Goal: Task Accomplishment & Management: Complete application form

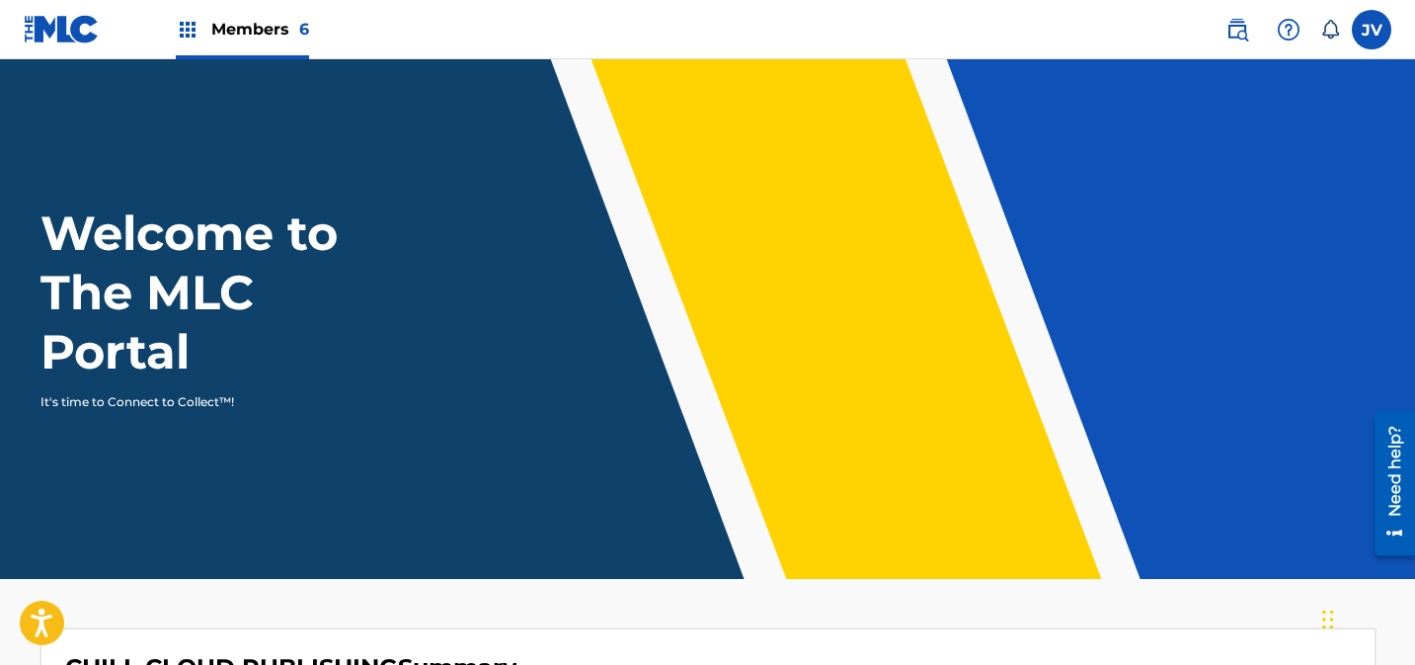
click at [221, 25] on span "Members 6" at bounding box center [260, 29] width 98 height 23
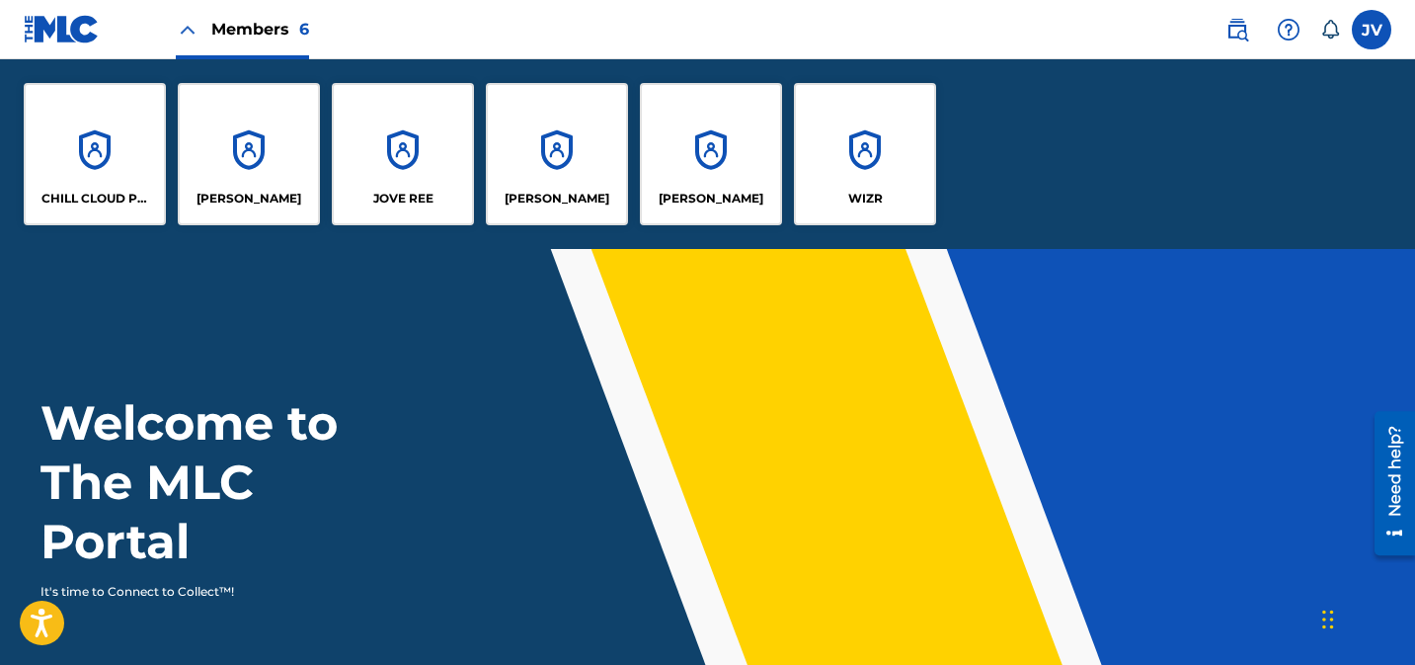
click at [133, 130] on div "CHILL CLOUD PUBLISHING" at bounding box center [95, 154] width 142 height 142
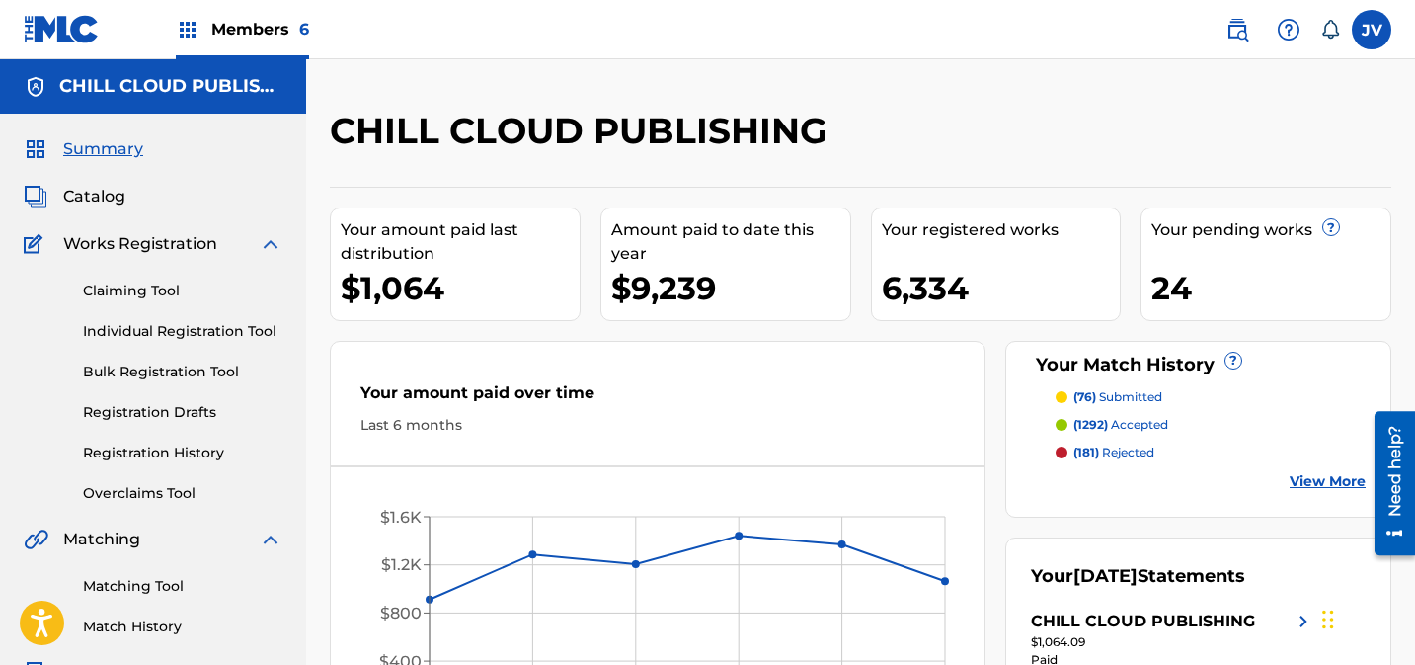
click at [122, 288] on link "Claiming Tool" at bounding box center [183, 291] width 200 height 21
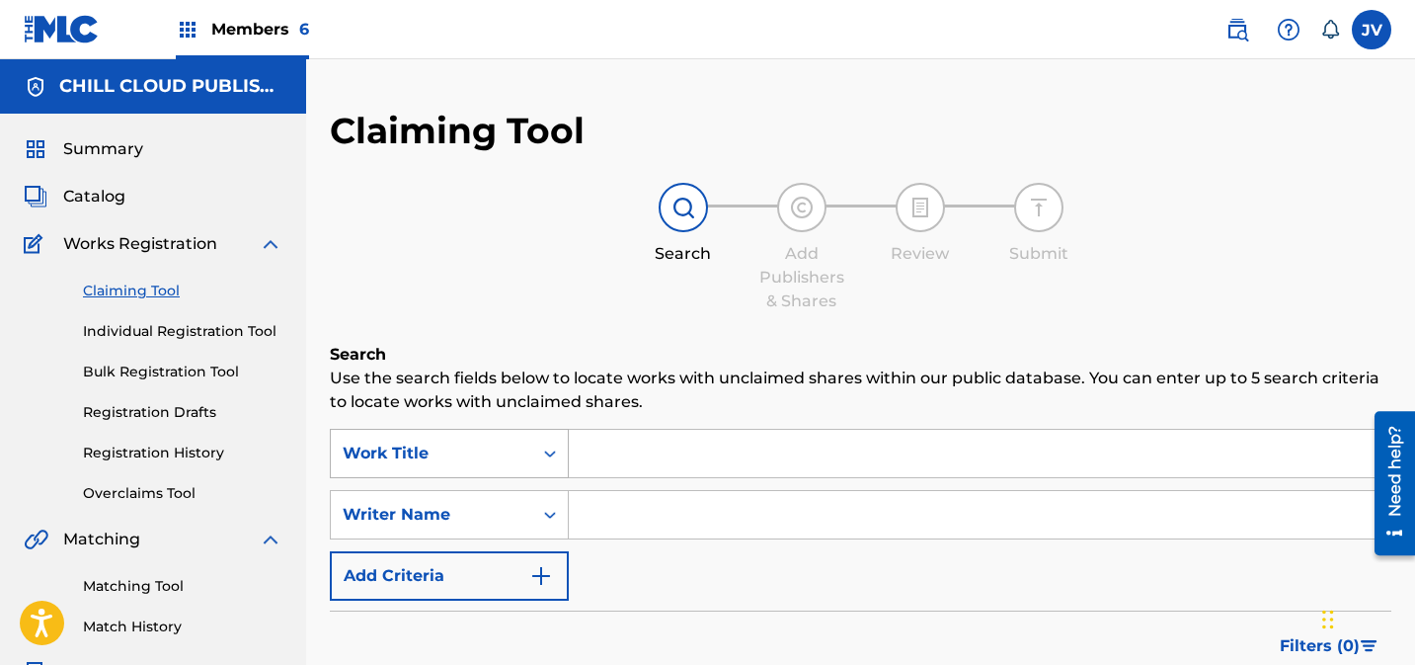
click at [402, 445] on div "Work Title" at bounding box center [449, 453] width 239 height 49
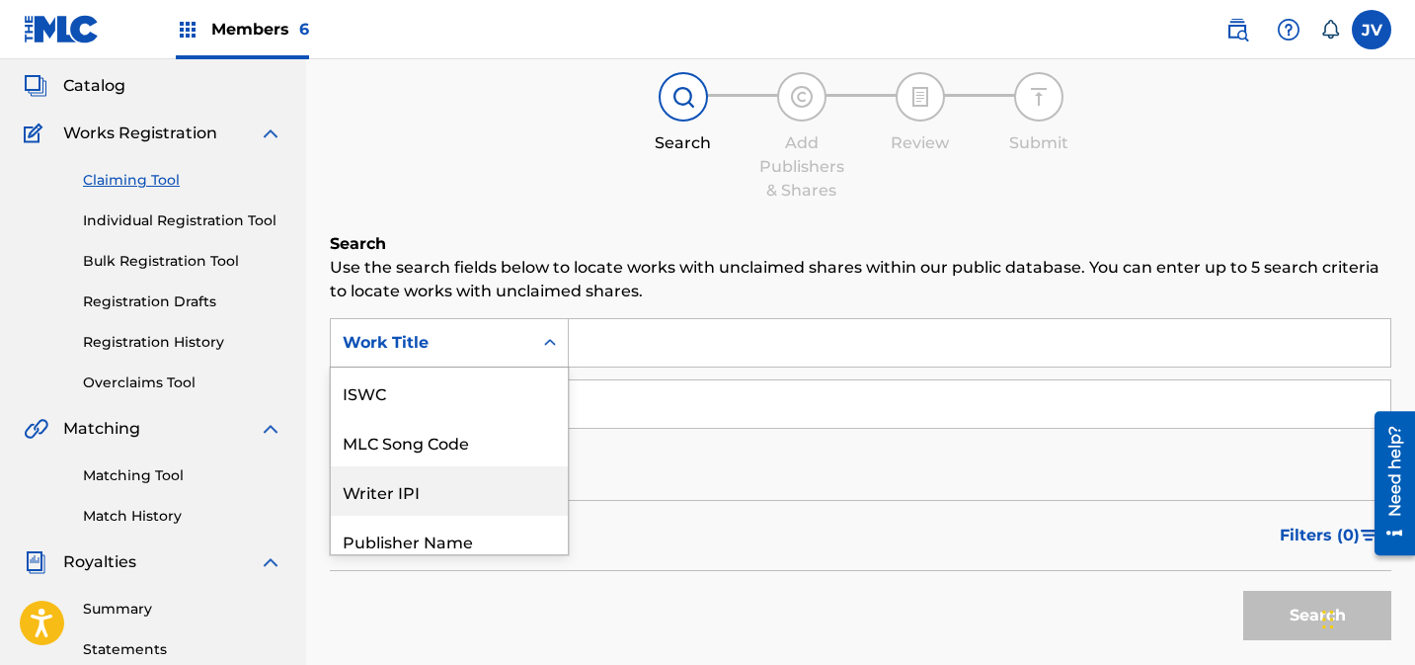
scroll to position [49, 0]
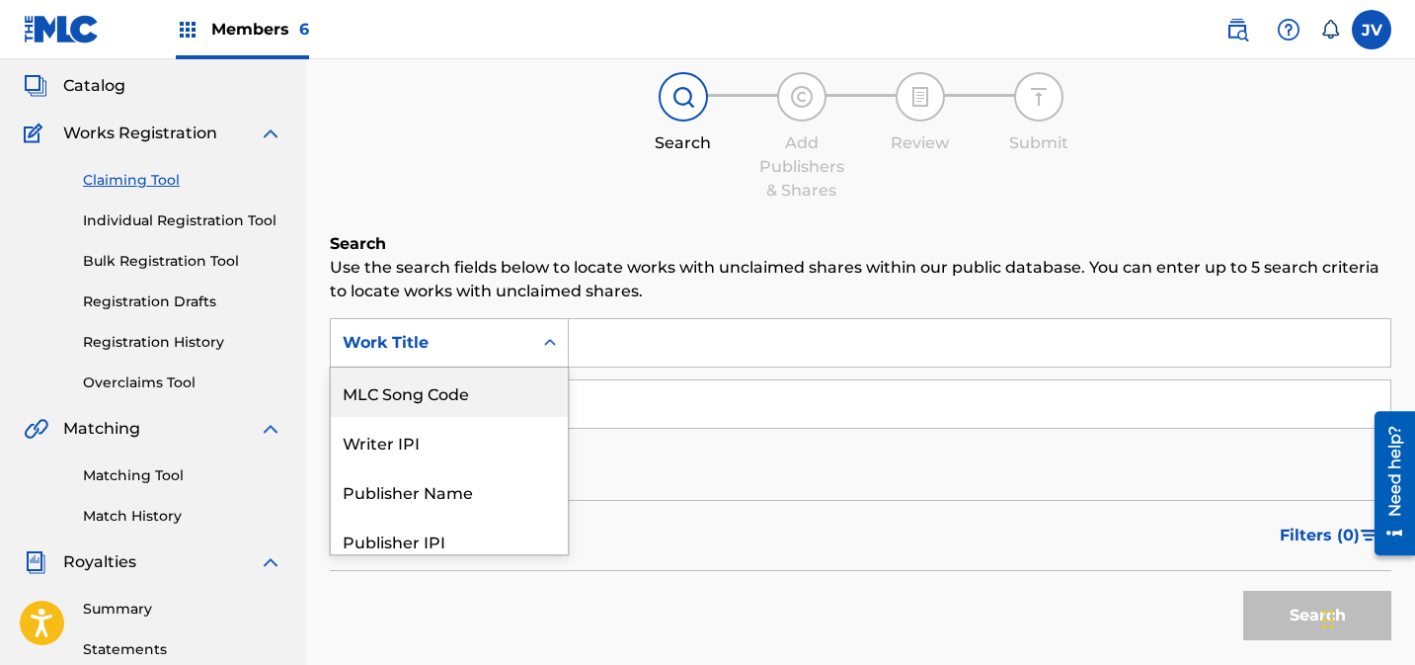
click at [414, 383] on div "MLC Song Code" at bounding box center [449, 391] width 237 height 49
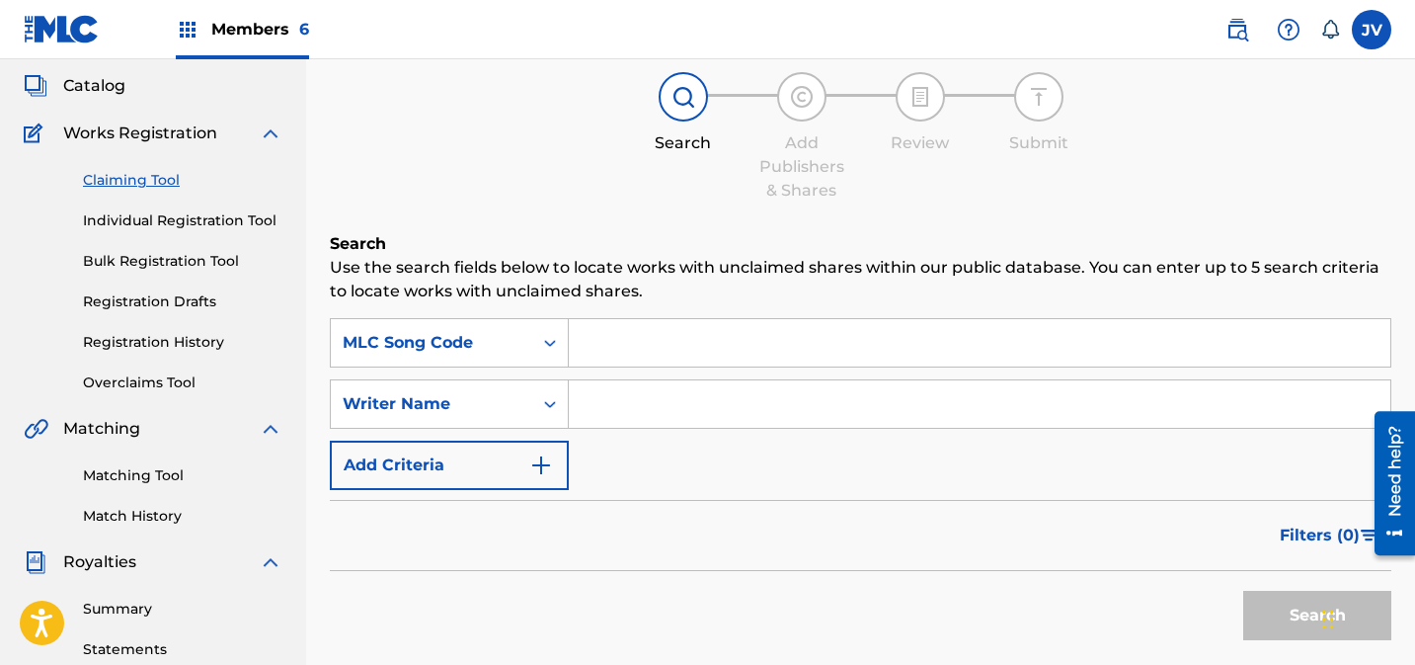
click at [632, 359] on input "Search Form" at bounding box center [980, 342] width 822 height 47
paste input "S68IUG"
type input "S68IUG"
click at [1262, 605] on button "Search" at bounding box center [1318, 615] width 148 height 49
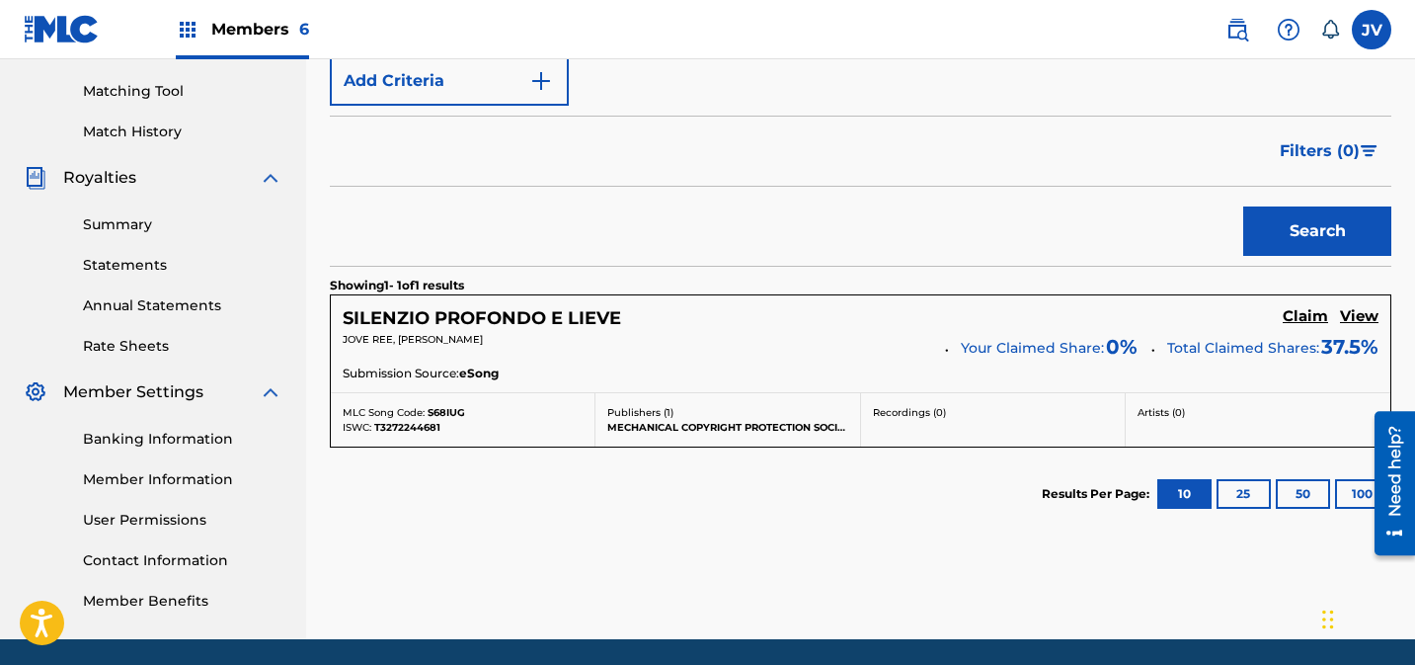
scroll to position [527, 0]
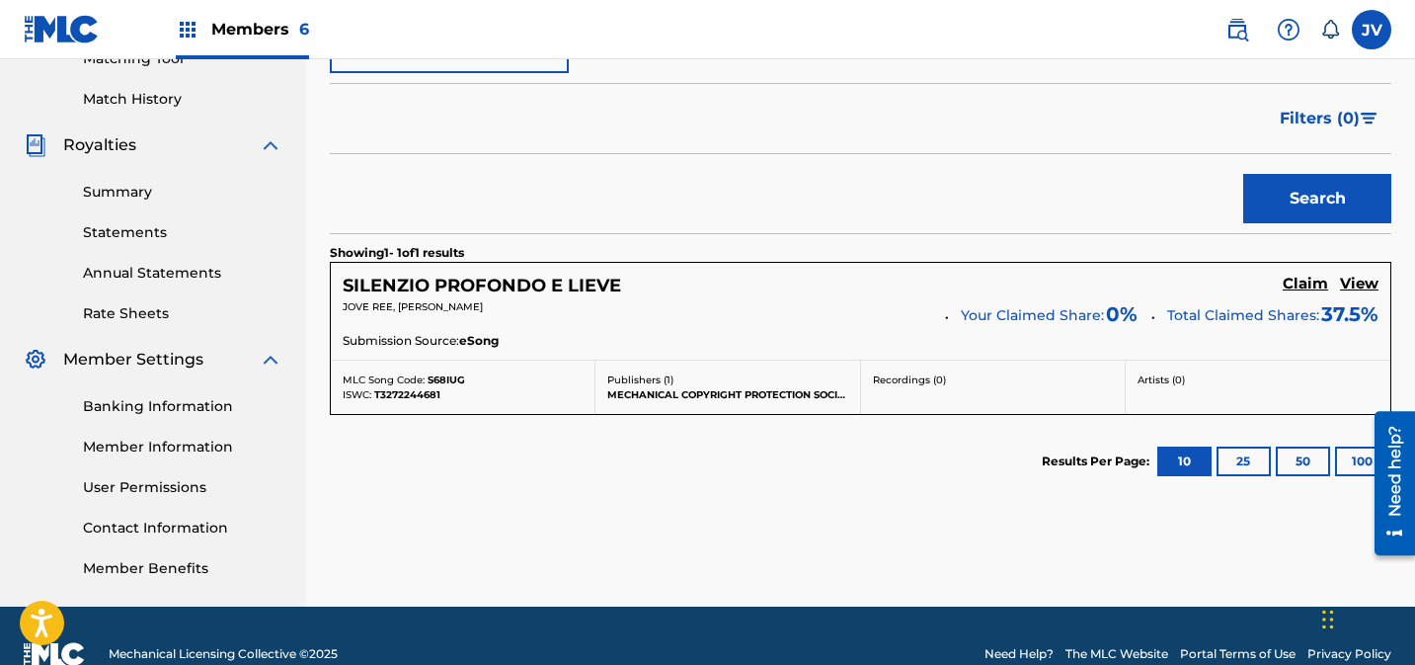
click at [1297, 283] on h5 "Claim" at bounding box center [1305, 284] width 45 height 19
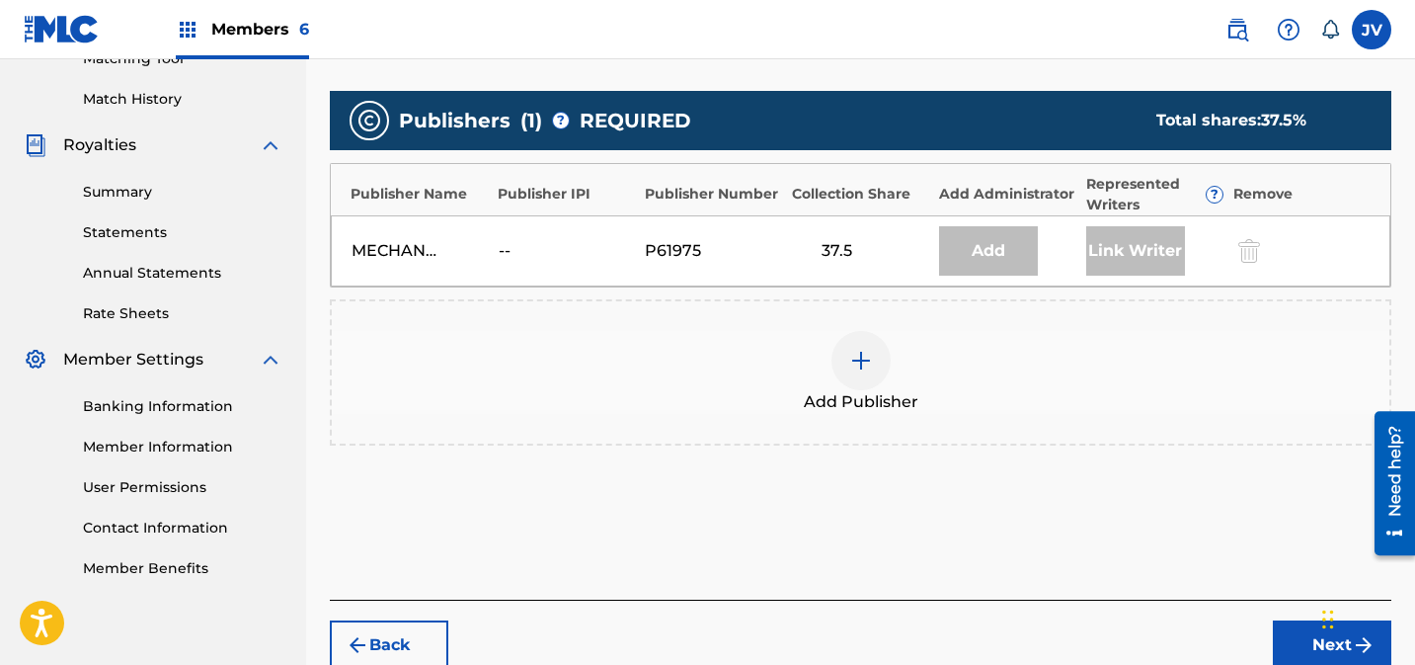
click at [873, 355] on div at bounding box center [861, 360] width 59 height 59
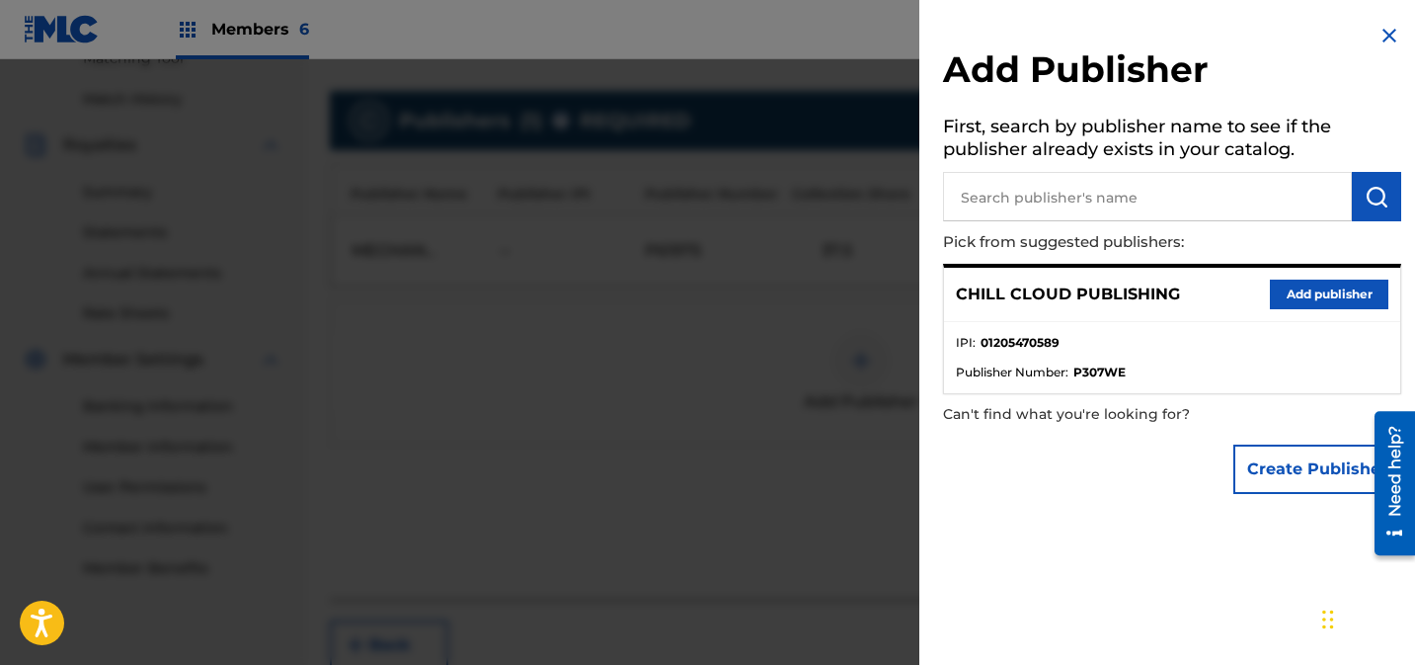
click at [1314, 300] on button "Add publisher" at bounding box center [1329, 295] width 119 height 30
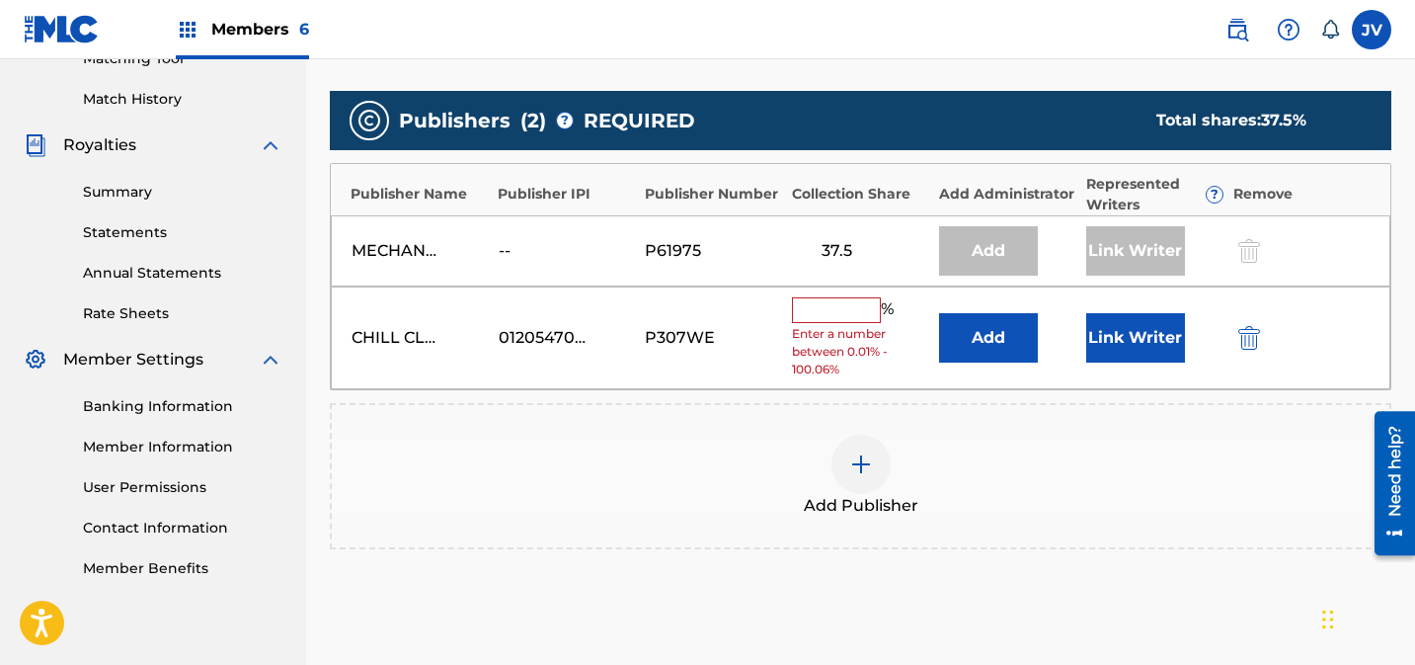
click at [856, 317] on input "text" at bounding box center [836, 310] width 89 height 26
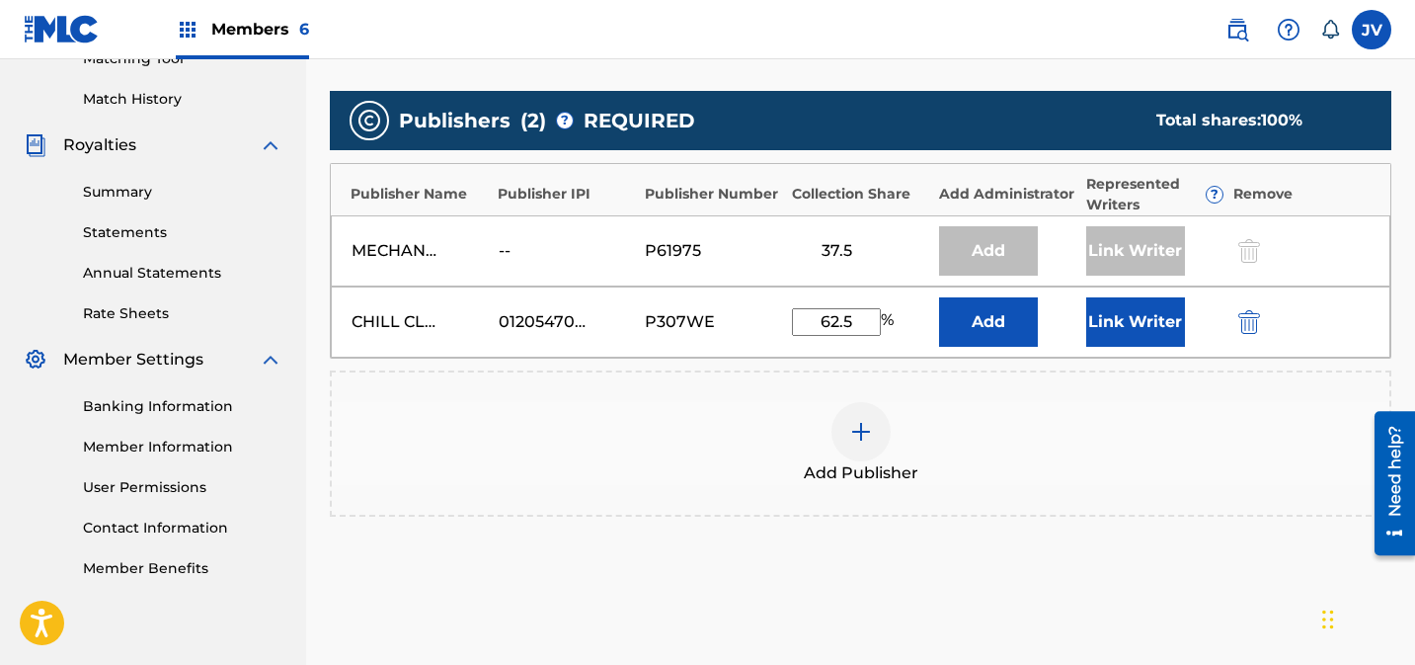
type input "62.5"
click at [1117, 327] on button "Link Writer" at bounding box center [1136, 321] width 99 height 49
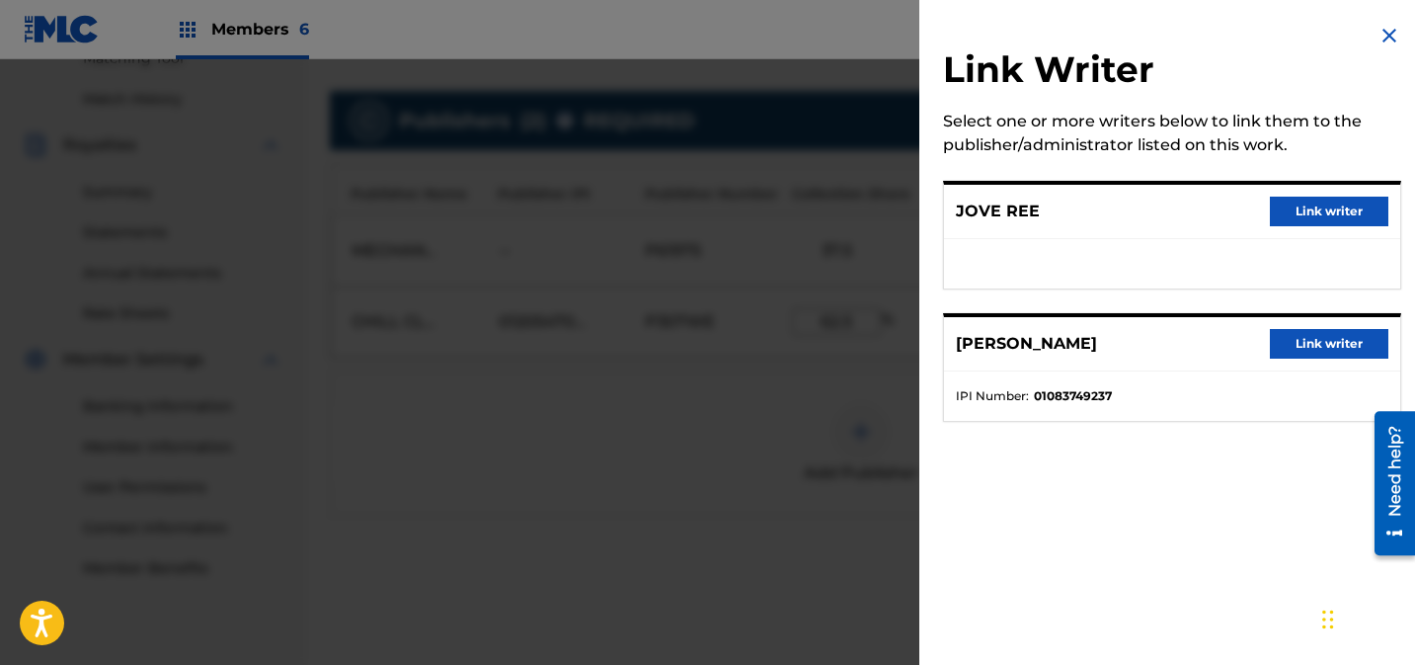
click at [1294, 343] on button "Link writer" at bounding box center [1329, 344] width 119 height 30
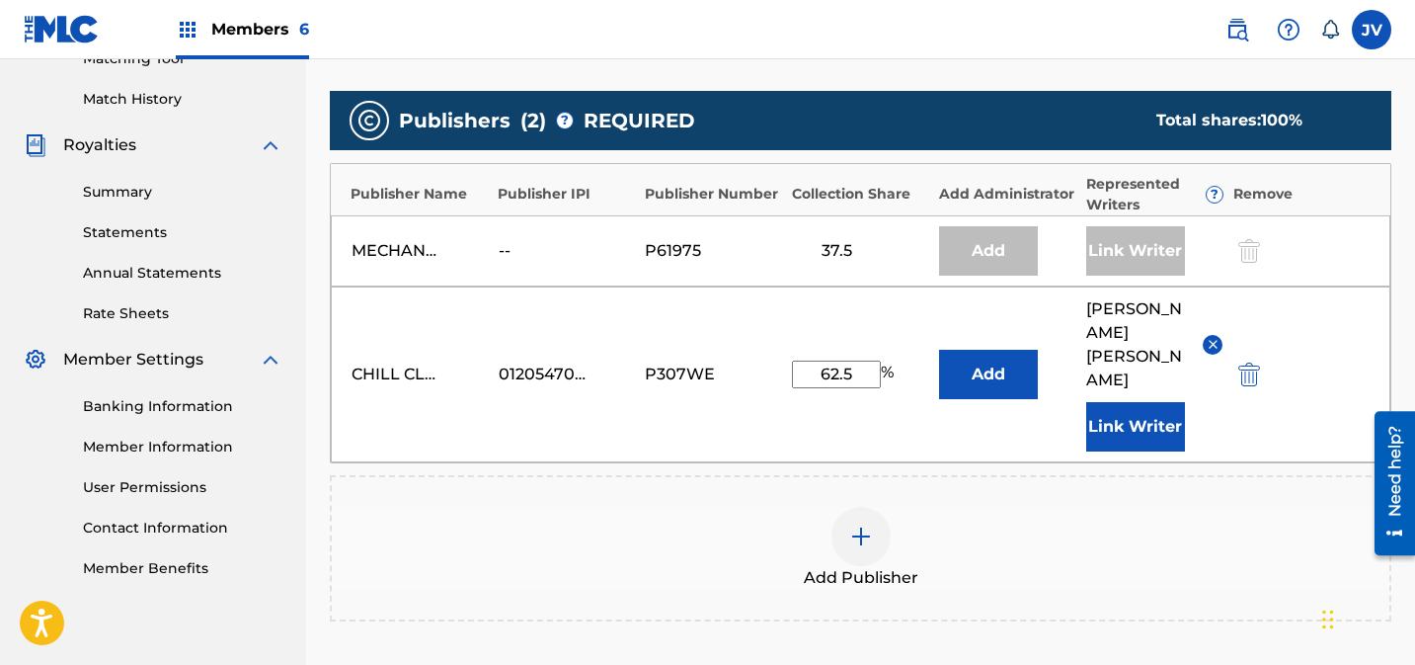
click at [1136, 402] on button "Link Writer" at bounding box center [1136, 426] width 99 height 49
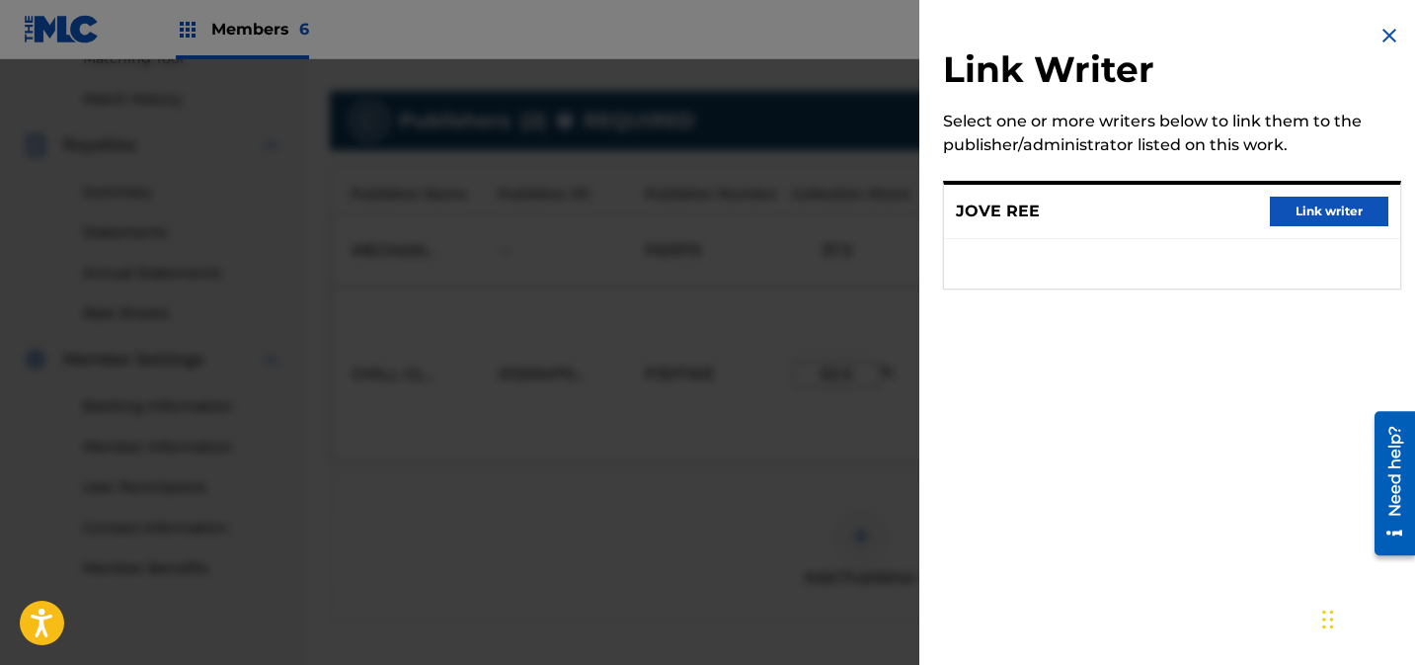
click at [1287, 203] on button "Link writer" at bounding box center [1329, 212] width 119 height 30
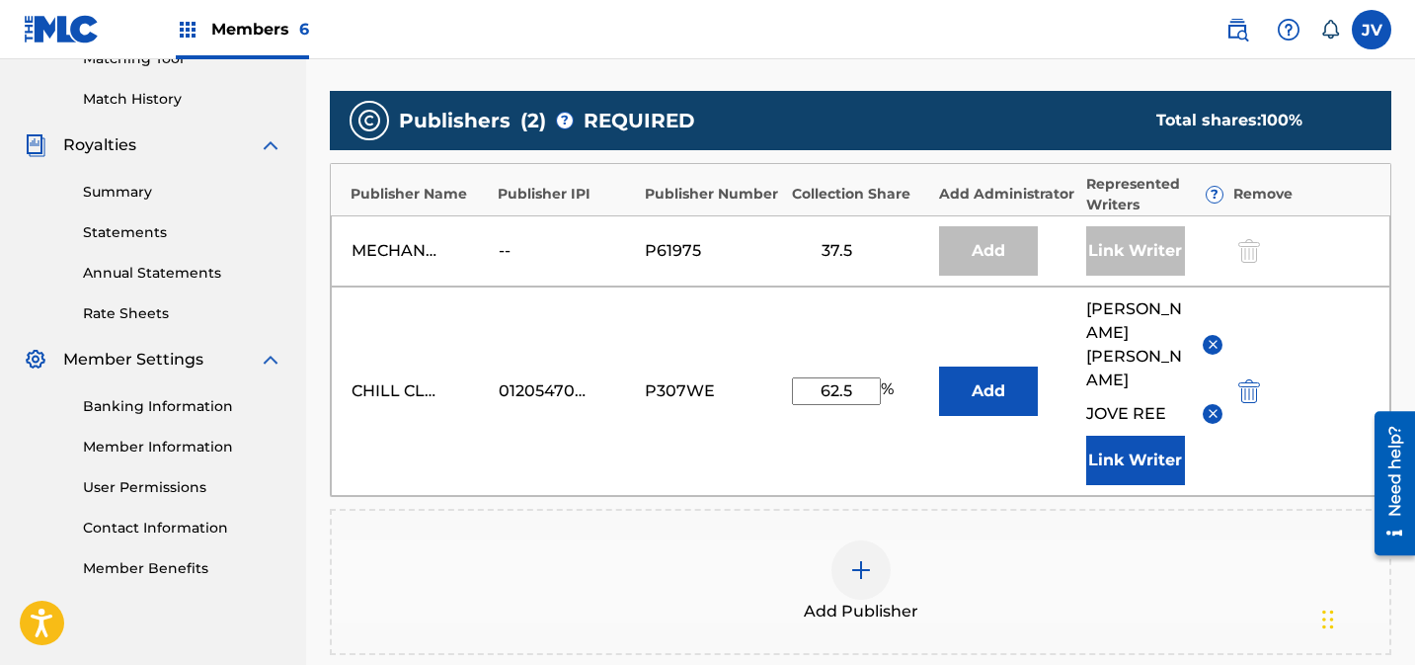
scroll to position [789, 0]
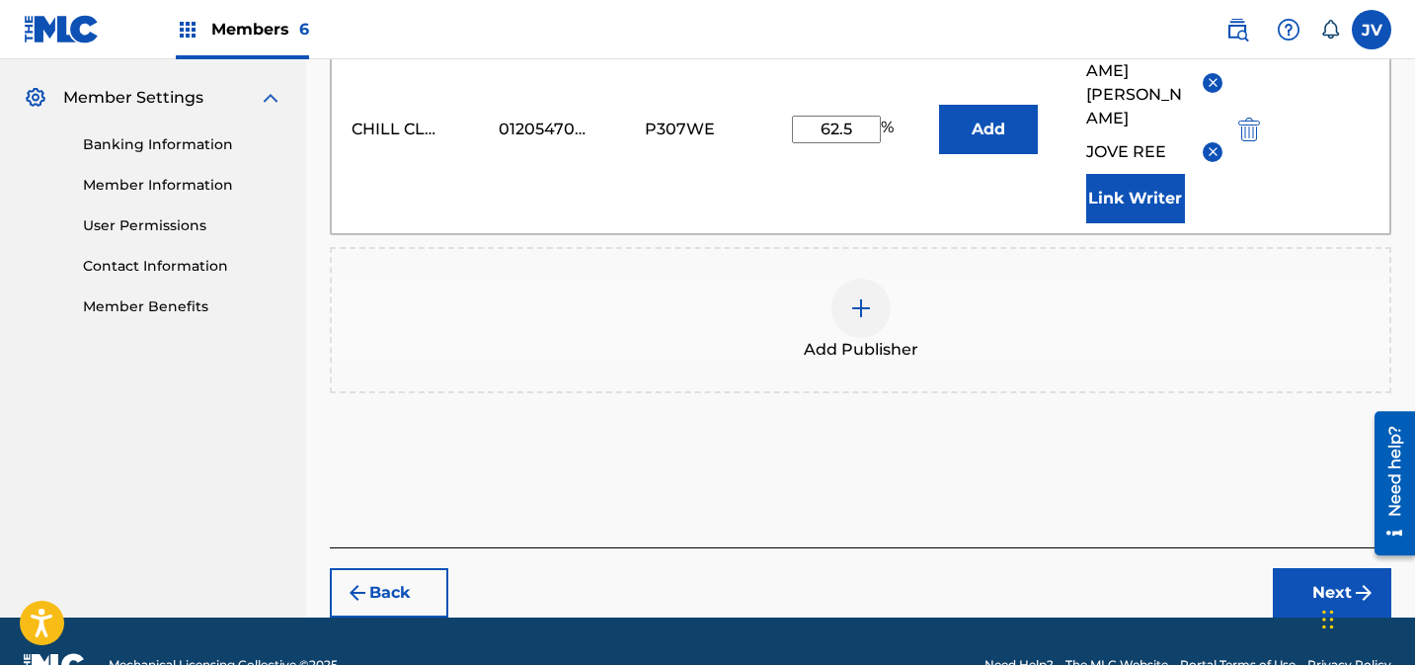
click at [1334, 568] on button "Next" at bounding box center [1332, 592] width 119 height 49
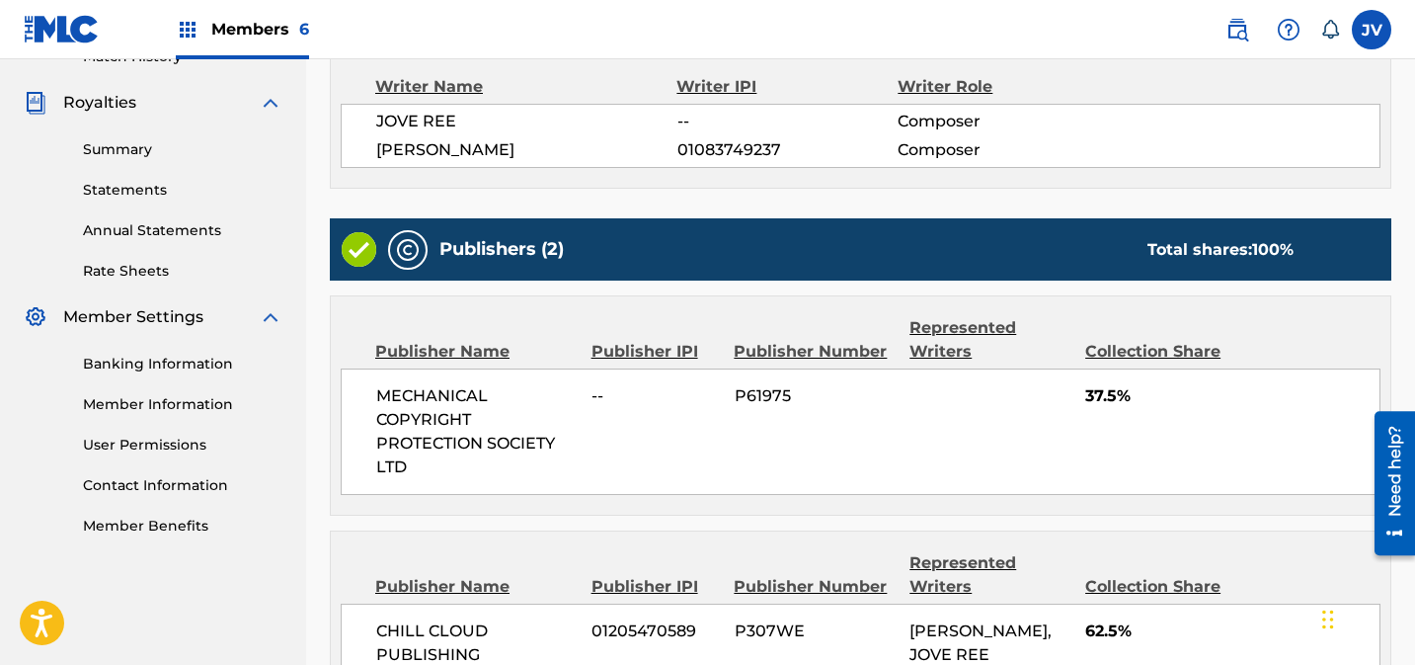
scroll to position [800, 0]
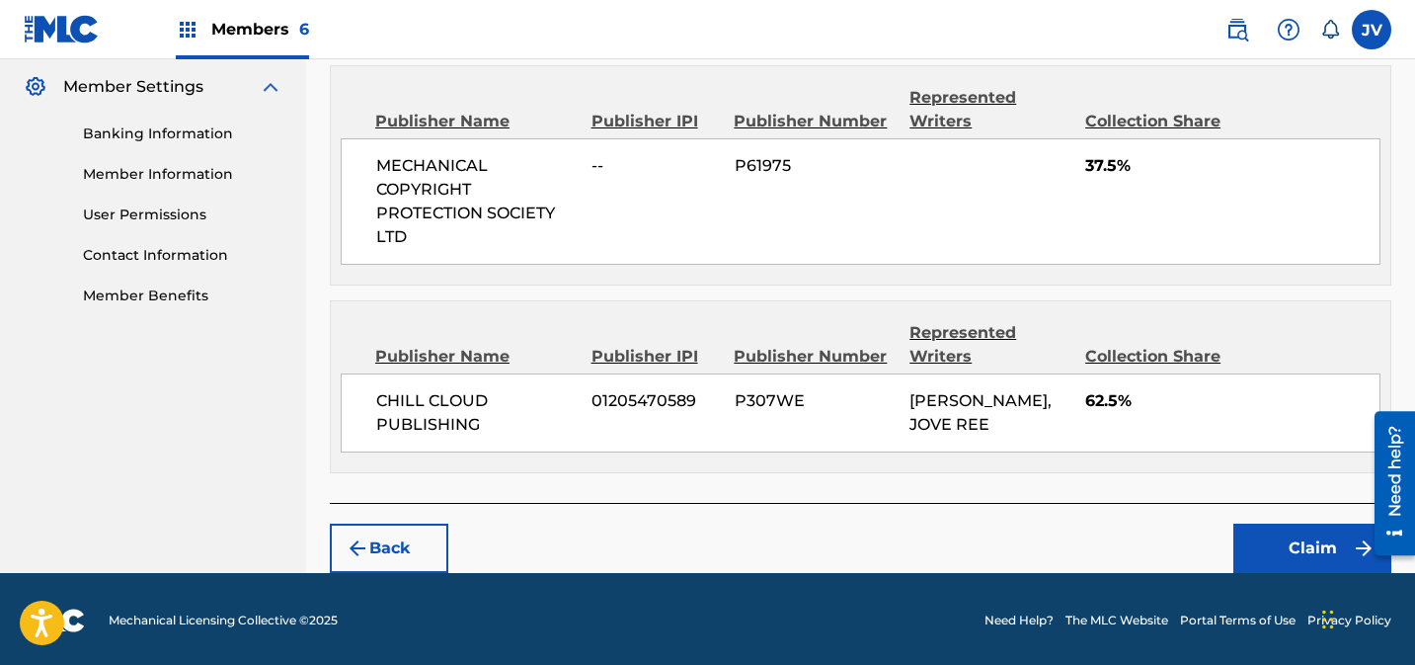
click at [1296, 539] on button "Claim" at bounding box center [1313, 548] width 158 height 49
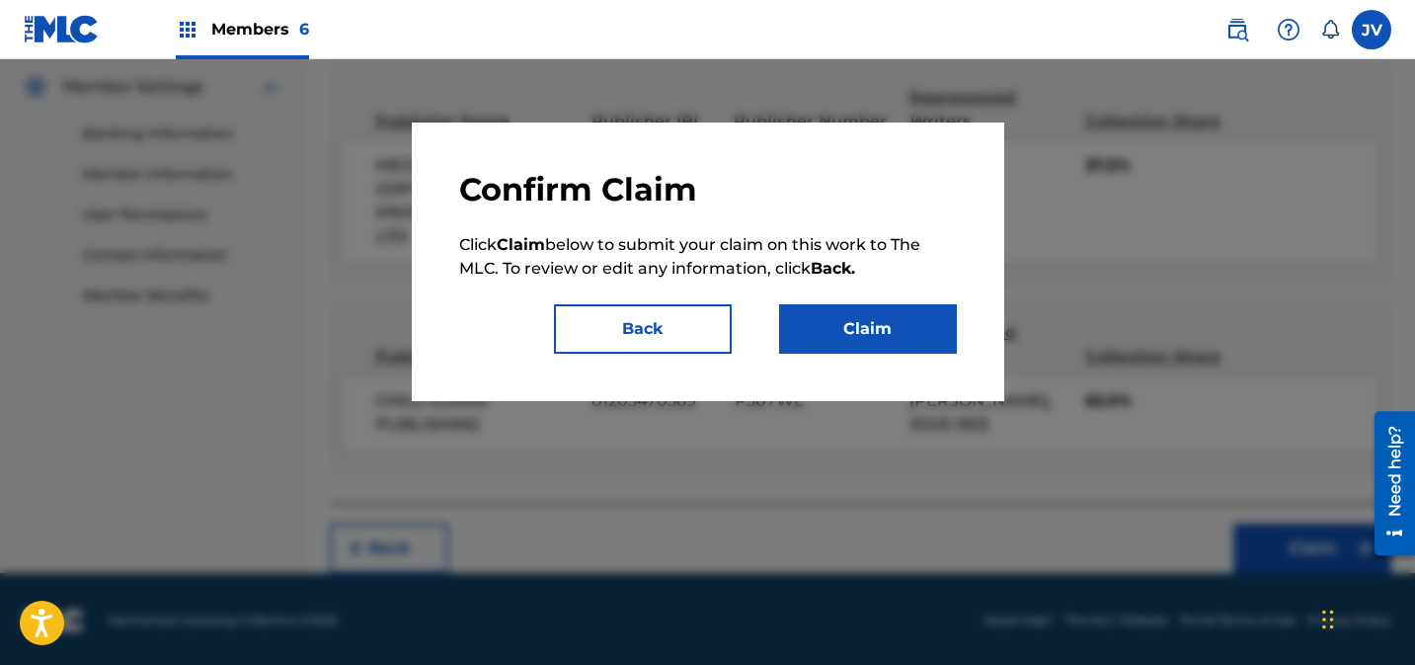
click at [908, 344] on button "Claim" at bounding box center [868, 328] width 178 height 49
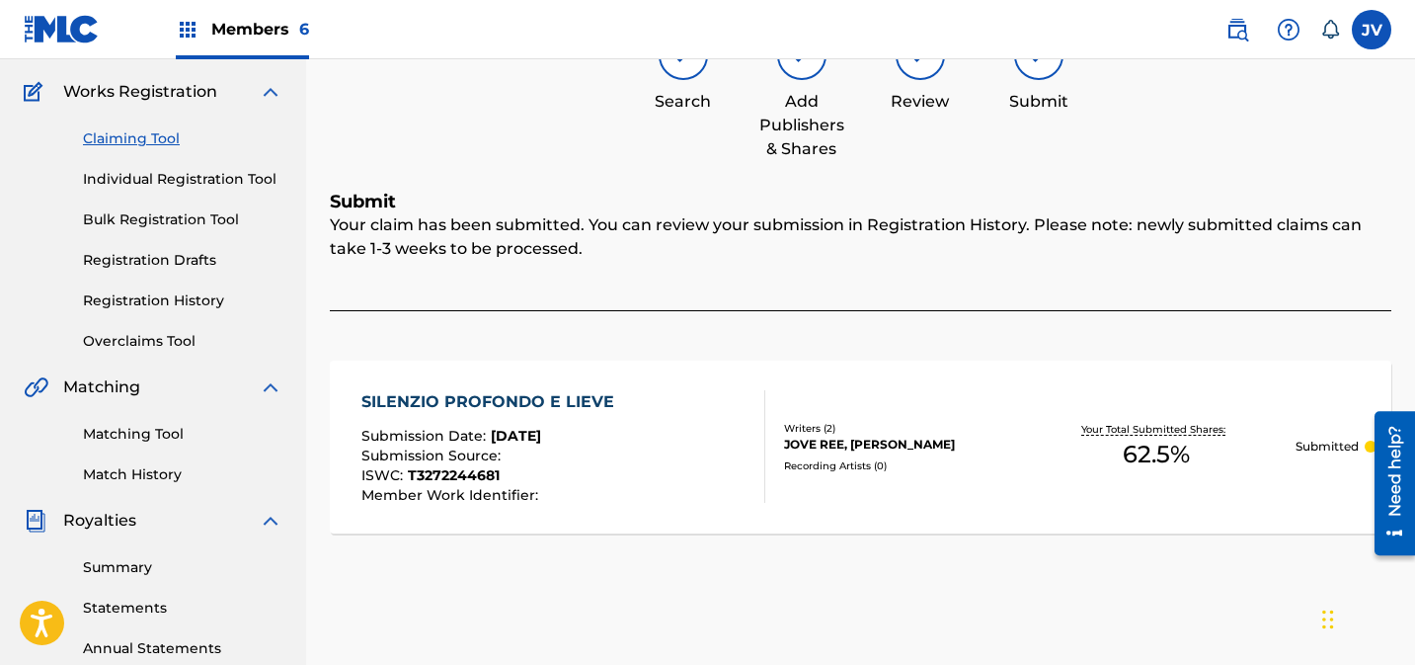
scroll to position [0, 0]
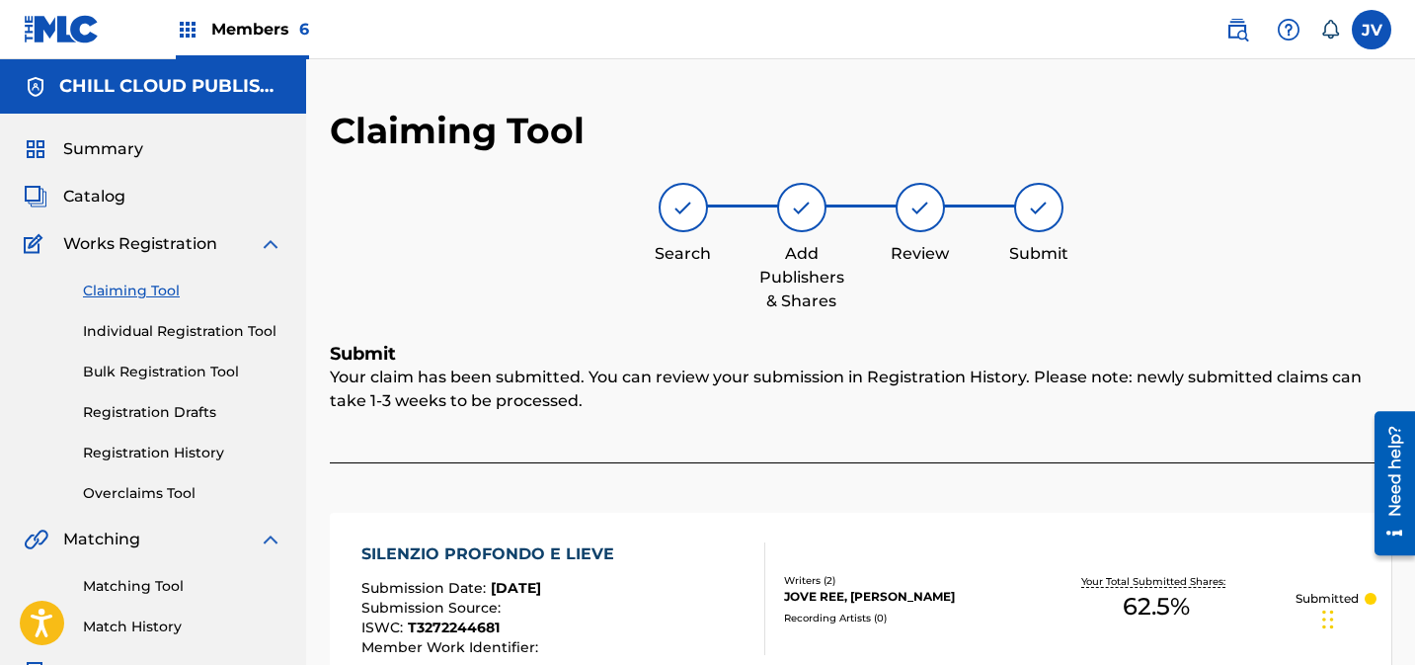
drag, startPoint x: 125, startPoint y: 294, endPoint x: 163, endPoint y: 296, distance: 37.6
click at [125, 294] on link "Claiming Tool" at bounding box center [183, 291] width 200 height 21
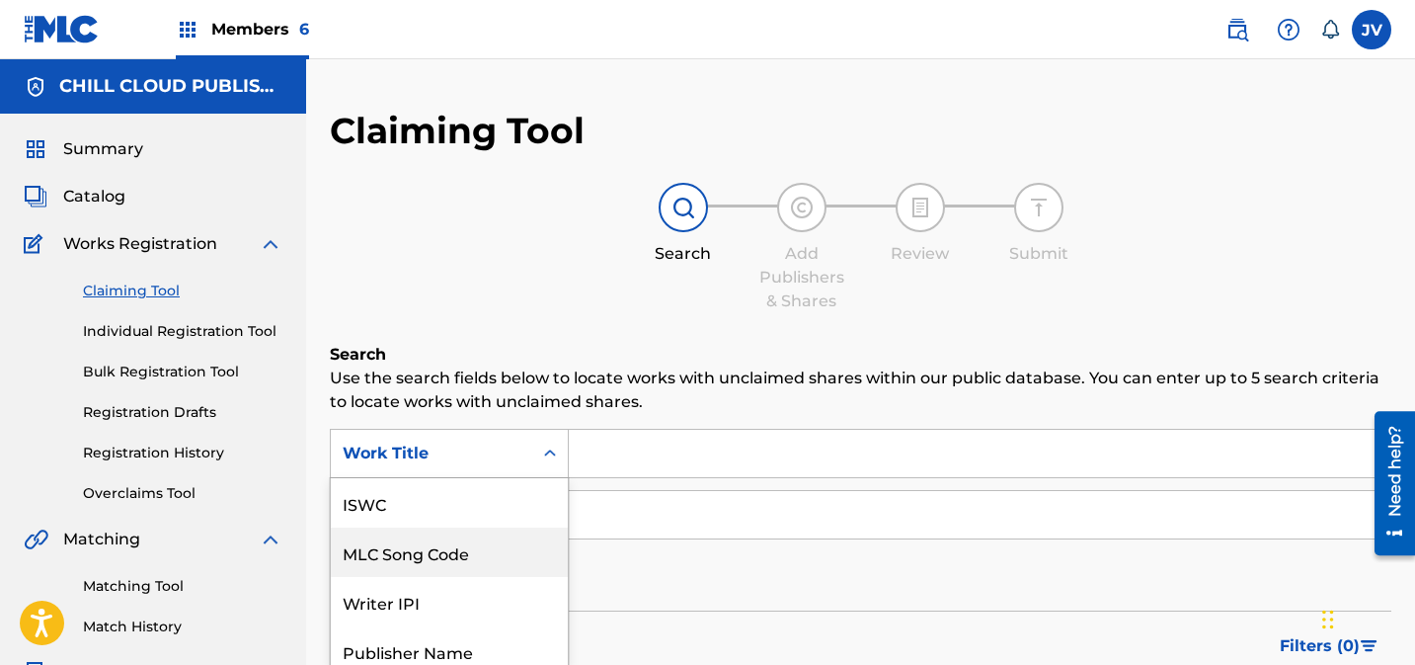
scroll to position [110, 0]
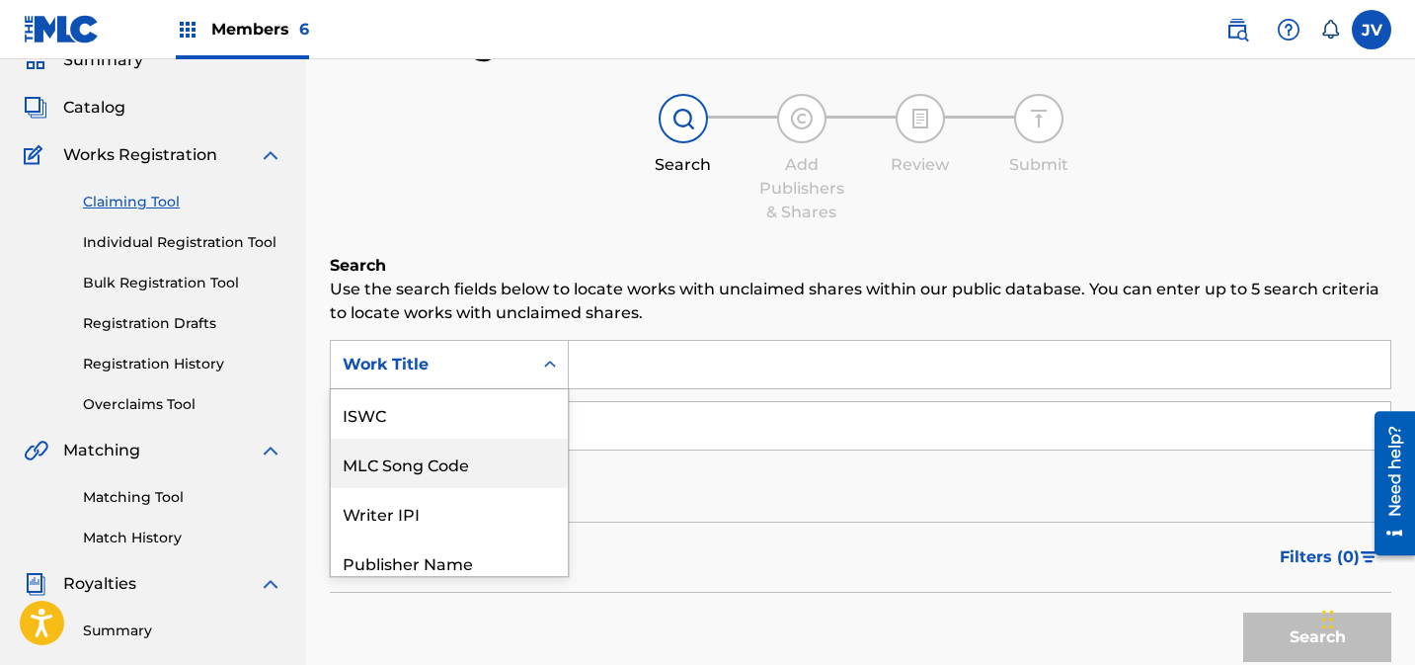
click at [396, 389] on div "MLC Song Code, 2 of 7. 7 results available. Use Up and Down to choose options, …" at bounding box center [449, 364] width 239 height 49
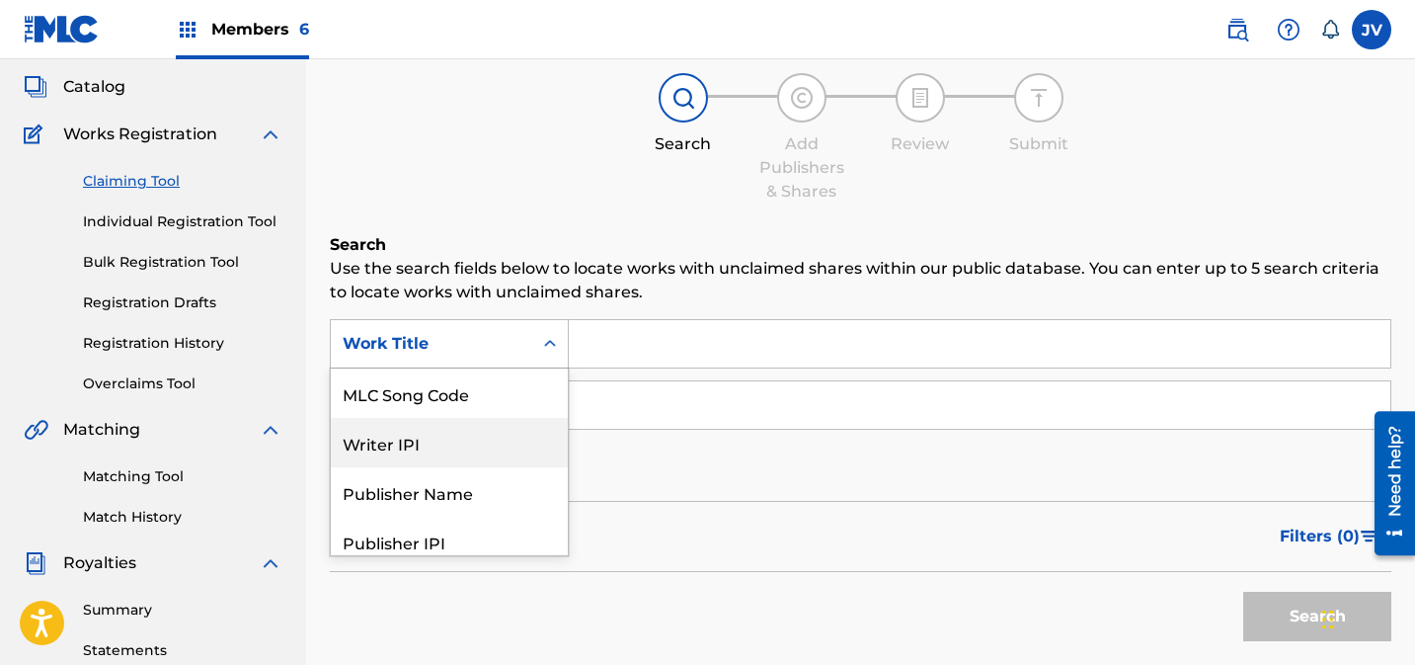
scroll to position [111, 0]
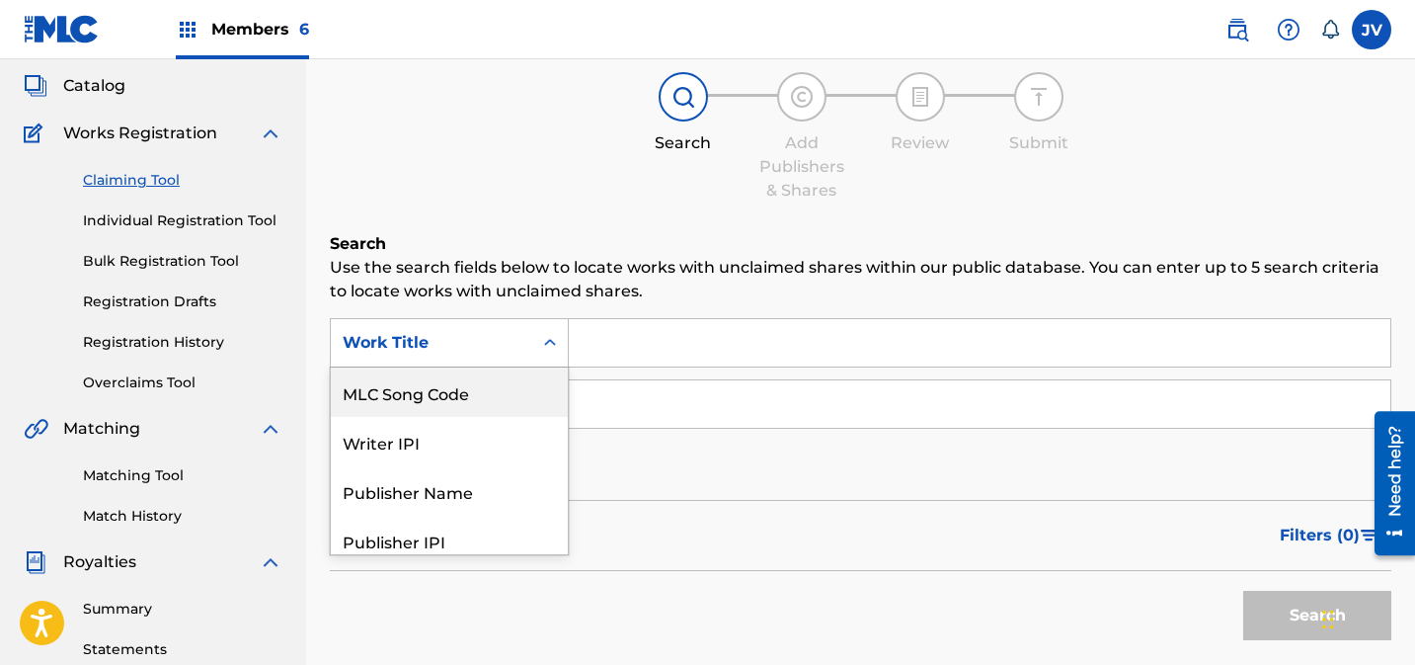
click at [425, 410] on div "MLC Song Code" at bounding box center [449, 391] width 237 height 49
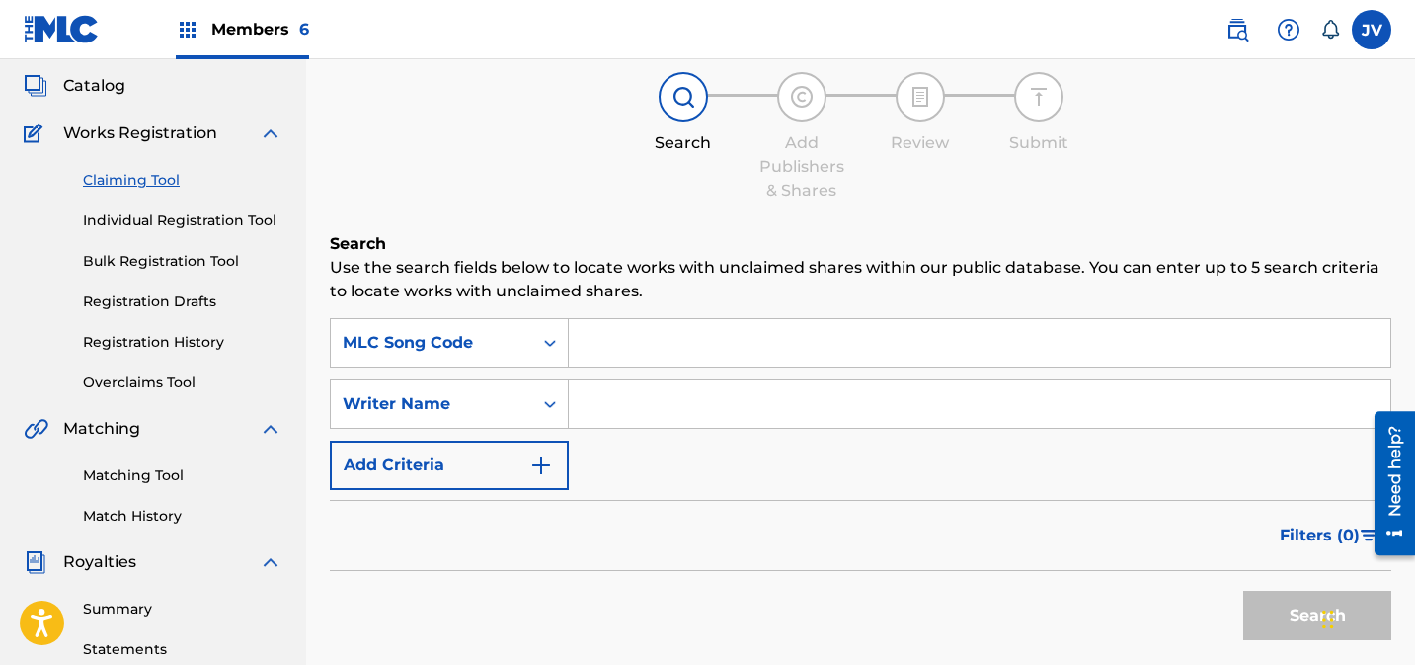
click at [683, 344] on input "Search Form" at bounding box center [980, 342] width 822 height 47
paste input "S673Z1"
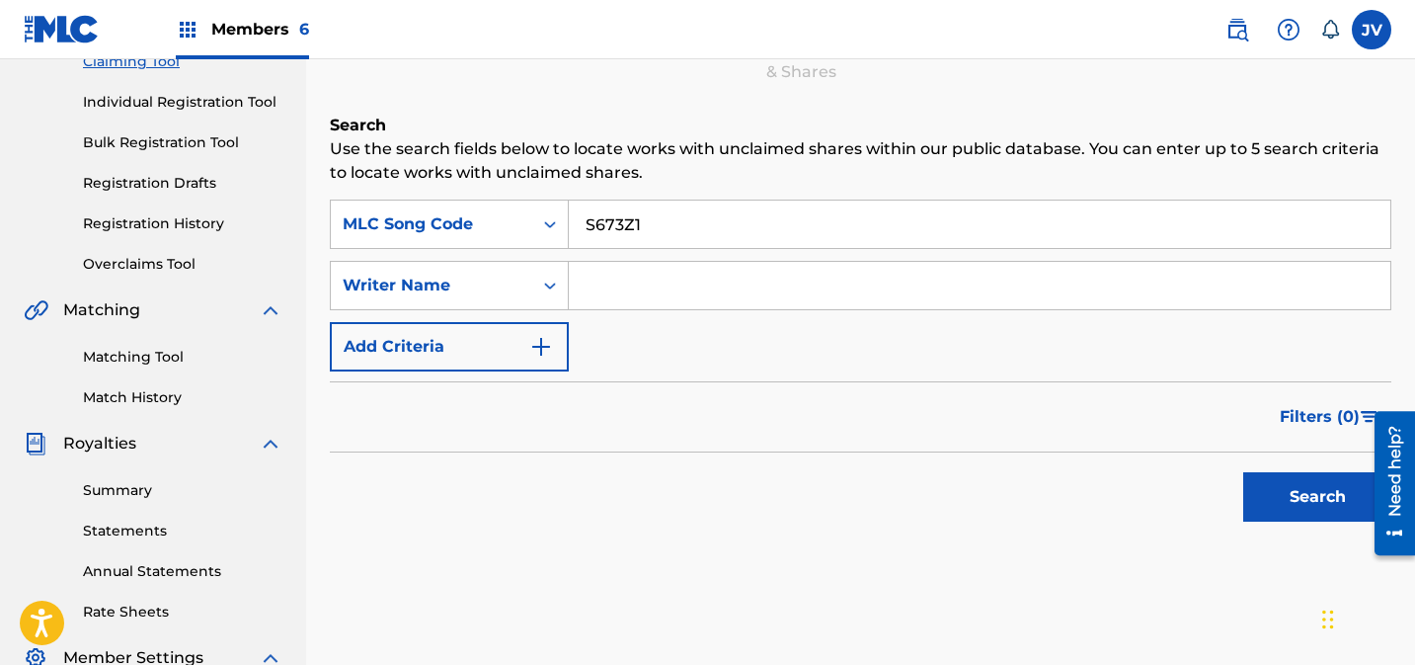
scroll to position [334, 0]
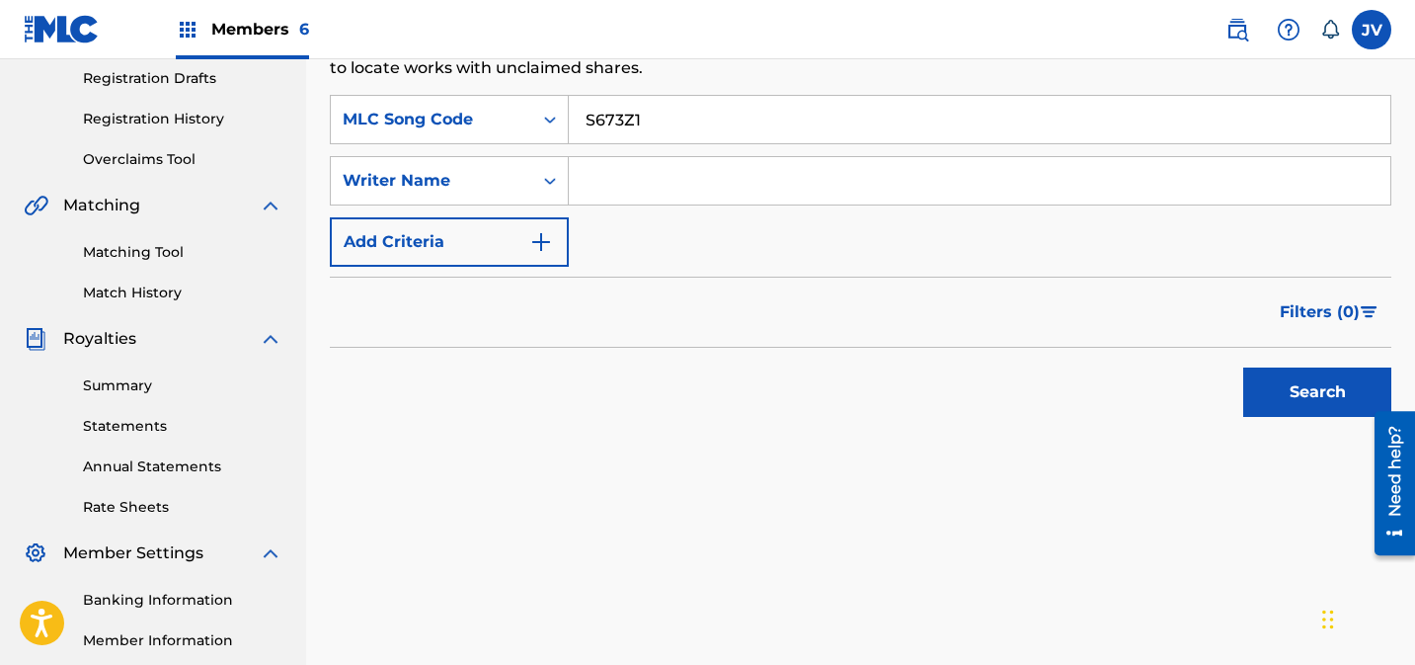
type input "S673Z1"
click at [1305, 398] on button "Search" at bounding box center [1318, 391] width 148 height 49
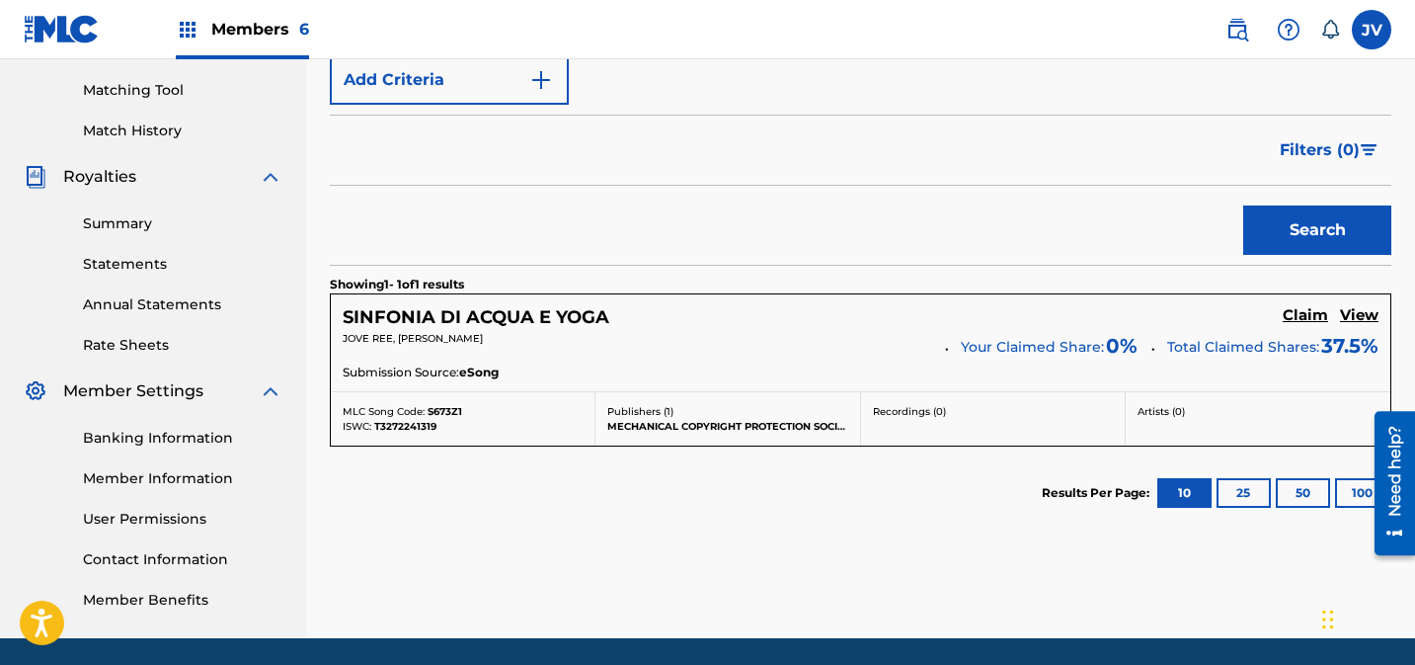
scroll to position [508, 0]
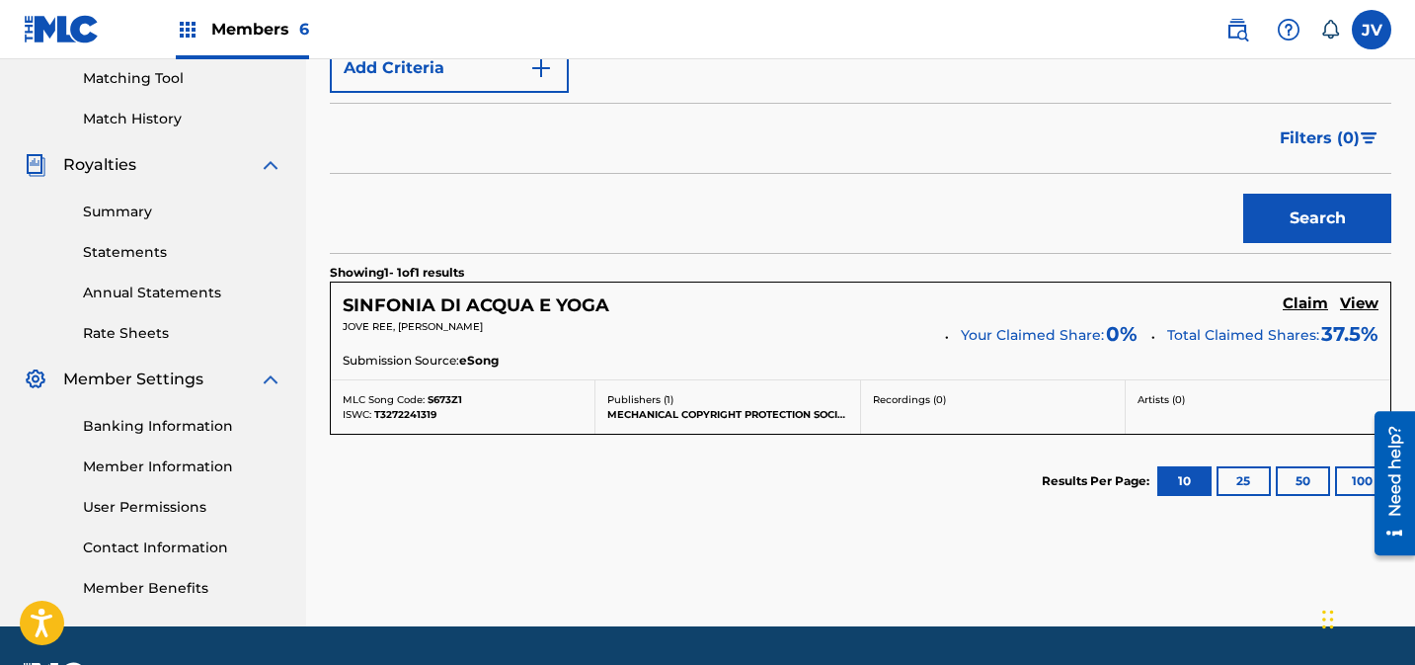
click at [1294, 304] on h5 "Claim" at bounding box center [1305, 303] width 45 height 19
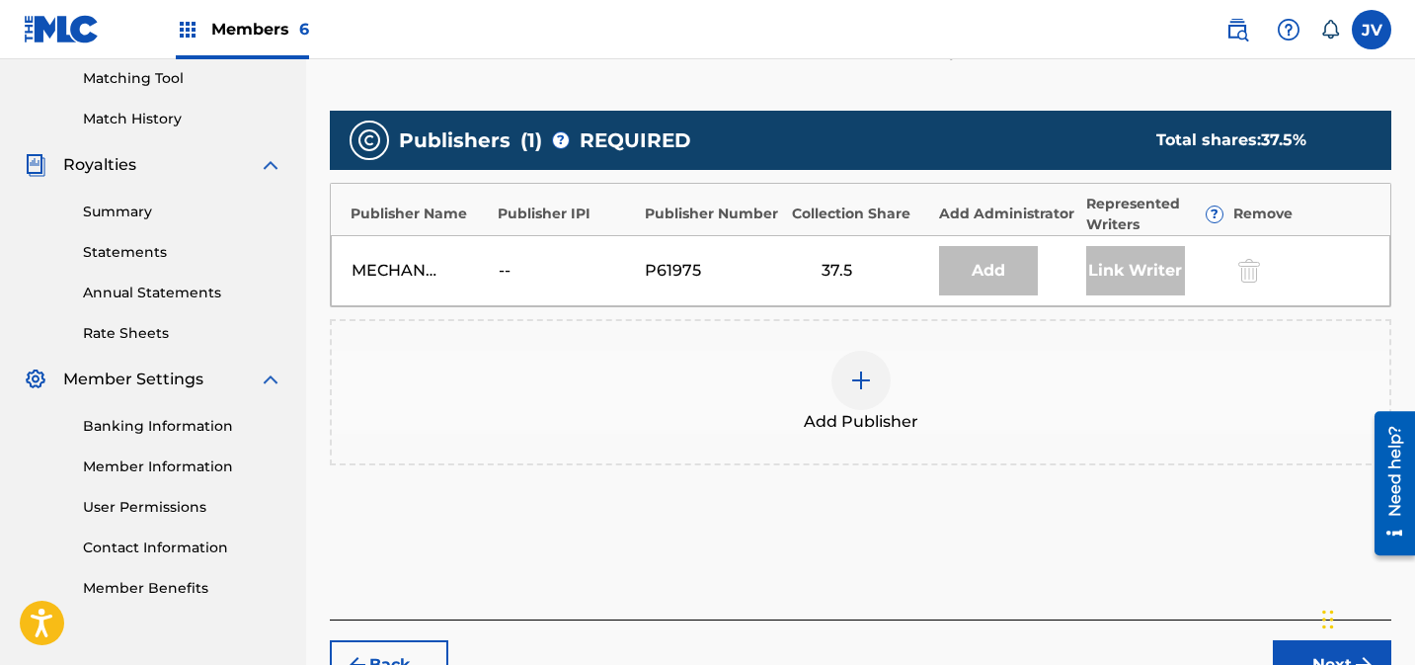
click at [863, 375] on img at bounding box center [861, 380] width 24 height 24
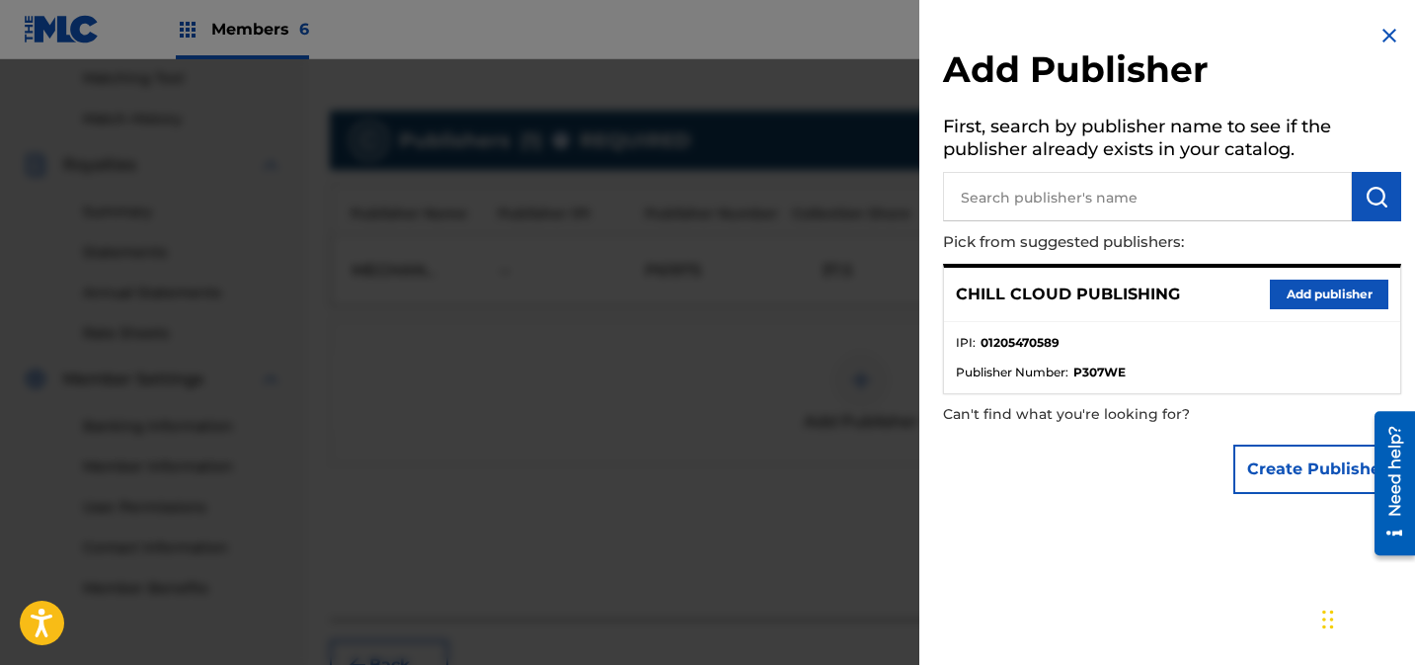
click at [1320, 291] on button "Add publisher" at bounding box center [1329, 295] width 119 height 30
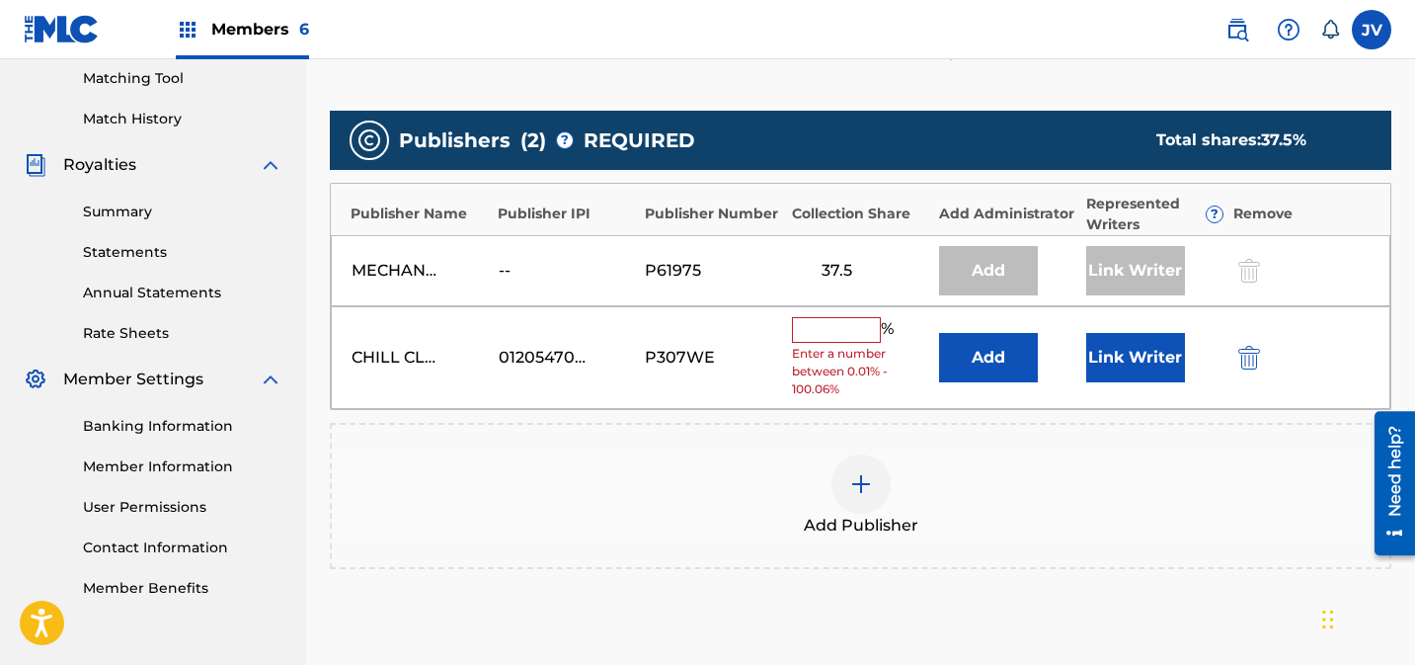
drag, startPoint x: 816, startPoint y: 331, endPoint x: 1007, endPoint y: 336, distance: 190.7
click at [816, 331] on input "text" at bounding box center [836, 330] width 89 height 26
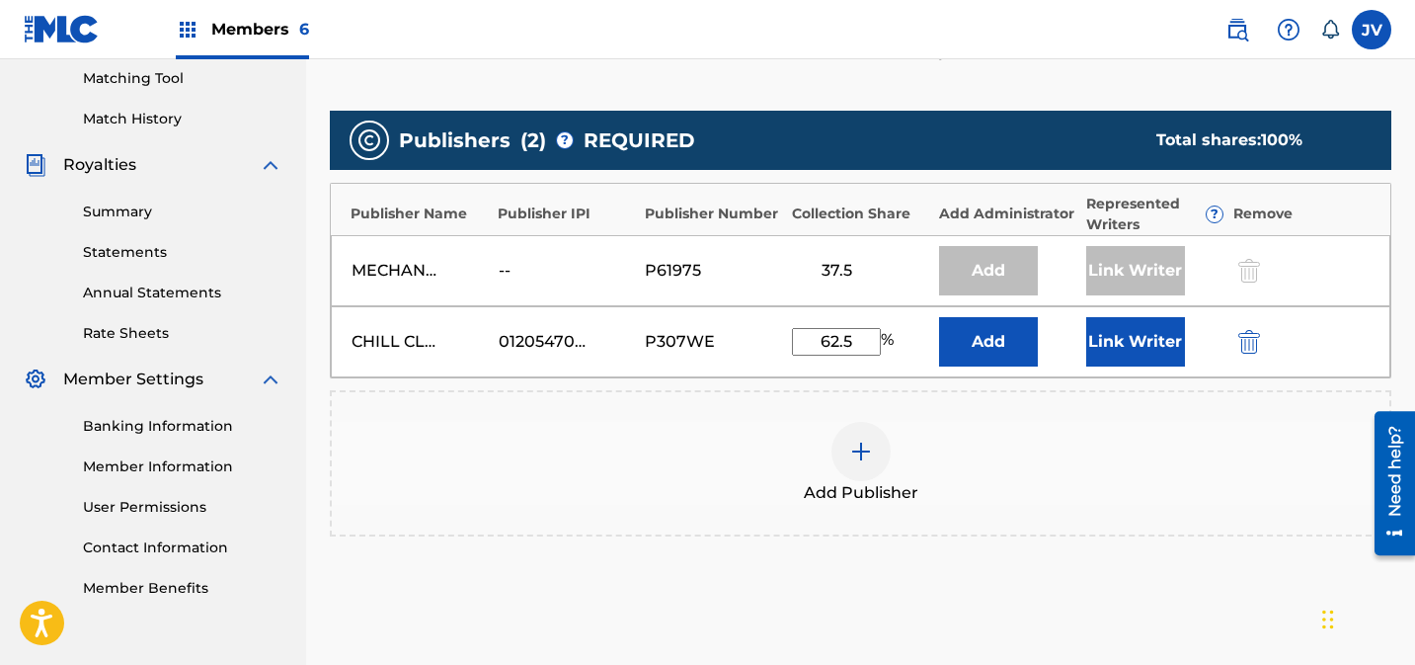
type input "62.5"
click at [1131, 345] on button "Link Writer" at bounding box center [1136, 341] width 99 height 49
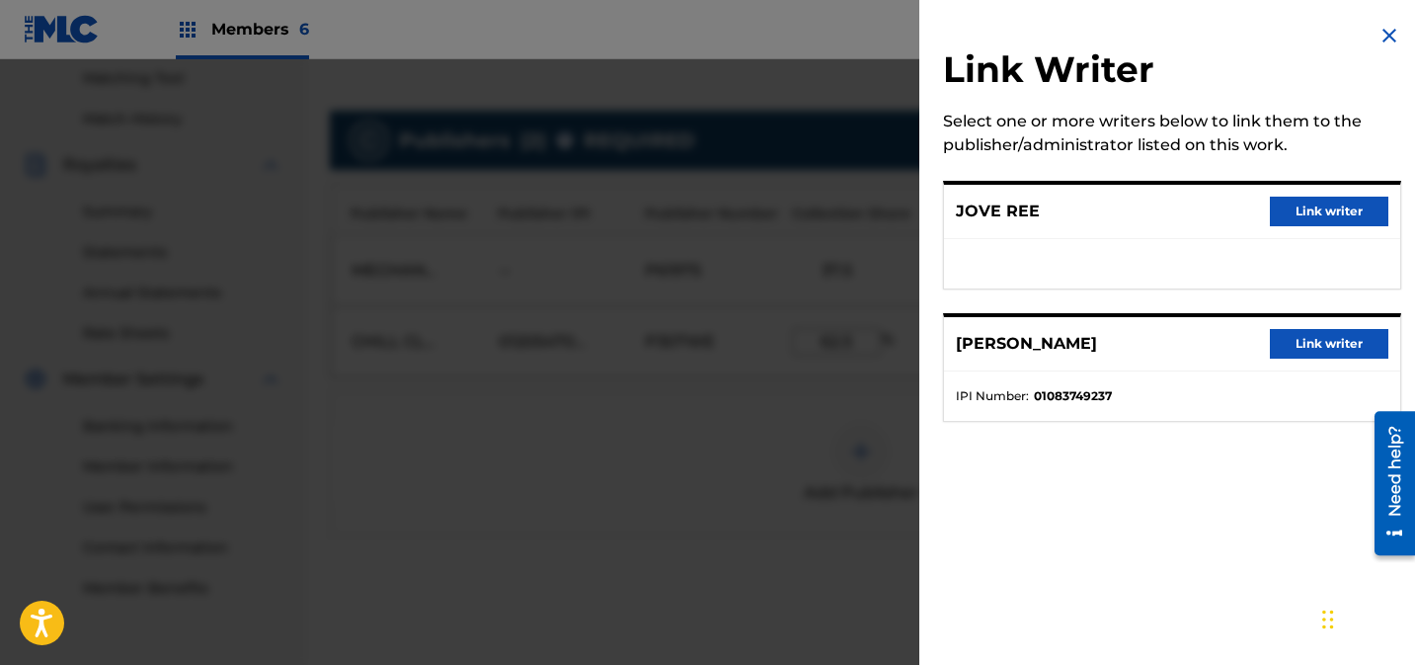
click at [1255, 346] on div "[PERSON_NAME] Link writer" at bounding box center [1172, 344] width 456 height 54
click at [1292, 345] on button "Link writer" at bounding box center [1329, 344] width 119 height 30
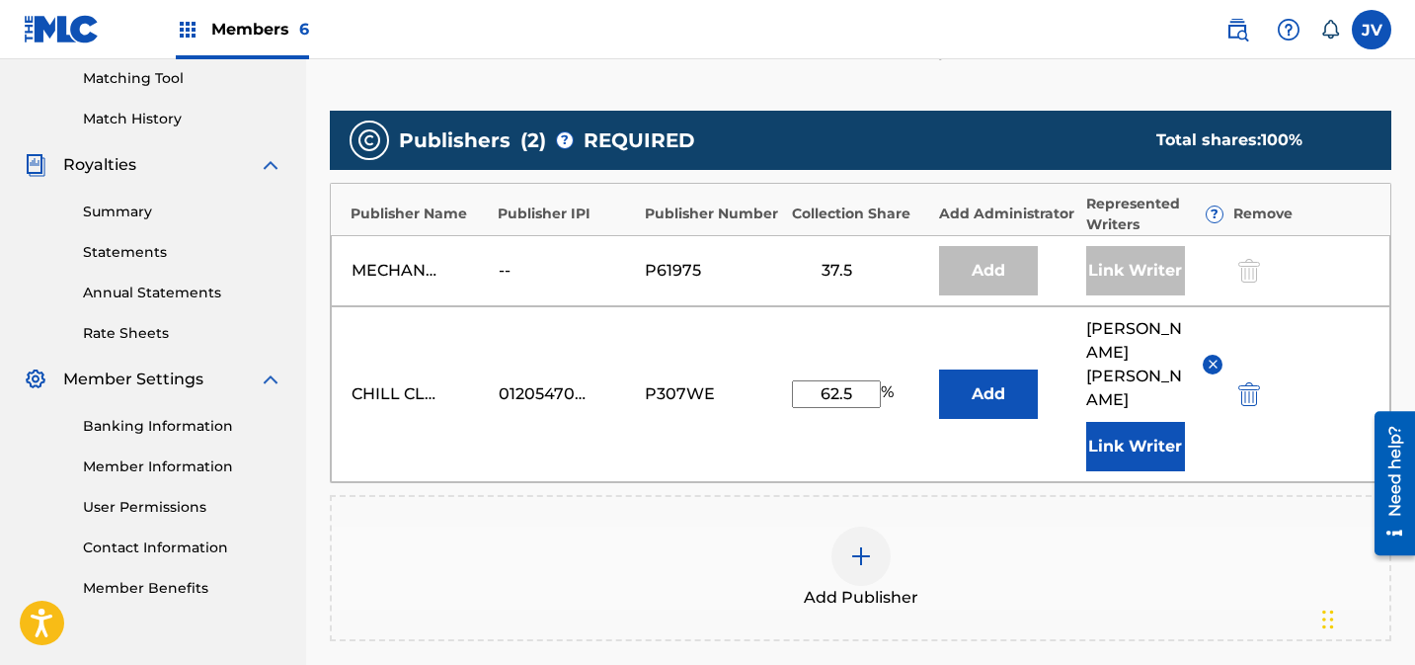
click at [1115, 422] on button "Link Writer" at bounding box center [1136, 446] width 99 height 49
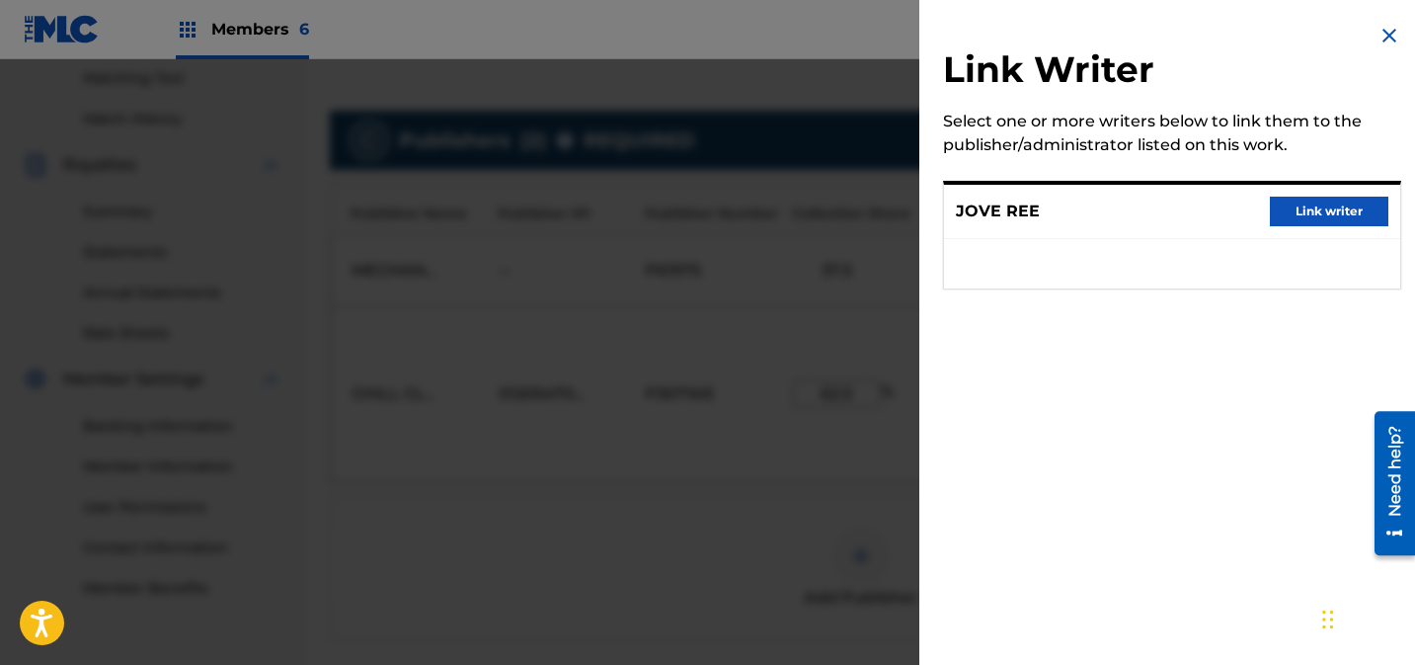
click at [1282, 203] on button "Link writer" at bounding box center [1329, 212] width 119 height 30
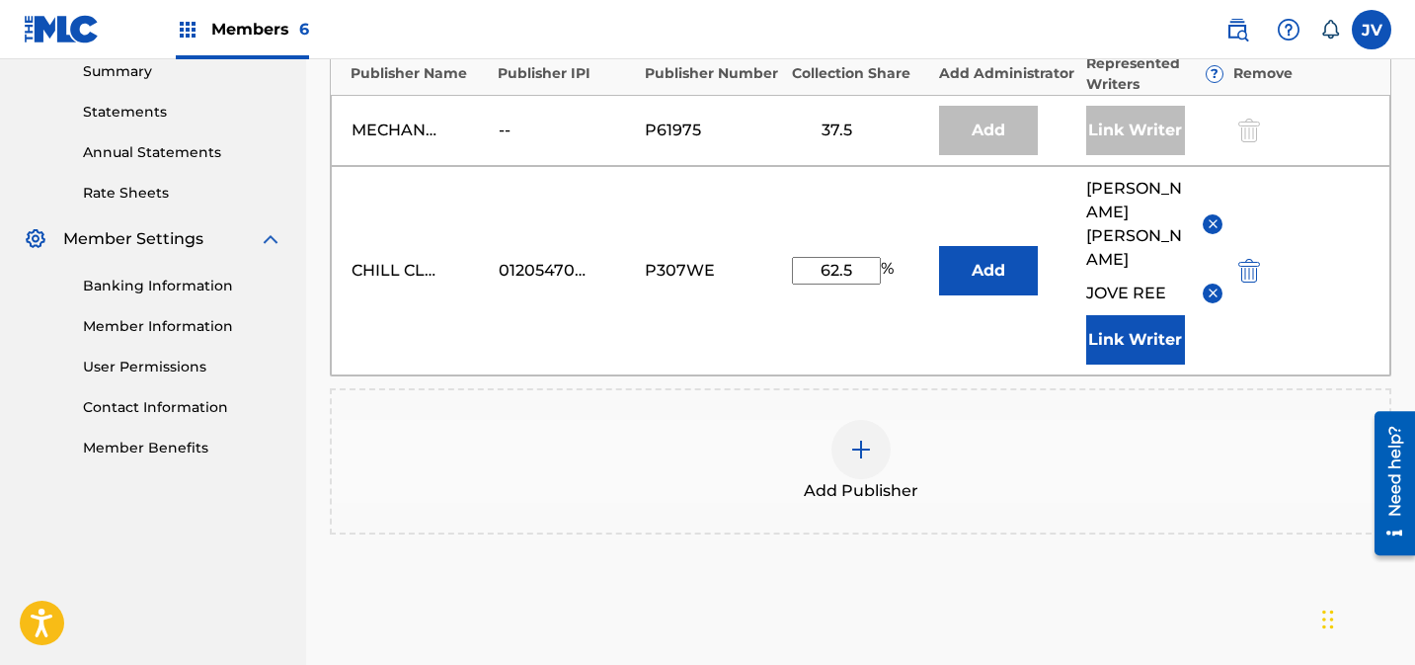
scroll to position [789, 0]
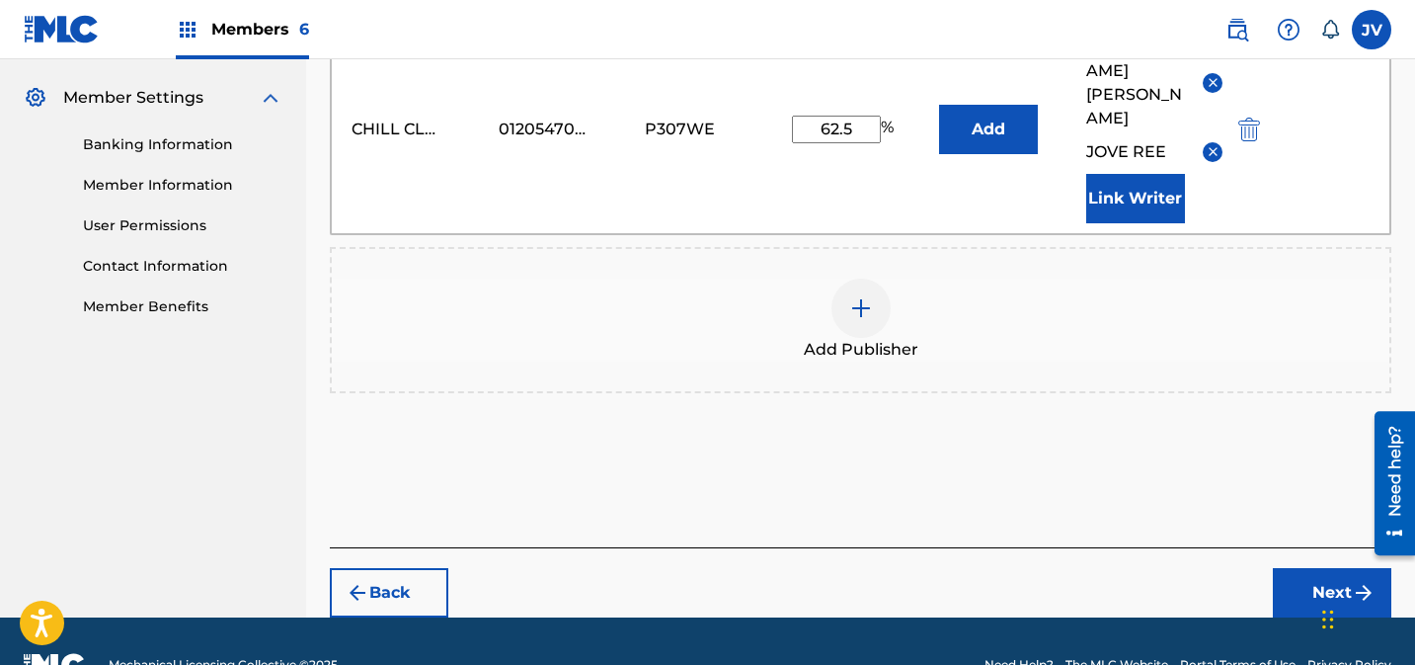
click at [1330, 568] on button "Next" at bounding box center [1332, 592] width 119 height 49
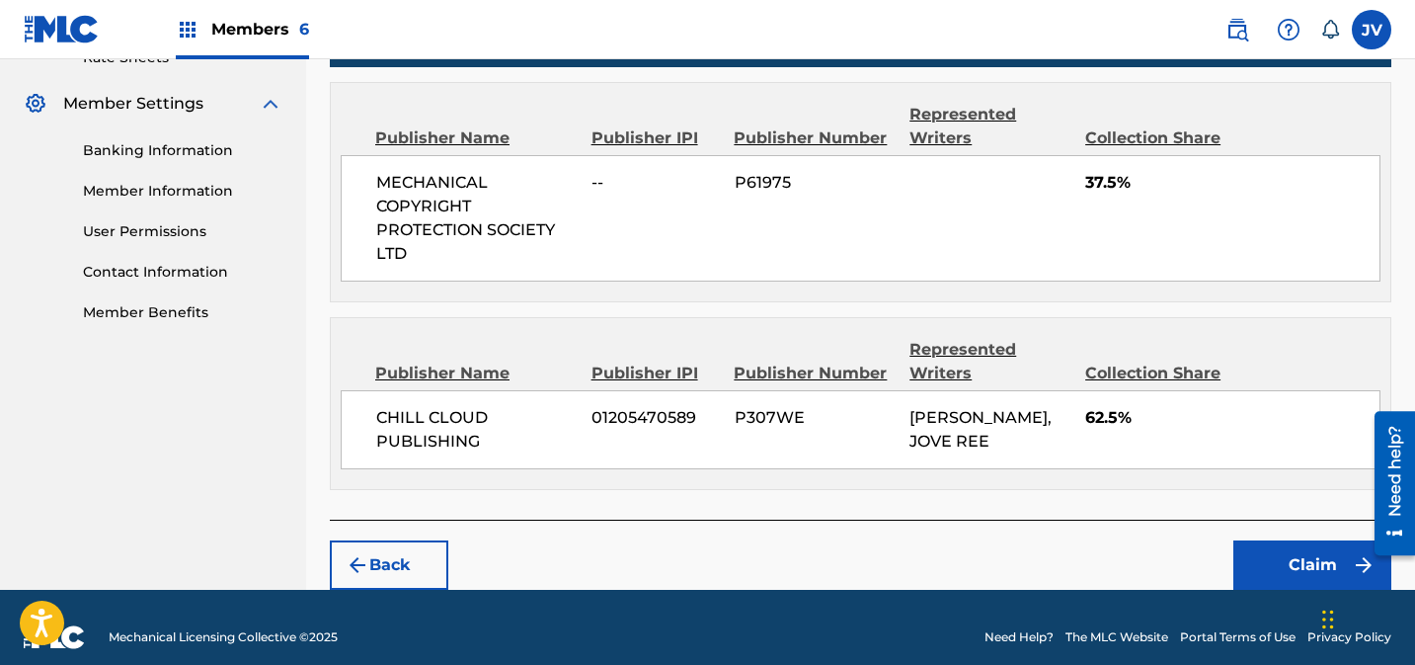
scroll to position [800, 0]
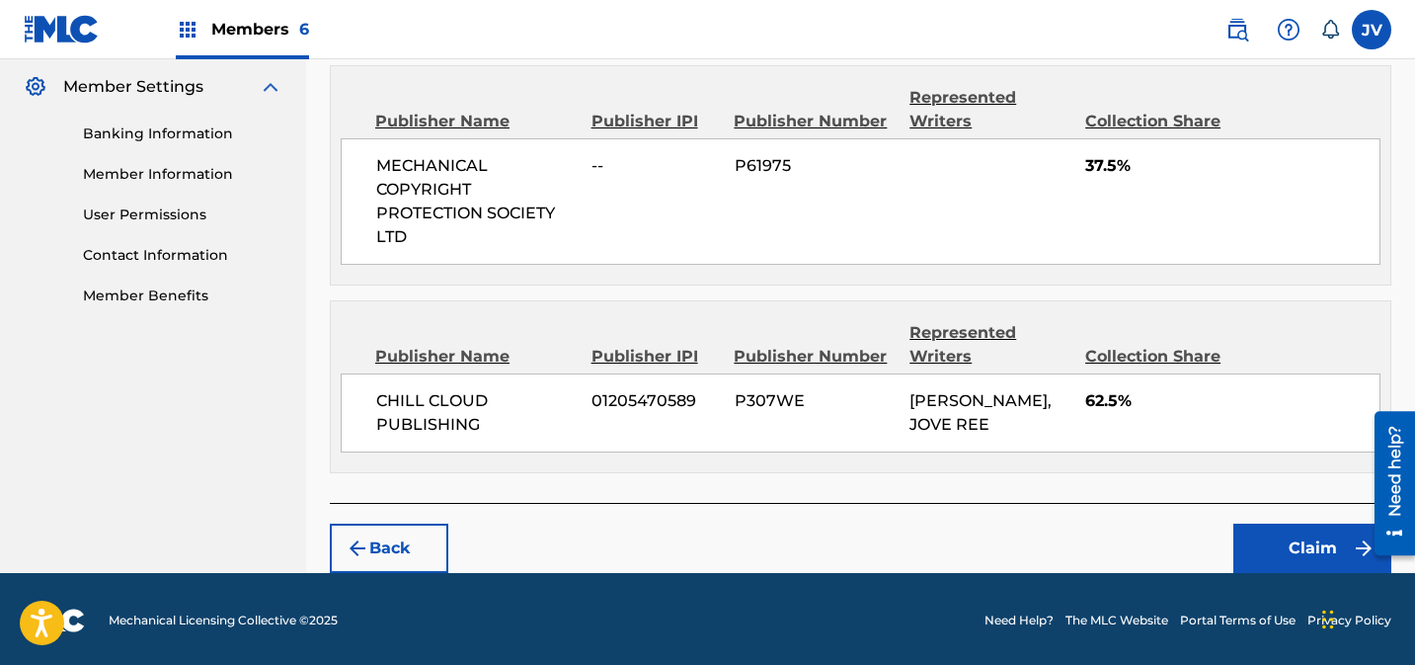
click at [1307, 549] on button "Claim" at bounding box center [1313, 548] width 158 height 49
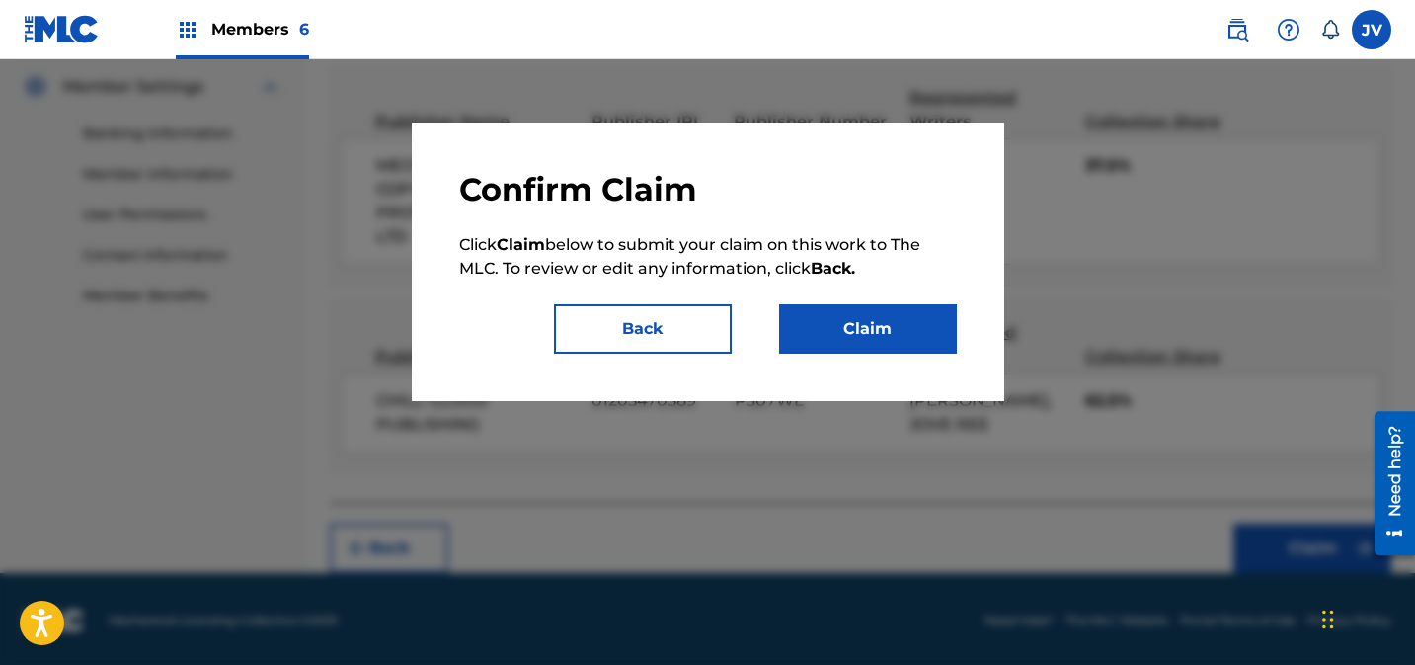
click at [898, 336] on button "Claim" at bounding box center [868, 328] width 178 height 49
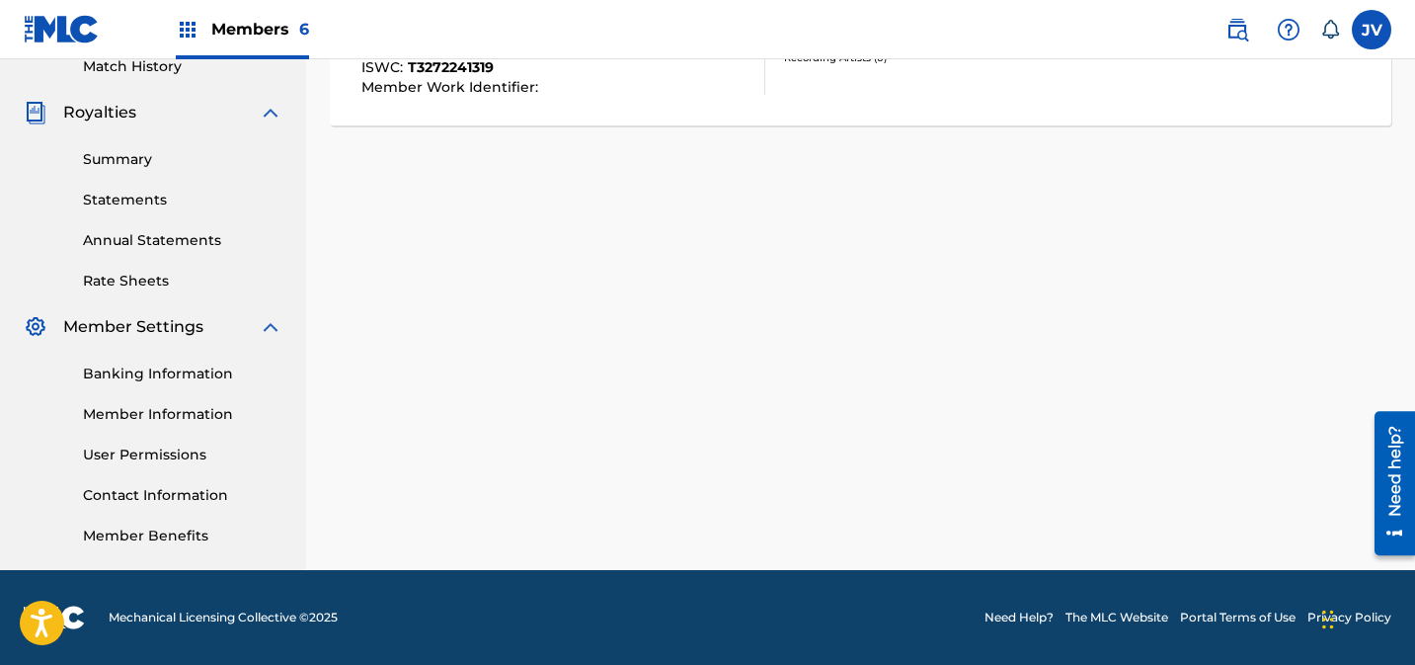
scroll to position [0, 0]
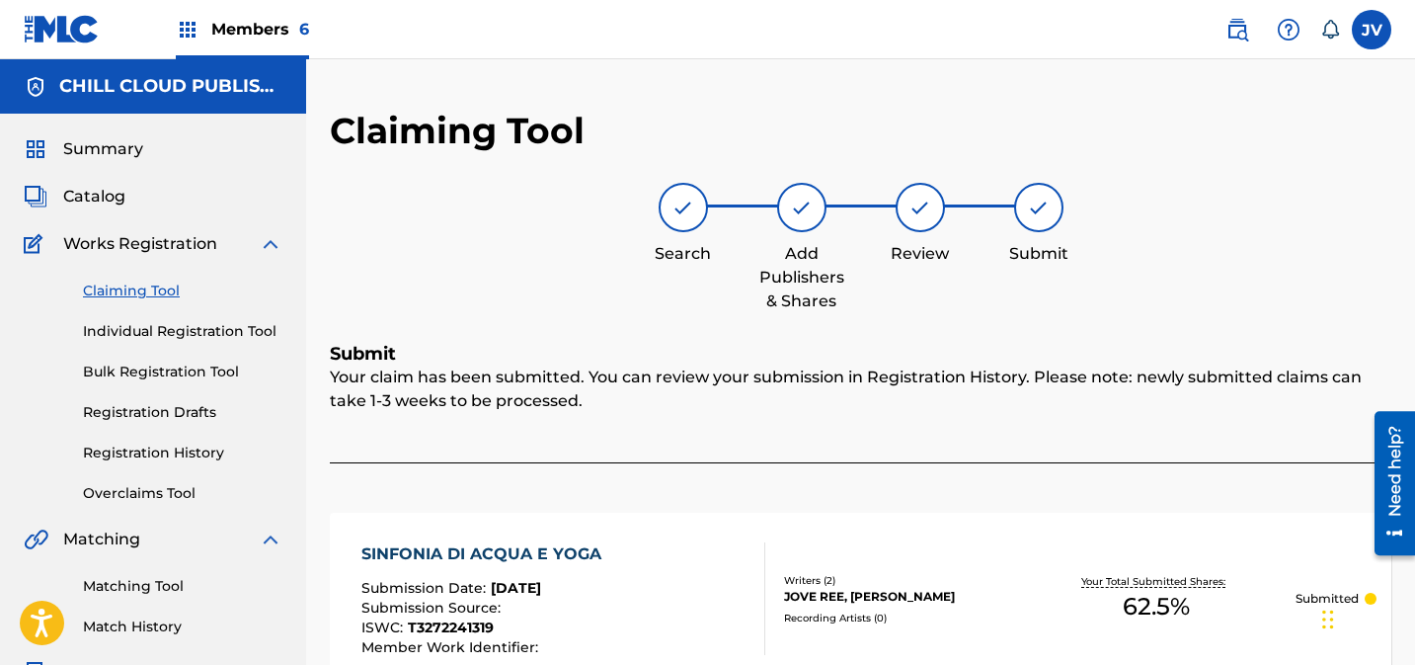
click at [154, 298] on link "Claiming Tool" at bounding box center [183, 291] width 200 height 21
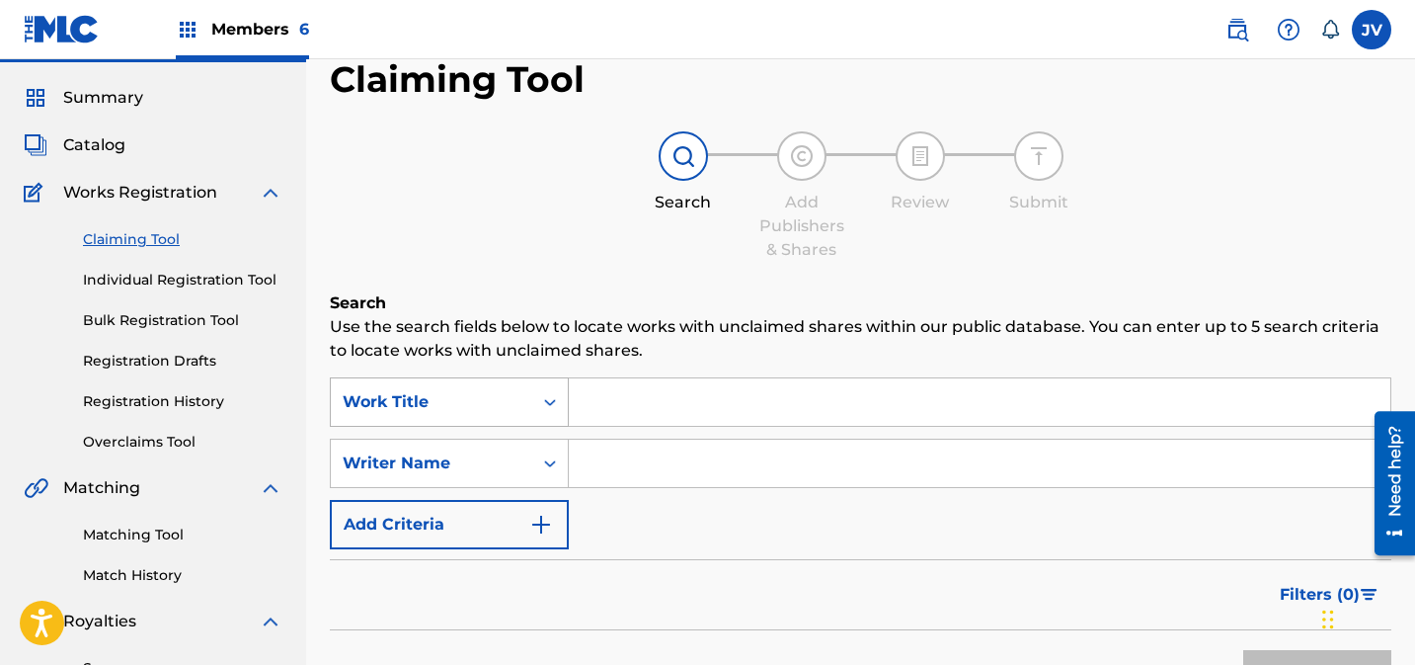
click at [498, 427] on div "Work Title" at bounding box center [449, 401] width 239 height 49
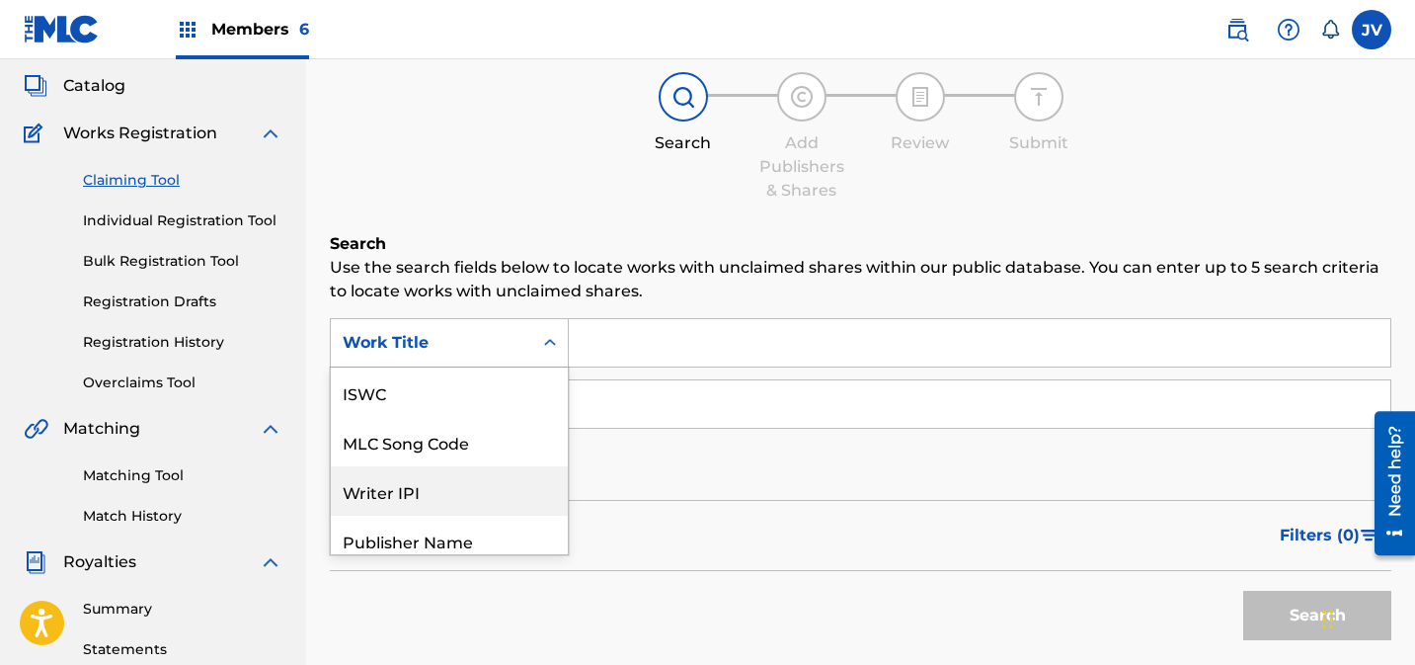
scroll to position [49, 0]
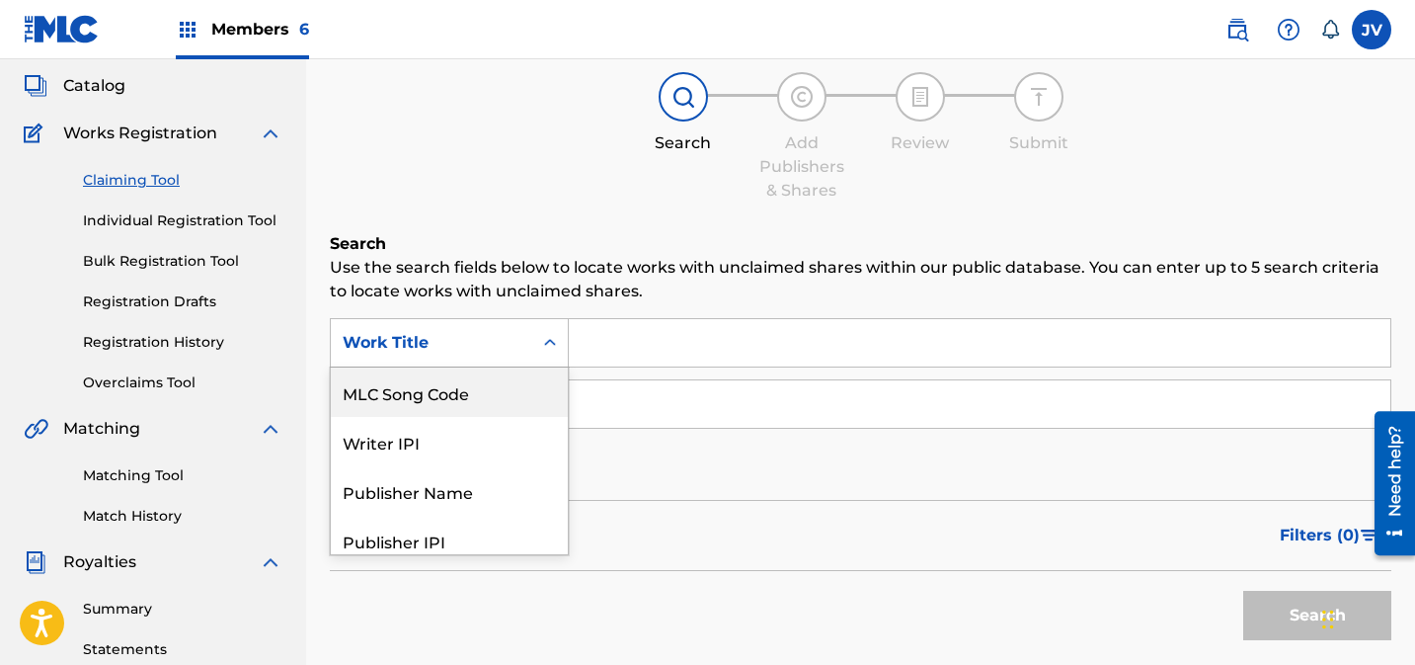
drag, startPoint x: 497, startPoint y: 414, endPoint x: 566, endPoint y: 387, distance: 74.1
click at [497, 414] on div "MLC Song Code" at bounding box center [449, 391] width 237 height 49
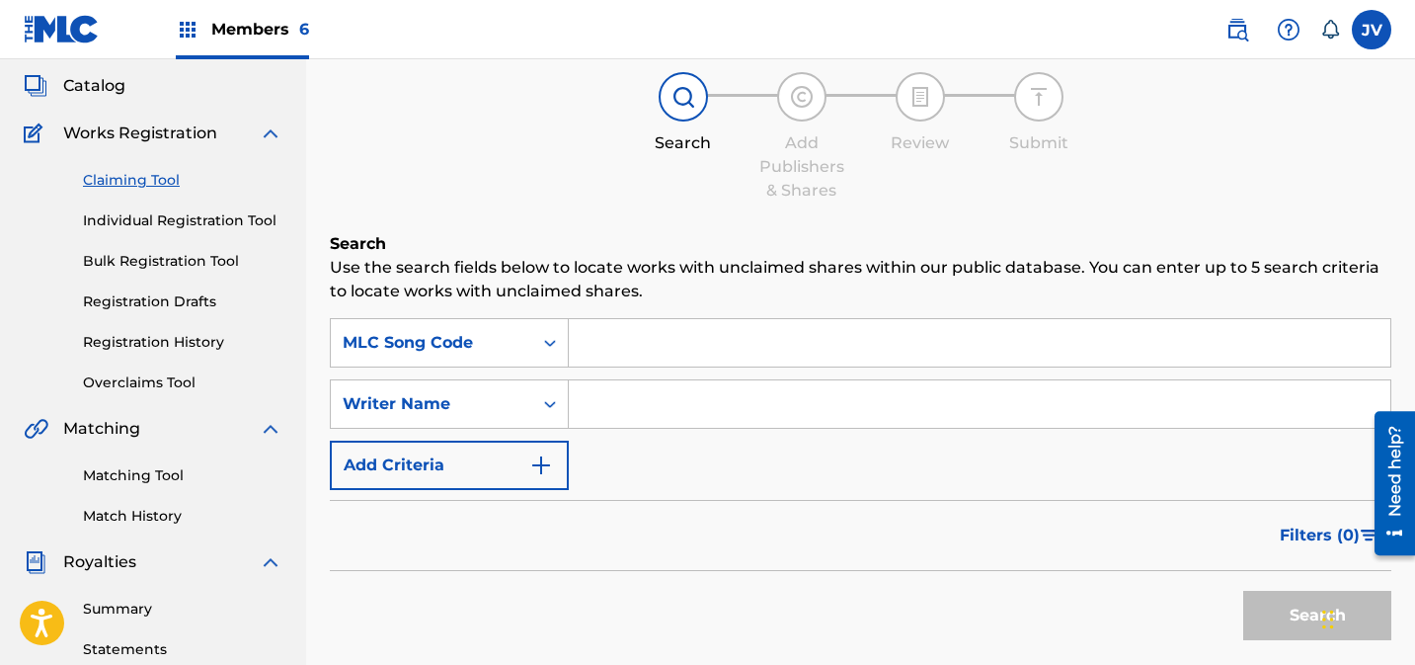
click at [668, 363] on input "Search Form" at bounding box center [980, 342] width 822 height 47
paste input "S662TA"
type input "S662TA"
click at [1268, 610] on button "Search" at bounding box center [1318, 615] width 148 height 49
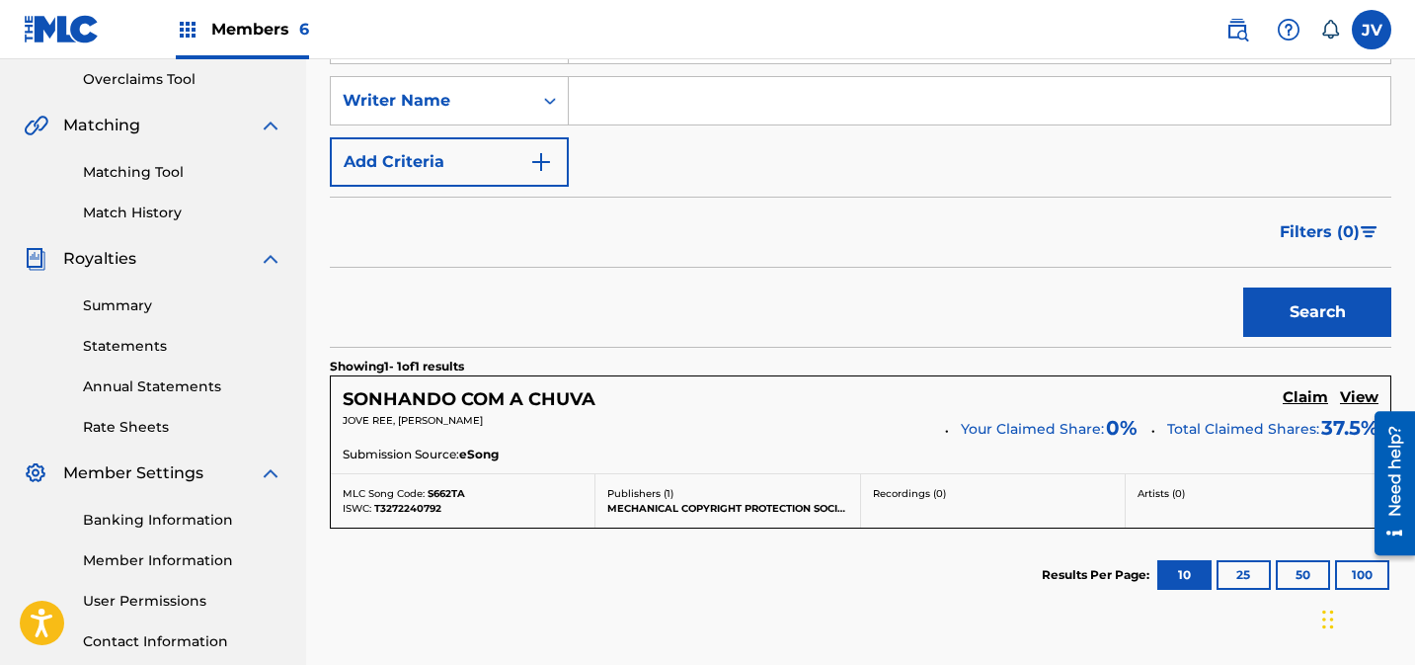
scroll to position [535, 0]
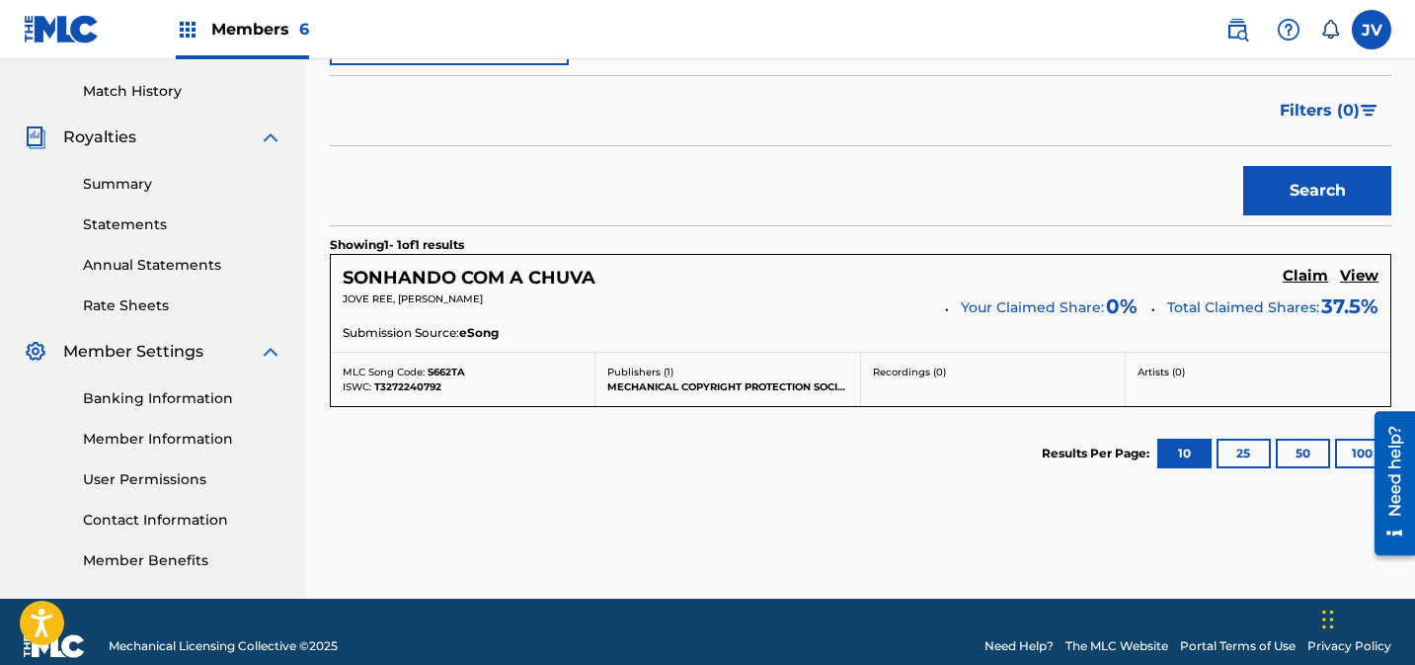
click at [1307, 286] on link "Claim" at bounding box center [1305, 278] width 45 height 22
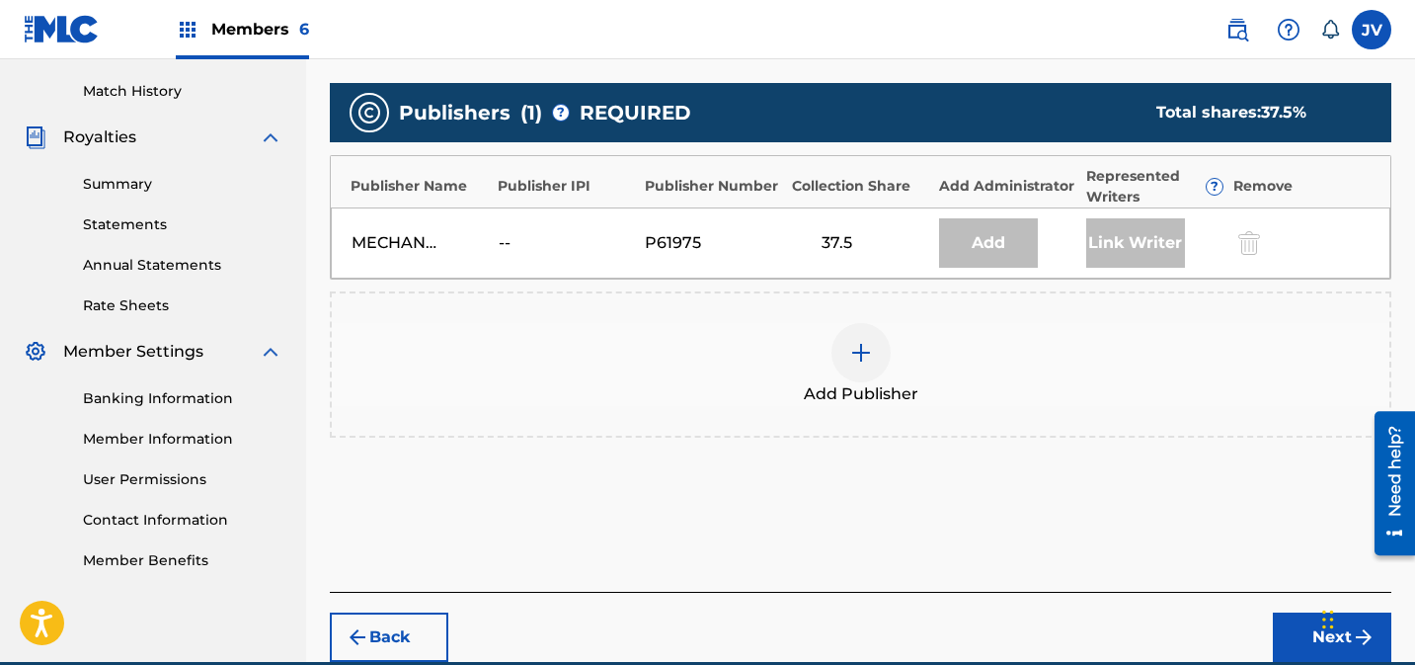
click at [869, 353] on img at bounding box center [861, 353] width 24 height 24
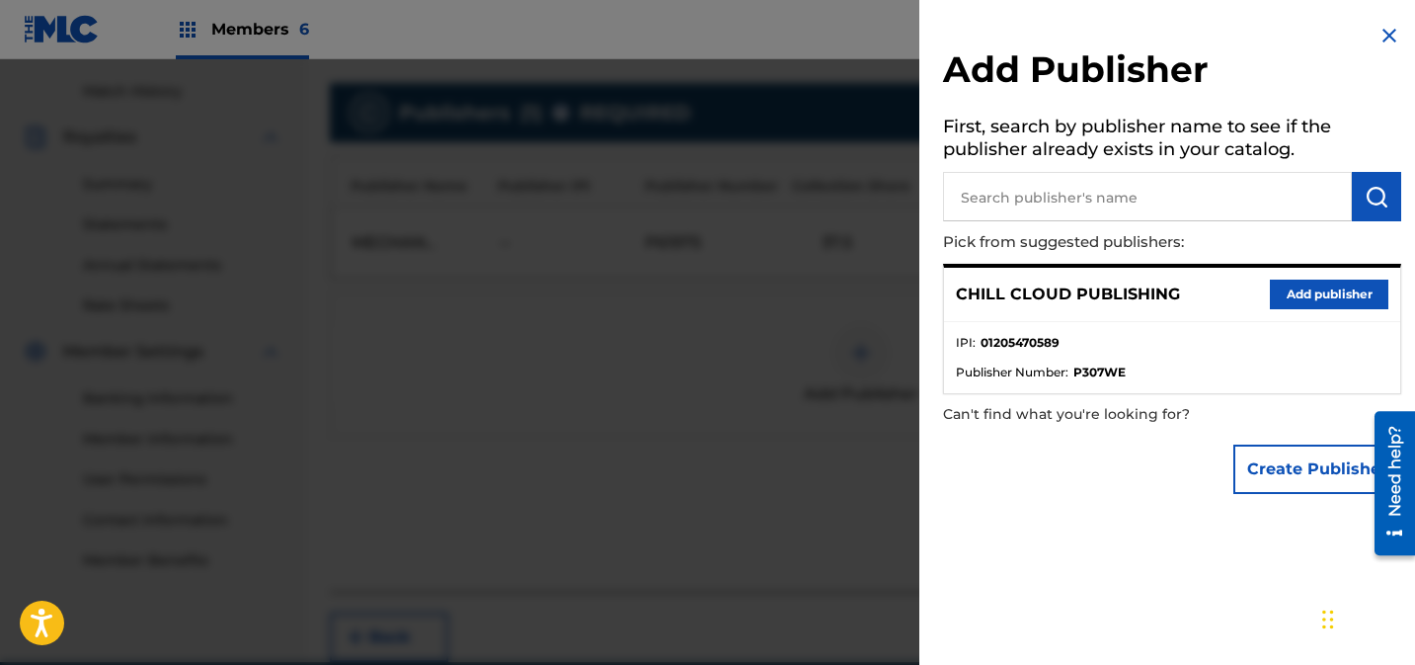
click at [1272, 295] on button "Add publisher" at bounding box center [1329, 295] width 119 height 30
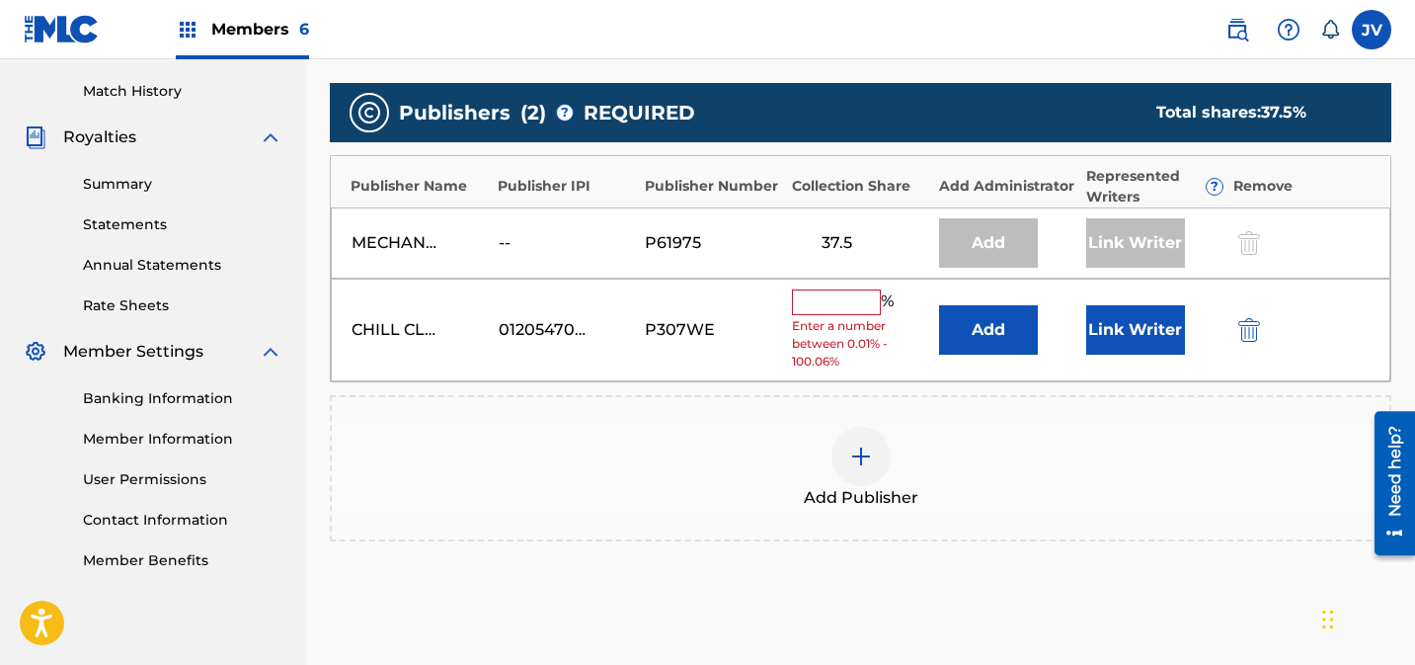
drag, startPoint x: 810, startPoint y: 302, endPoint x: 826, endPoint y: 303, distance: 15.8
click at [810, 302] on input "text" at bounding box center [836, 302] width 89 height 26
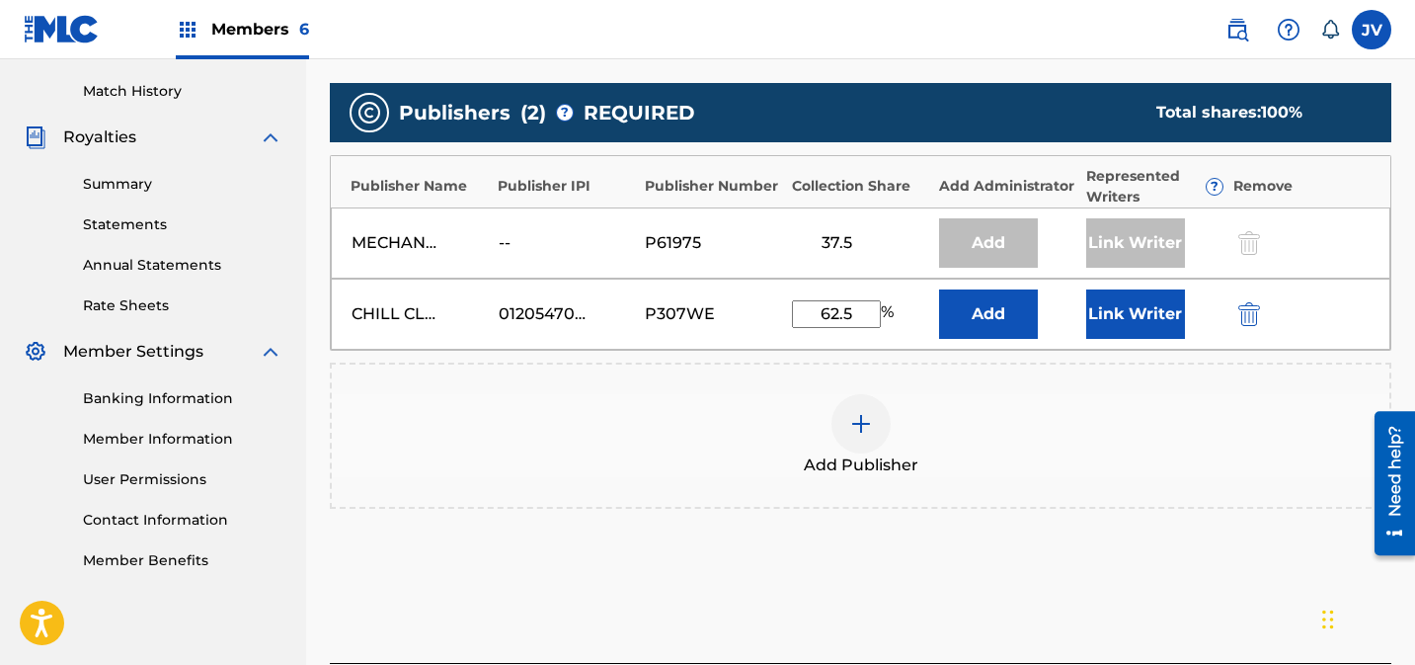
type input "62.5"
click at [1127, 323] on button "Link Writer" at bounding box center [1136, 313] width 99 height 49
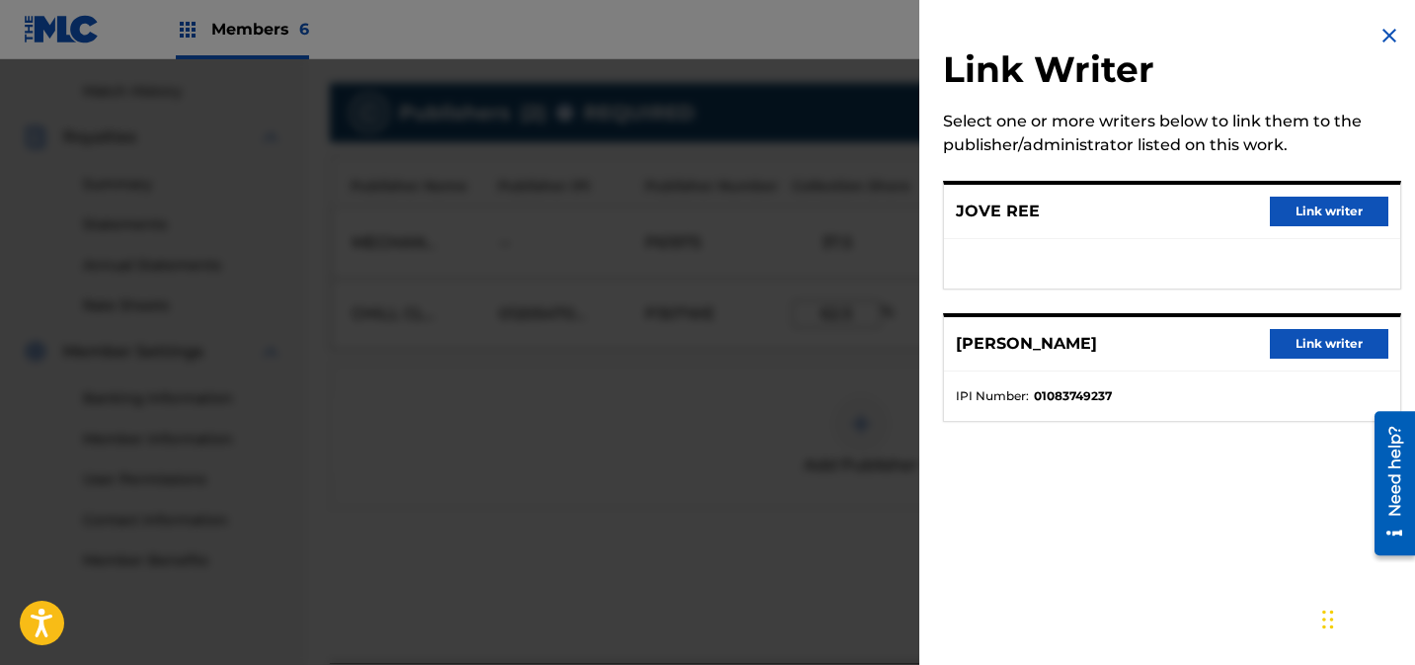
click at [1307, 341] on button "Link writer" at bounding box center [1329, 344] width 119 height 30
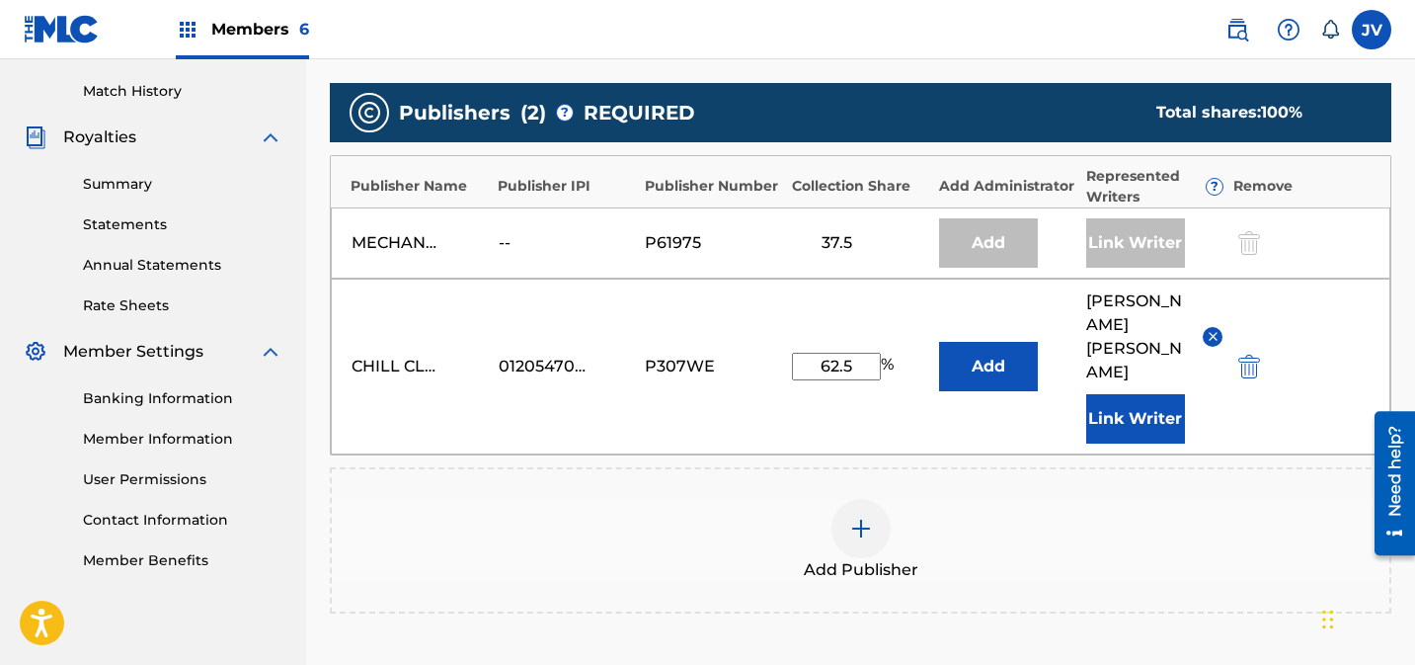
click at [1108, 394] on button "Link Writer" at bounding box center [1136, 418] width 99 height 49
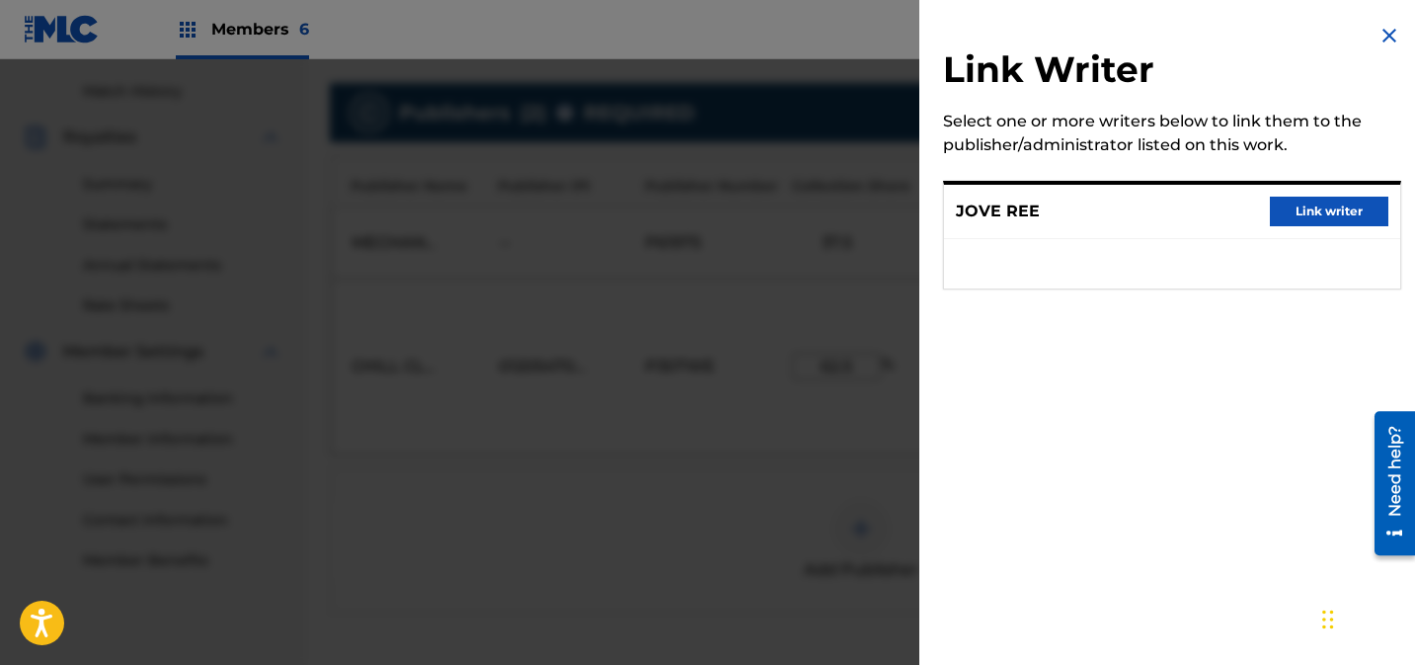
click at [1338, 203] on button "Link writer" at bounding box center [1329, 212] width 119 height 30
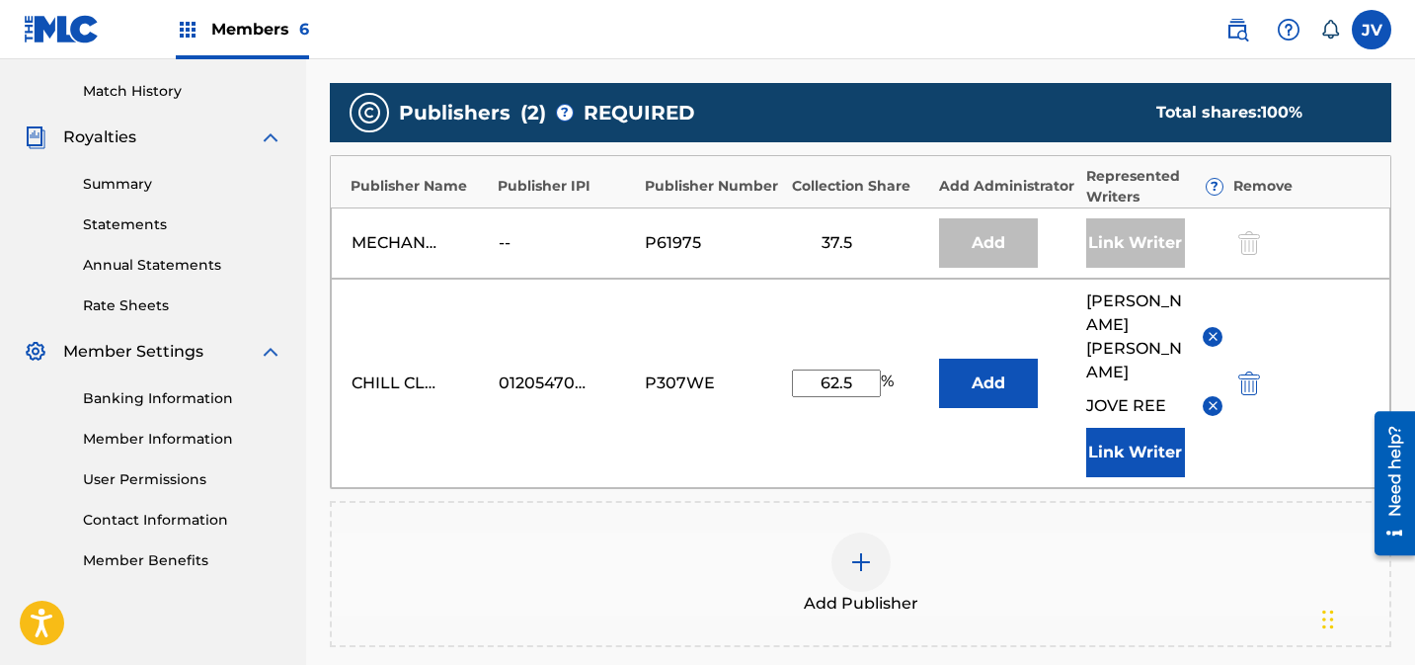
scroll to position [789, 0]
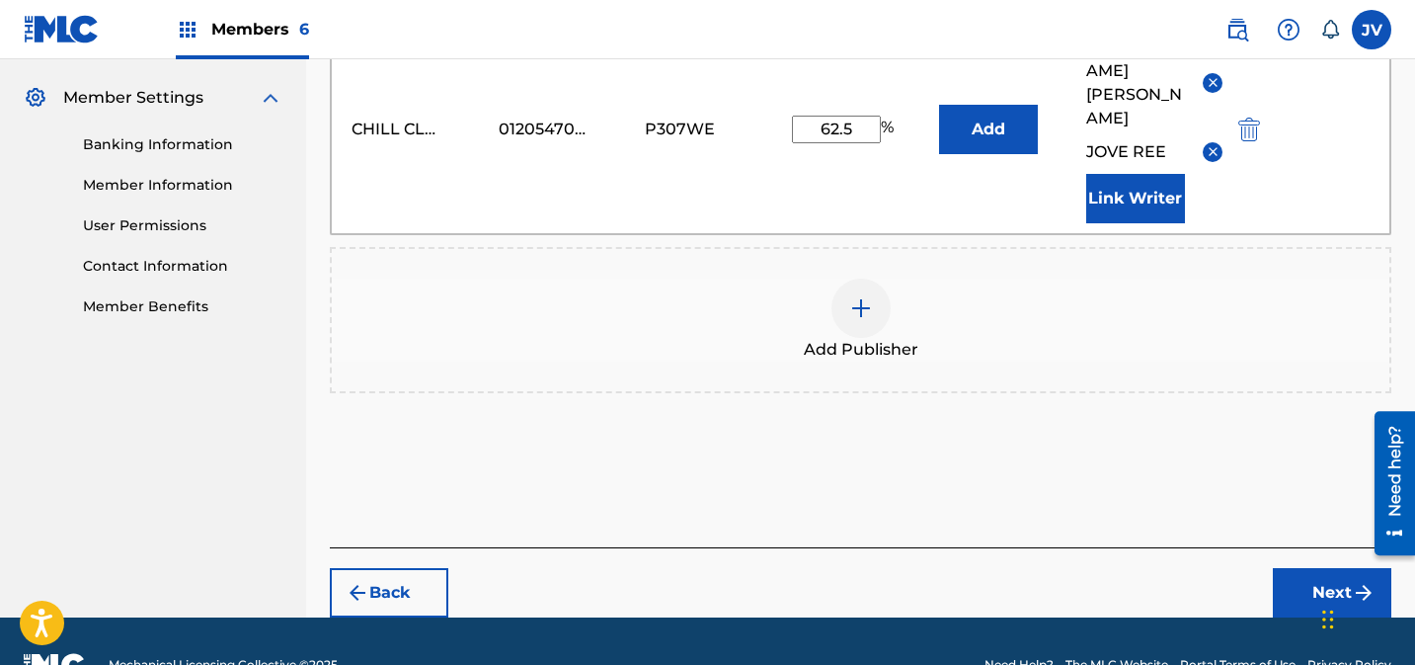
click at [1332, 568] on button "Next" at bounding box center [1332, 592] width 119 height 49
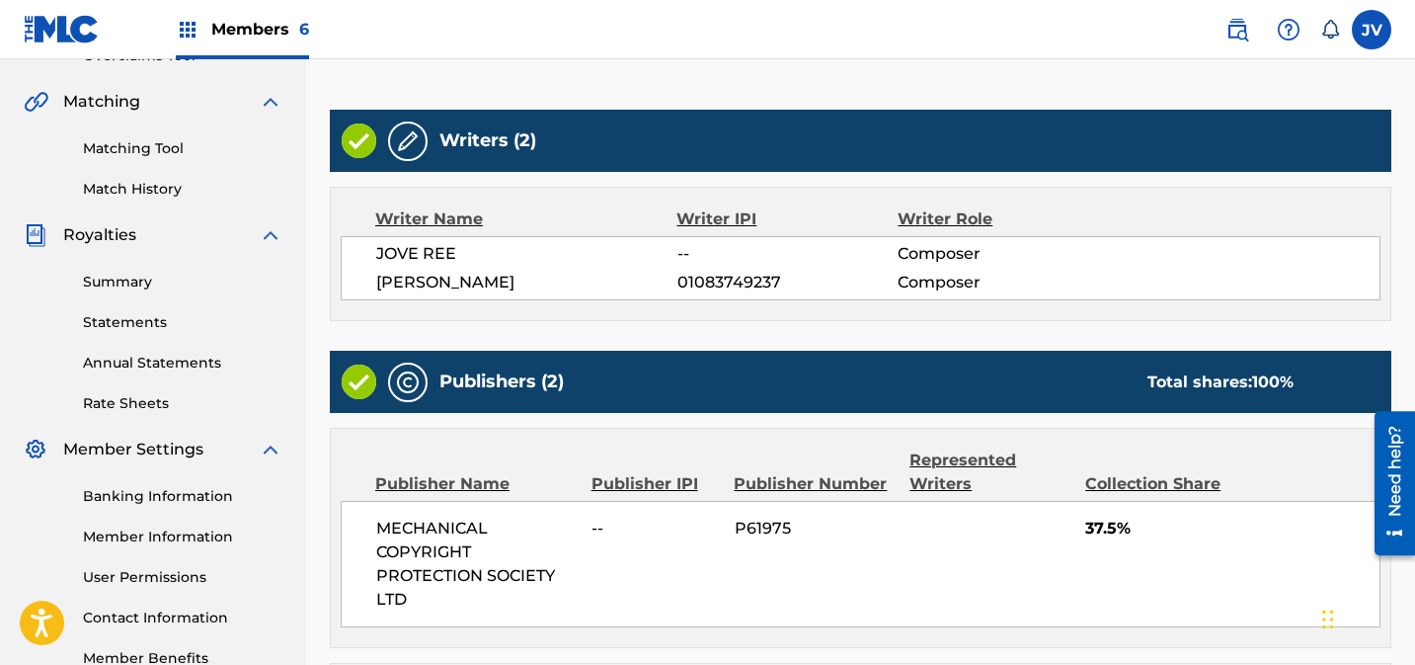
scroll to position [800, 0]
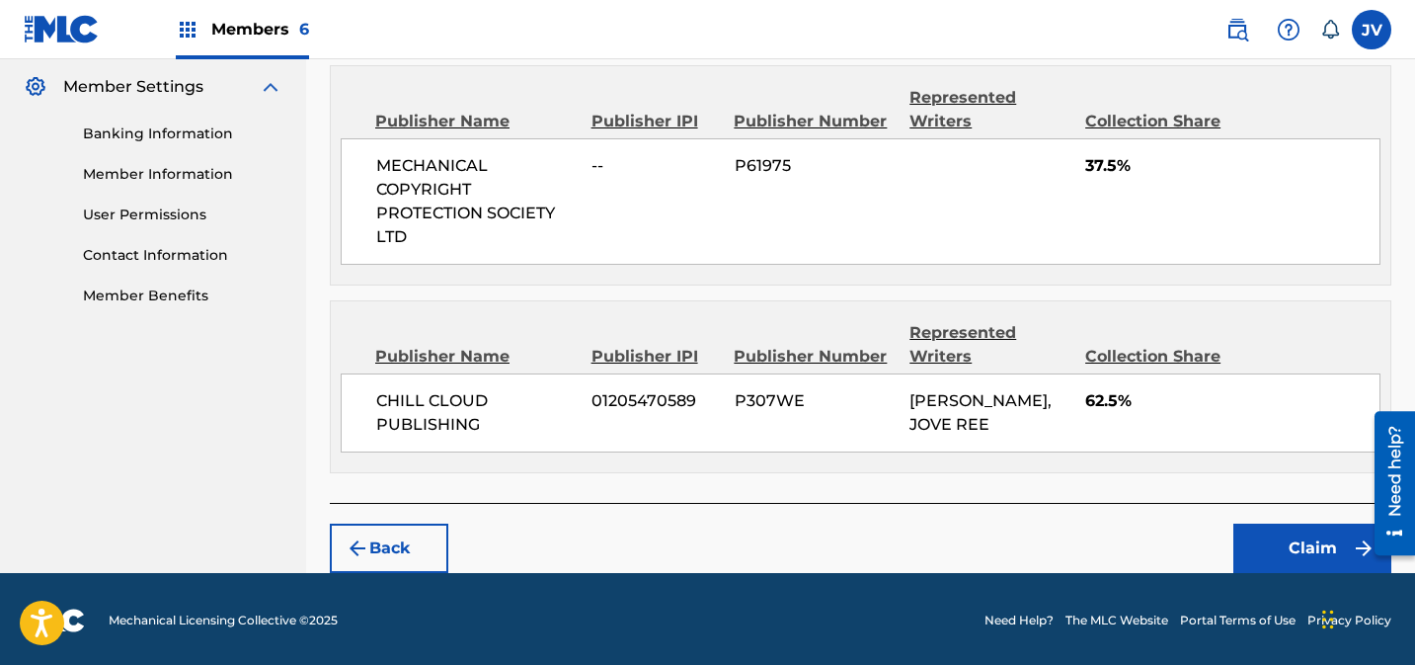
click at [1281, 538] on button "Claim" at bounding box center [1313, 548] width 158 height 49
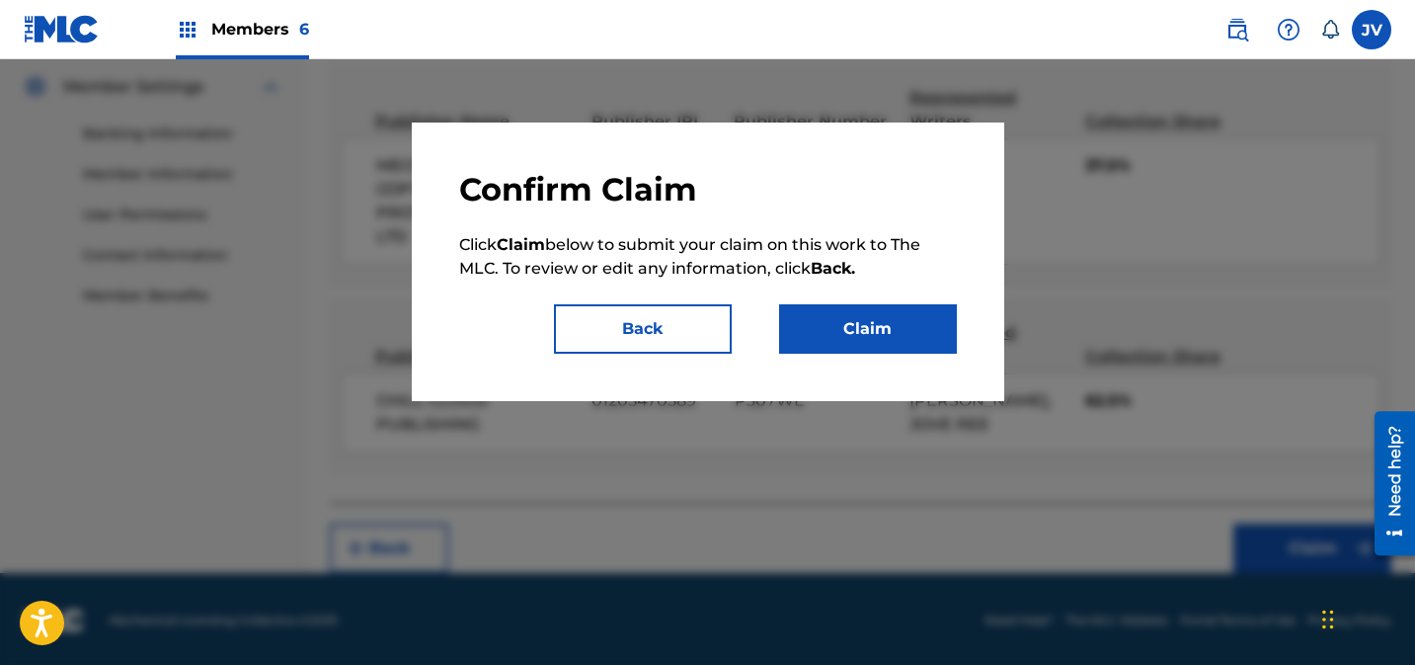
click at [867, 326] on button "Claim" at bounding box center [868, 328] width 178 height 49
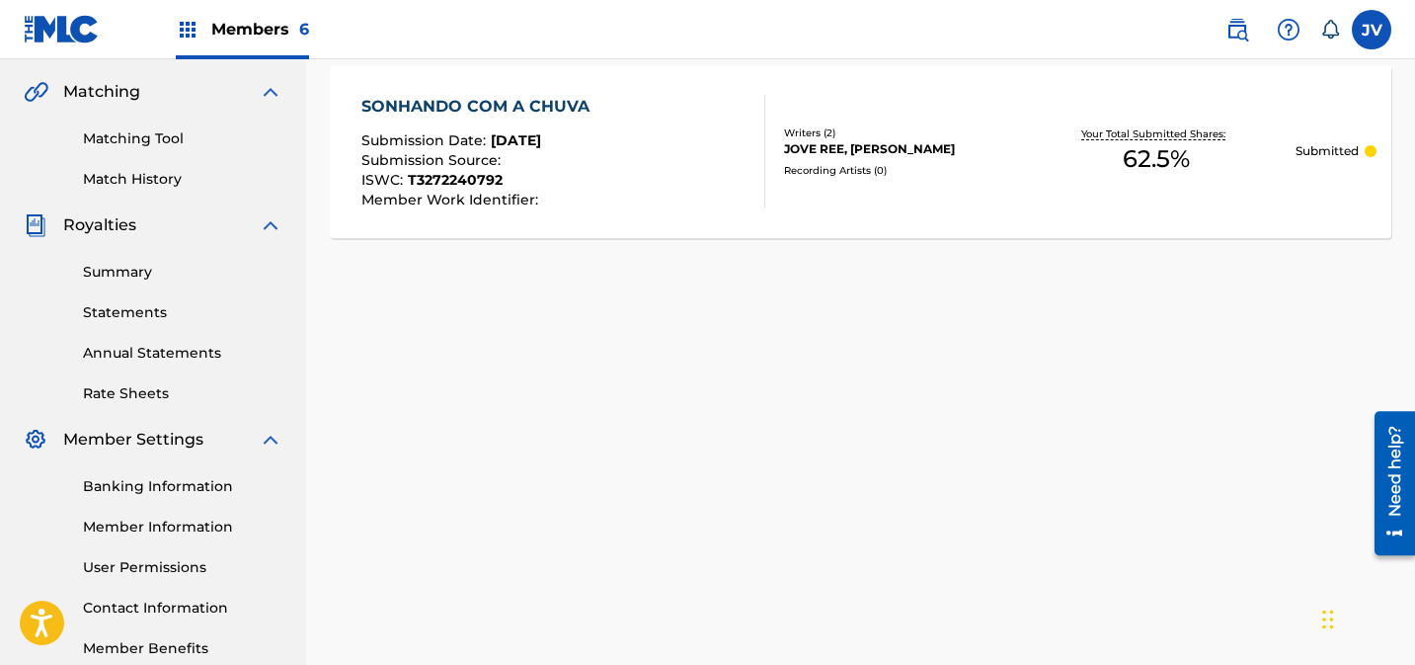
scroll to position [88, 0]
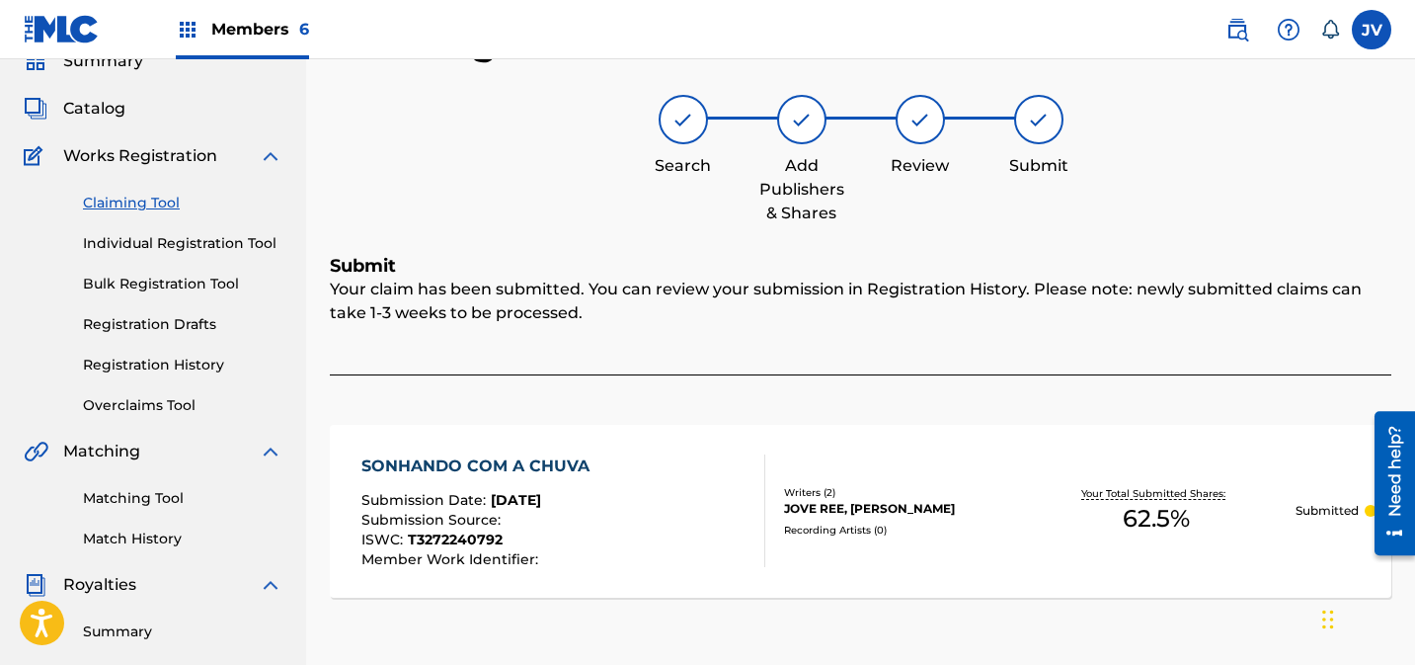
drag, startPoint x: 153, startPoint y: 202, endPoint x: 167, endPoint y: 202, distance: 13.8
click at [153, 202] on link "Claiming Tool" at bounding box center [183, 203] width 200 height 21
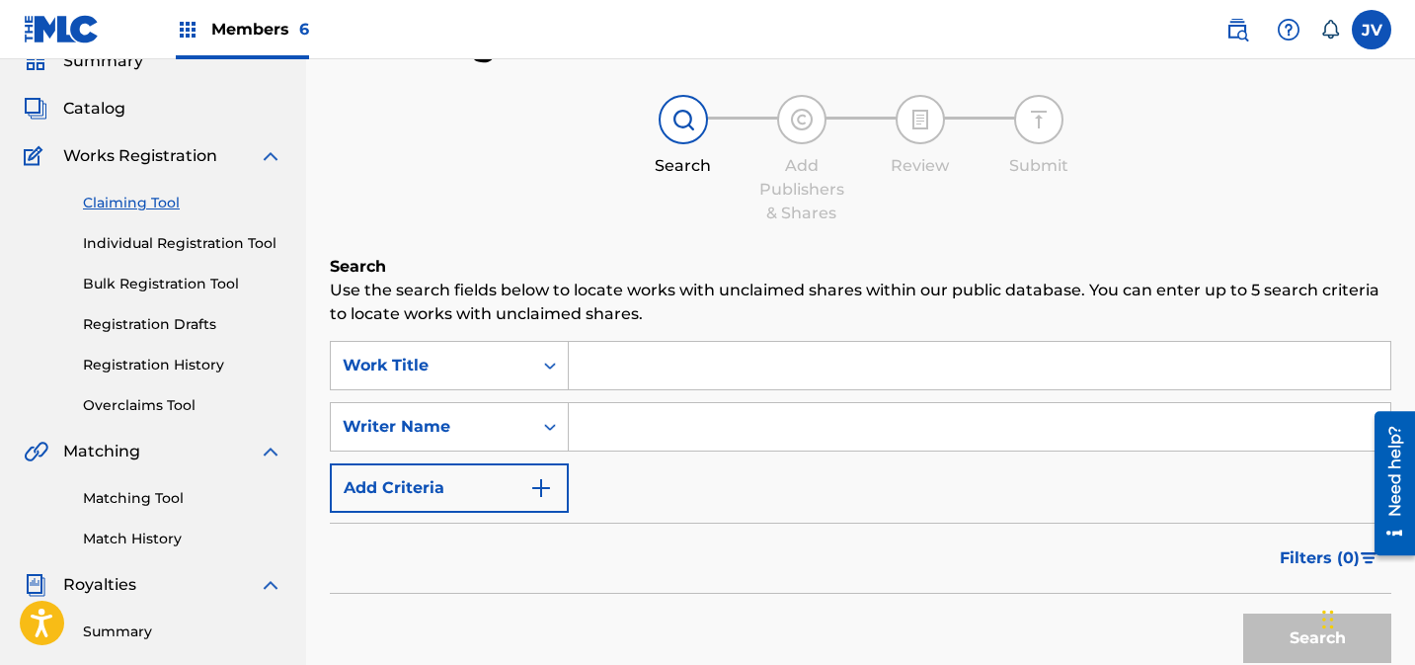
scroll to position [0, 0]
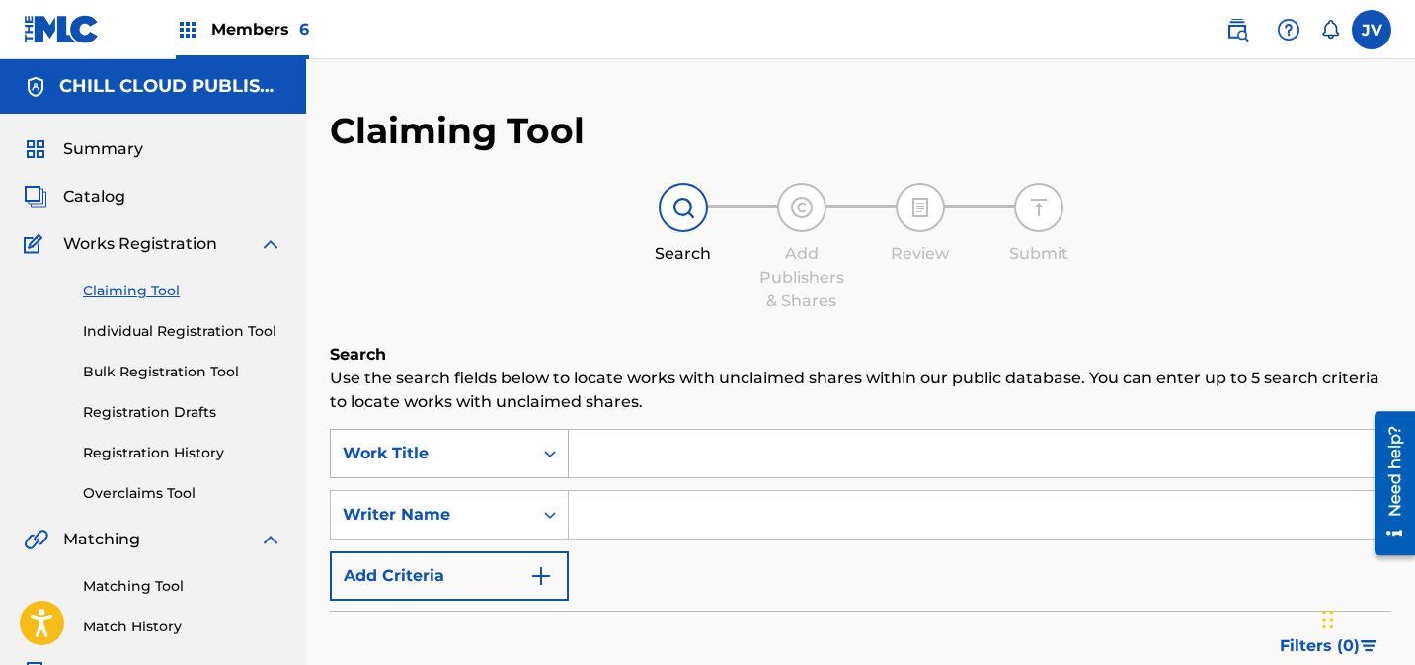
click at [556, 461] on div "Work Title" at bounding box center [449, 453] width 239 height 49
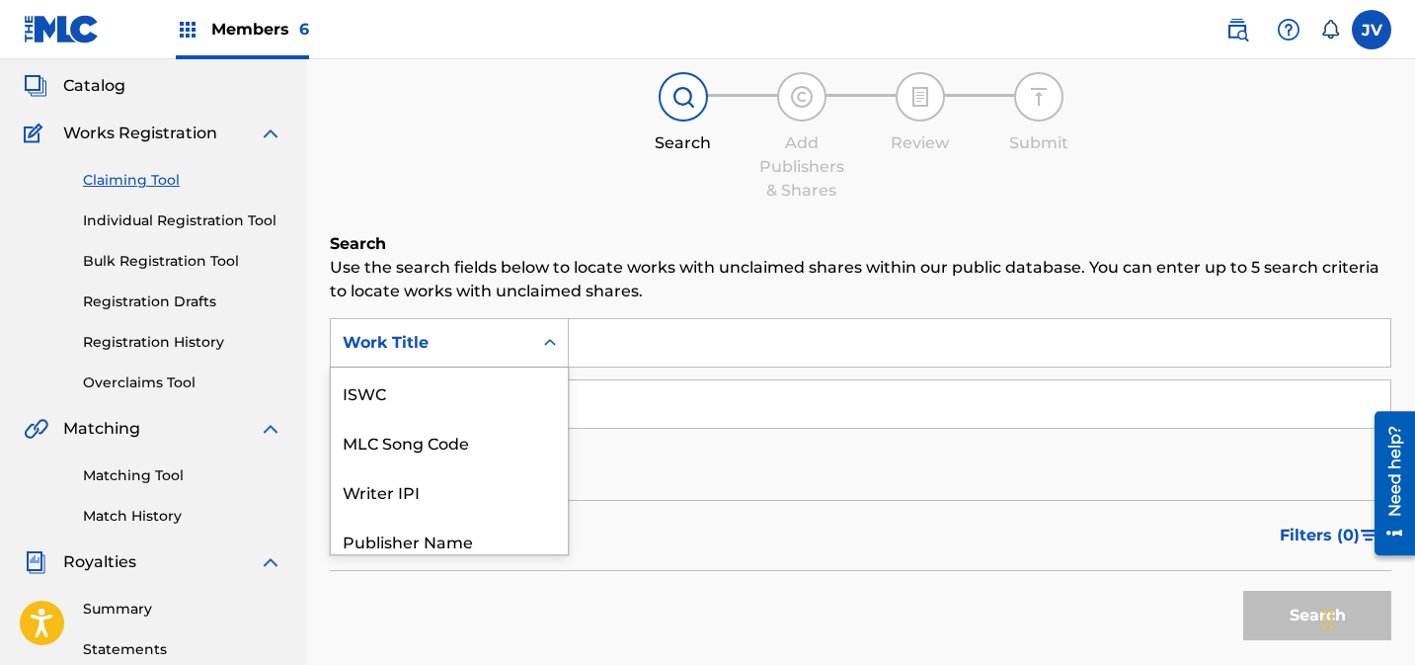
scroll to position [49, 0]
click at [544, 385] on div "MLC Song Code" at bounding box center [449, 391] width 237 height 49
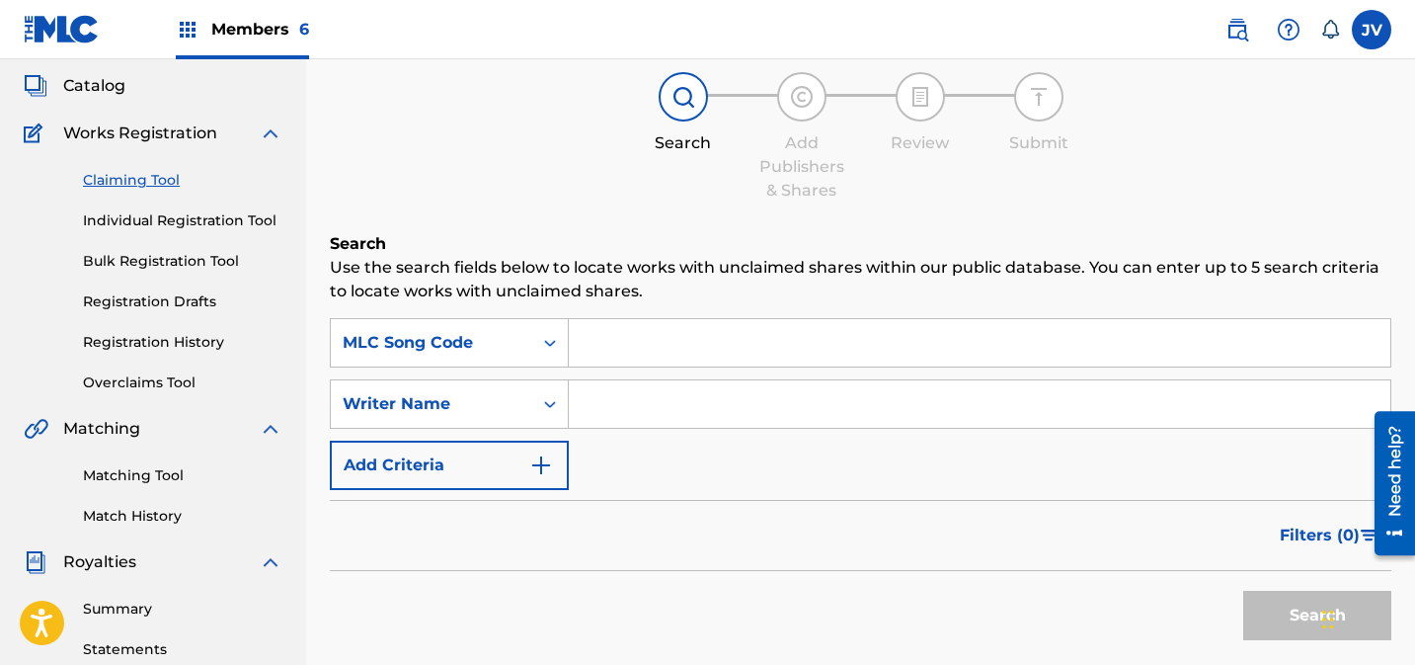
click at [651, 350] on input "Search Form" at bounding box center [980, 342] width 822 height 47
paste input "S67O39"
type input "S67O39"
click at [1289, 626] on button "Search" at bounding box center [1318, 615] width 148 height 49
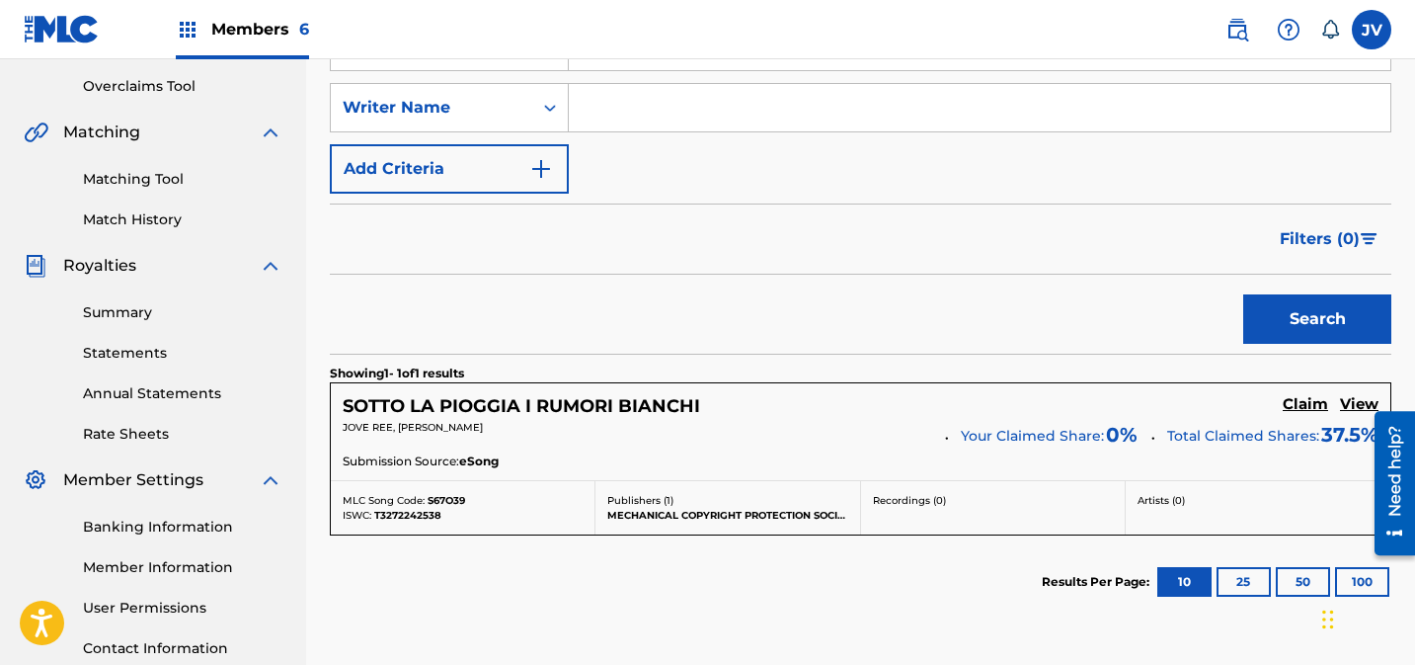
scroll to position [473, 0]
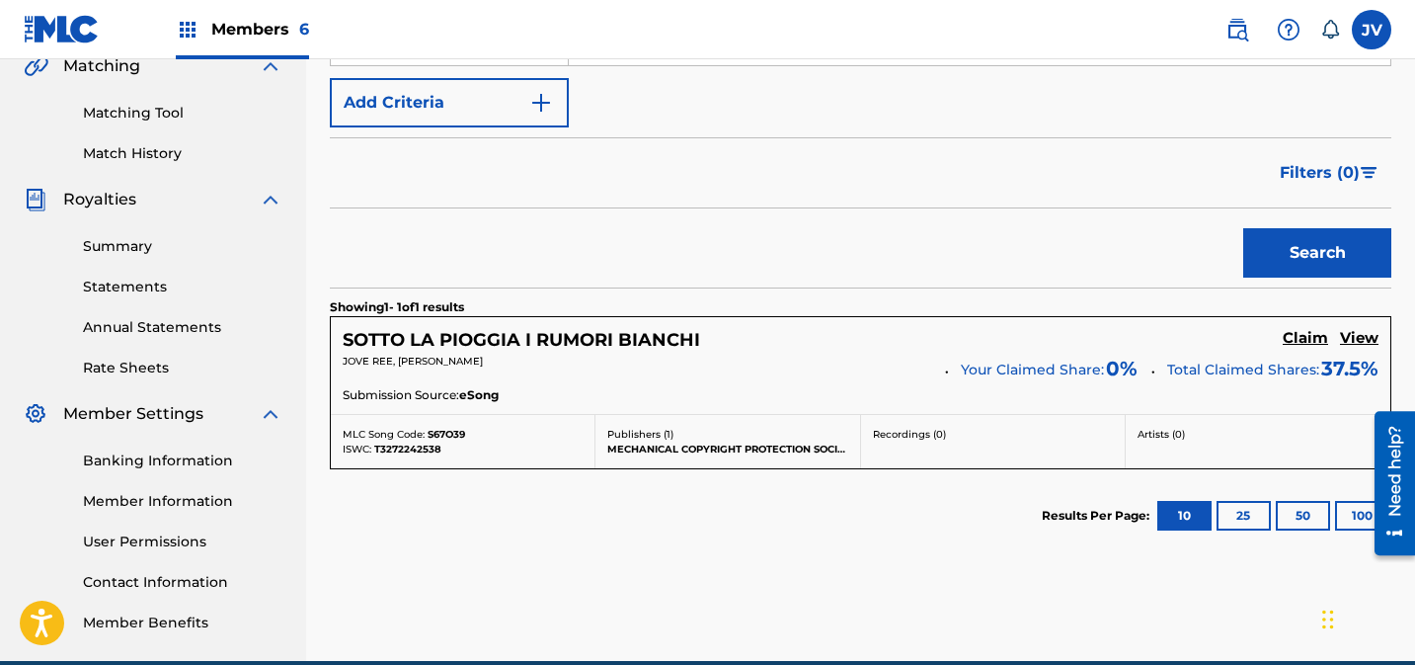
click at [1303, 342] on h5 "Claim" at bounding box center [1305, 338] width 45 height 19
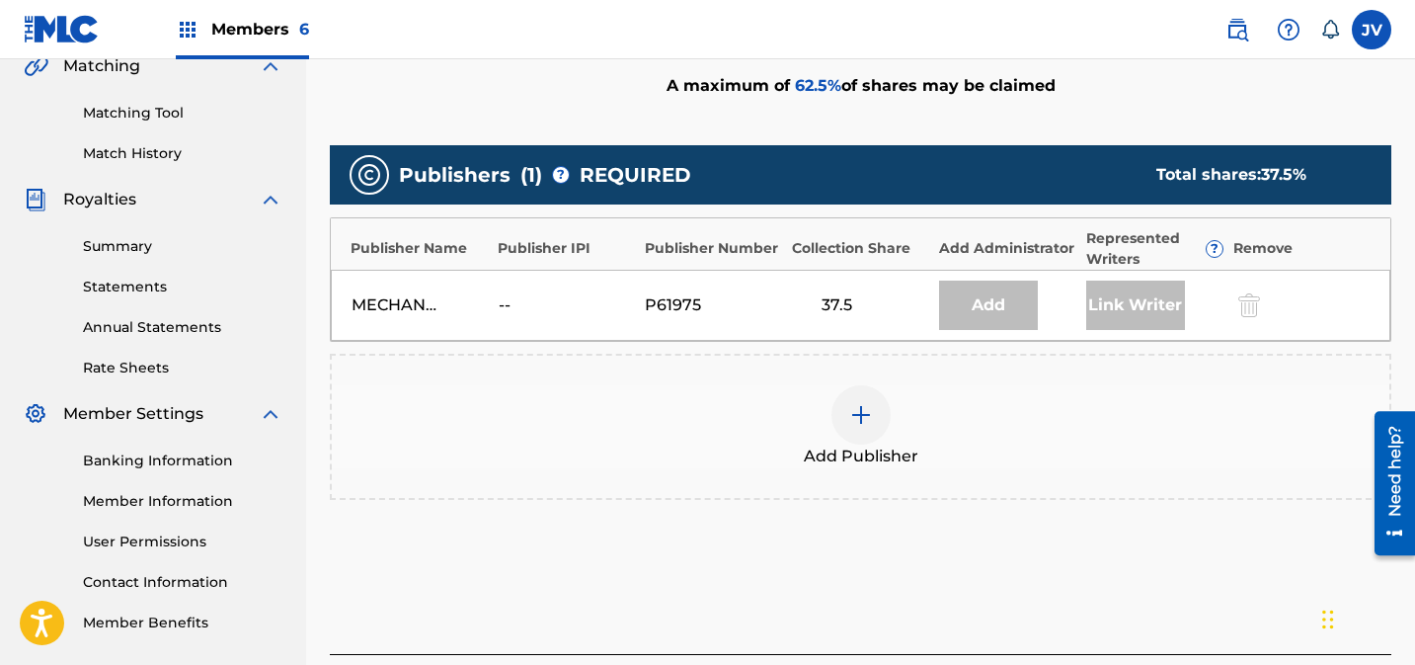
click at [862, 411] on img at bounding box center [861, 415] width 24 height 24
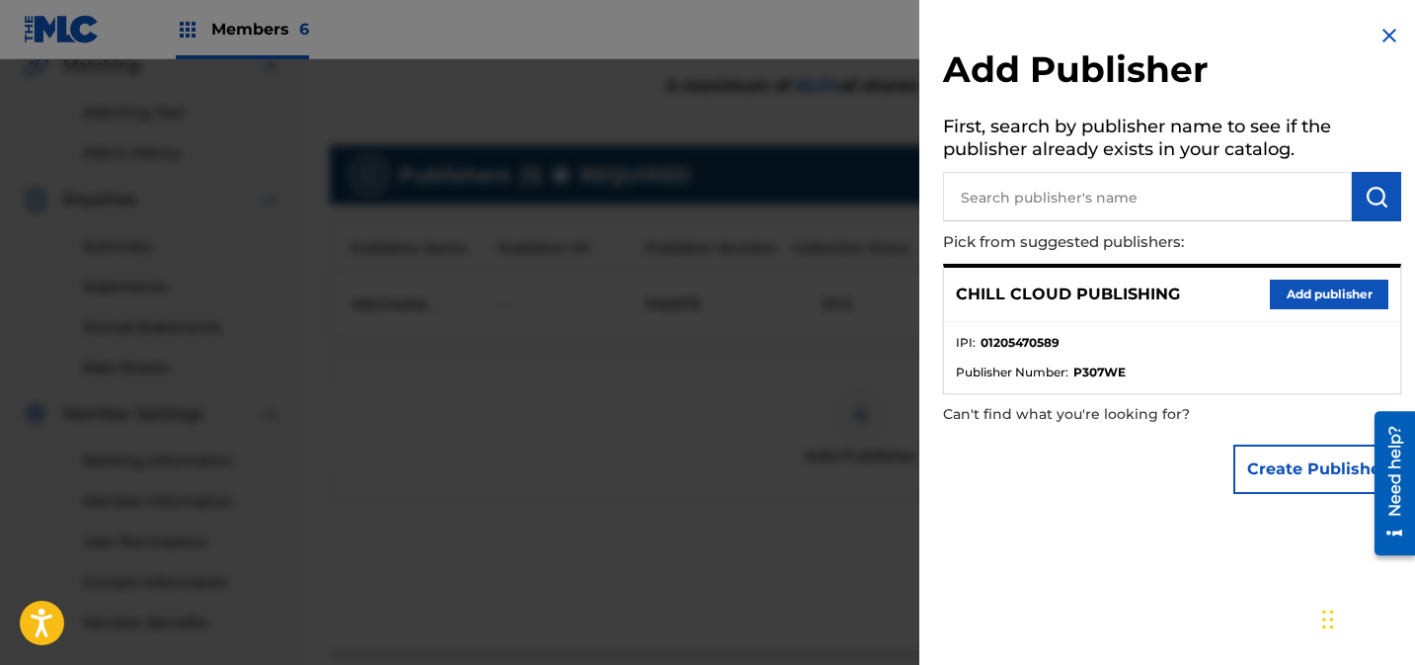
click at [1340, 292] on button "Add publisher" at bounding box center [1329, 295] width 119 height 30
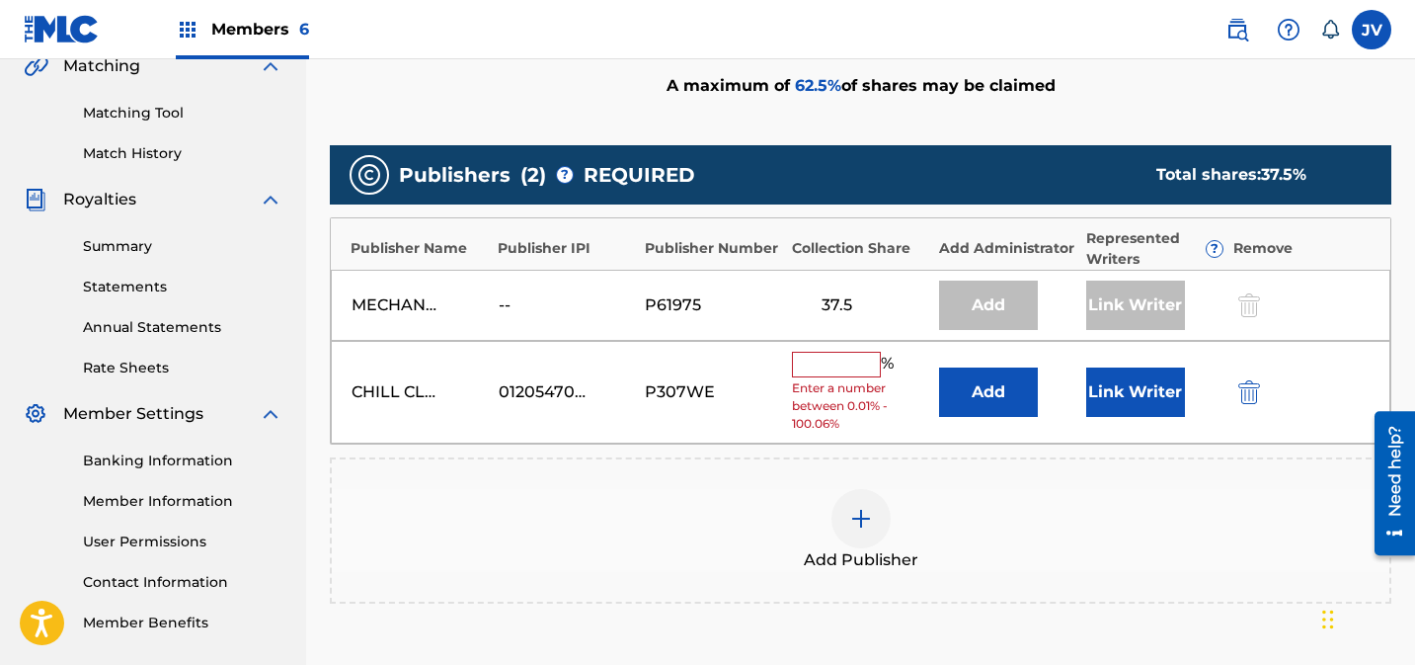
drag, startPoint x: 831, startPoint y: 375, endPoint x: 843, endPoint y: 373, distance: 12.0
click at [833, 374] on input "text" at bounding box center [836, 365] width 89 height 26
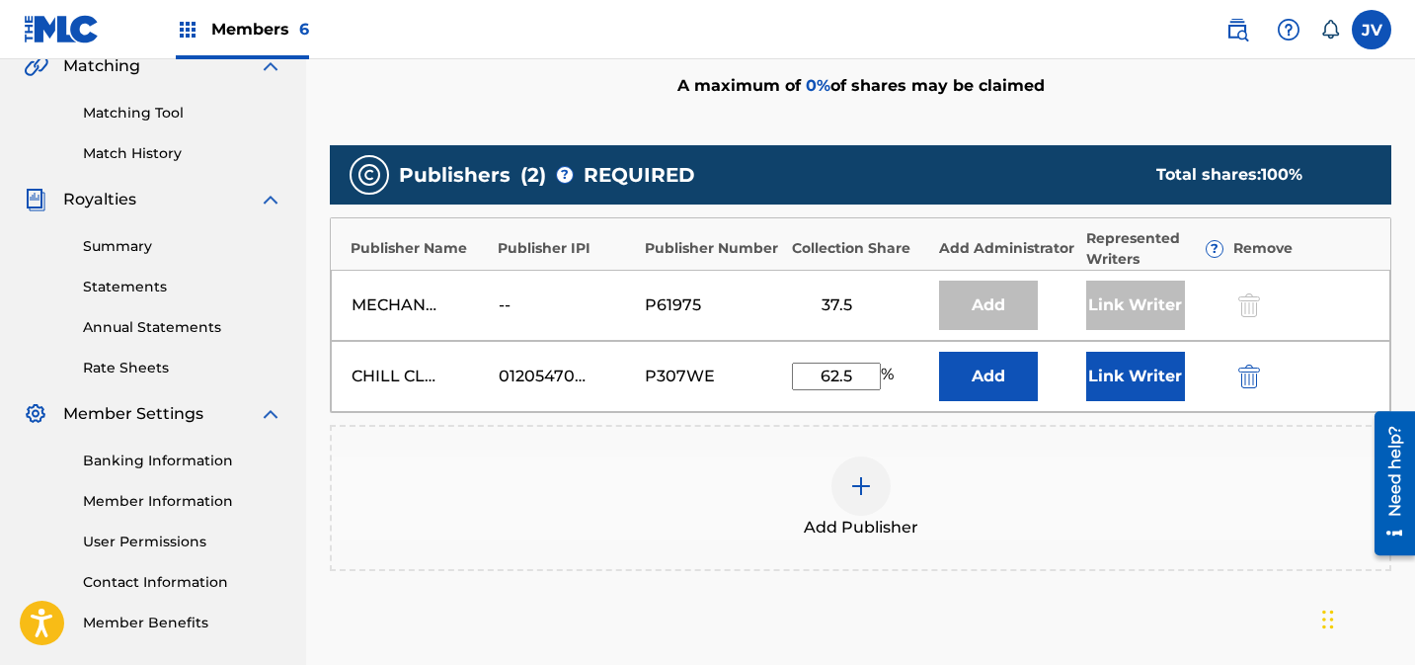
type input "62.5"
click at [1146, 380] on button "Link Writer" at bounding box center [1136, 376] width 99 height 49
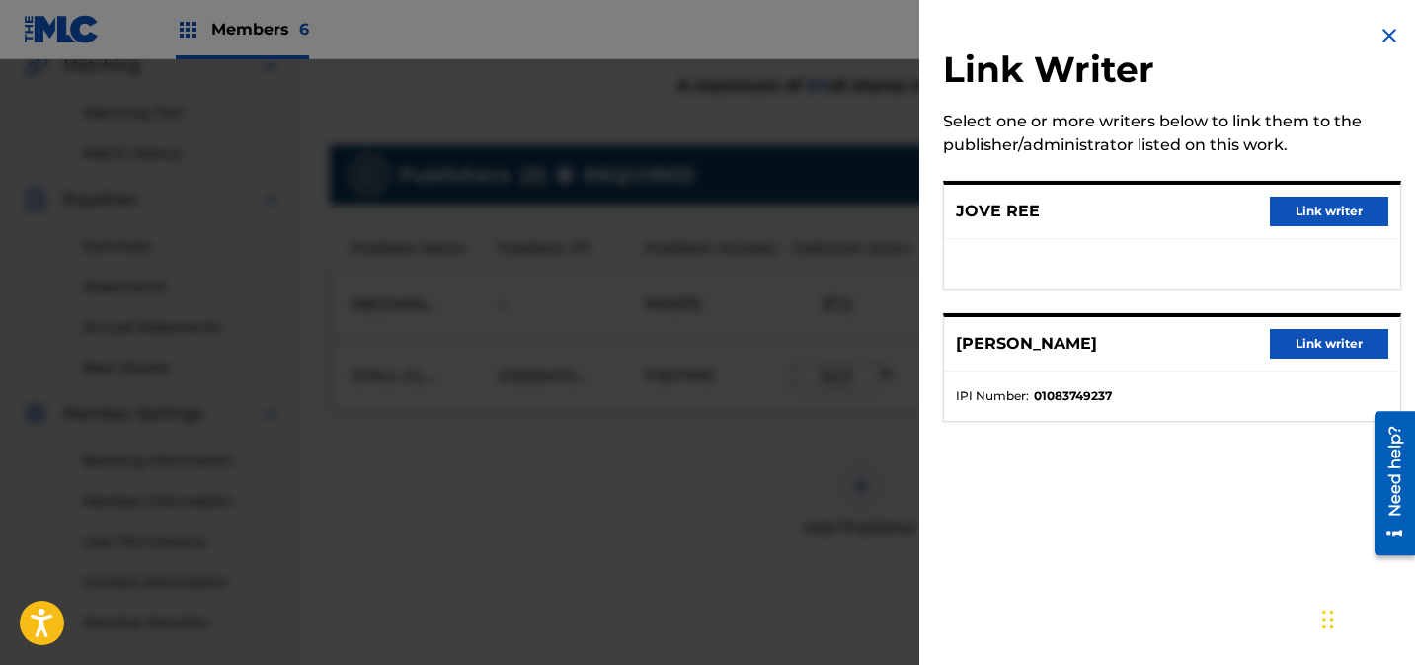
click at [1349, 337] on button "Link writer" at bounding box center [1329, 344] width 119 height 30
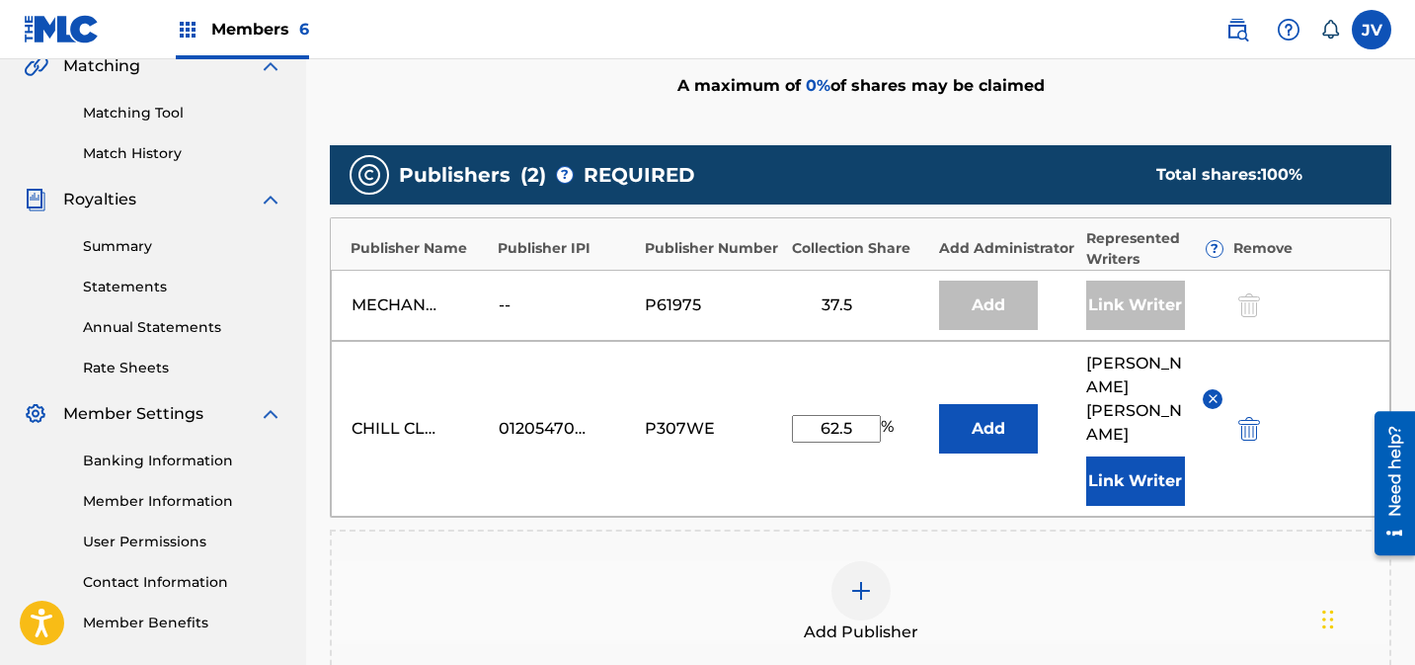
click at [1142, 456] on button "Link Writer" at bounding box center [1136, 480] width 99 height 49
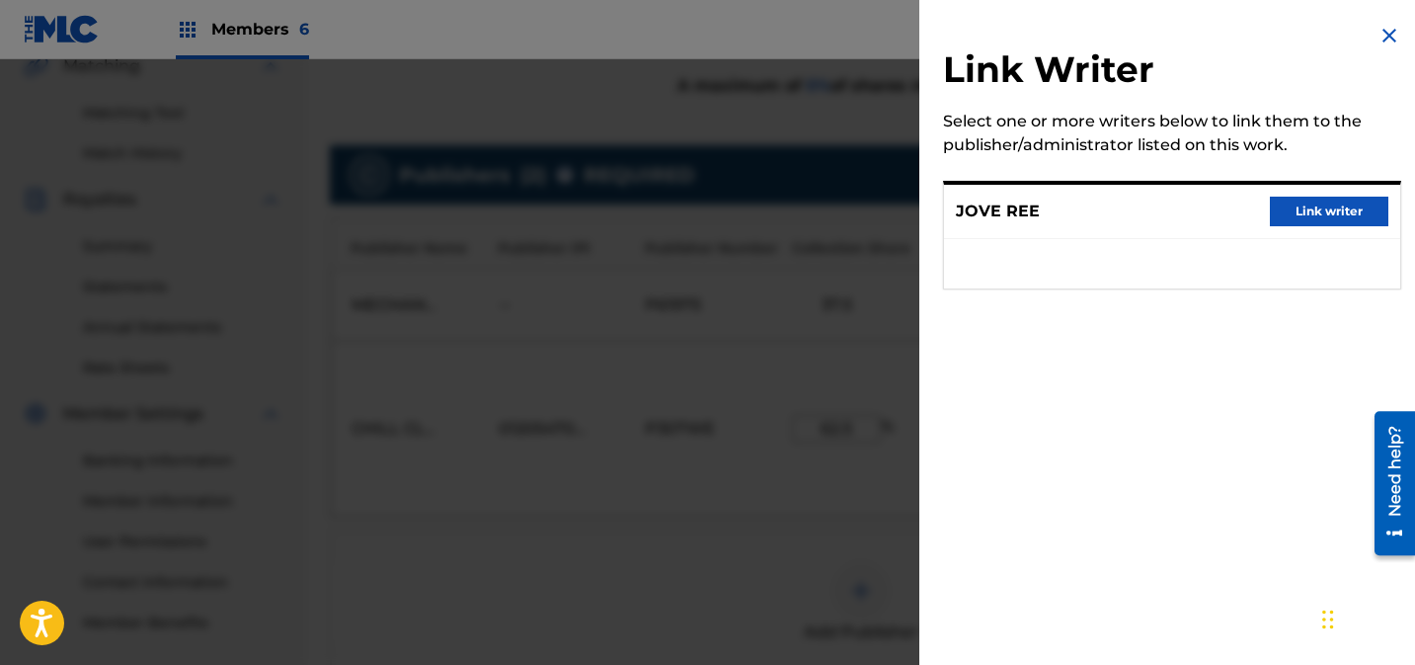
click at [1333, 216] on button "Link writer" at bounding box center [1329, 212] width 119 height 30
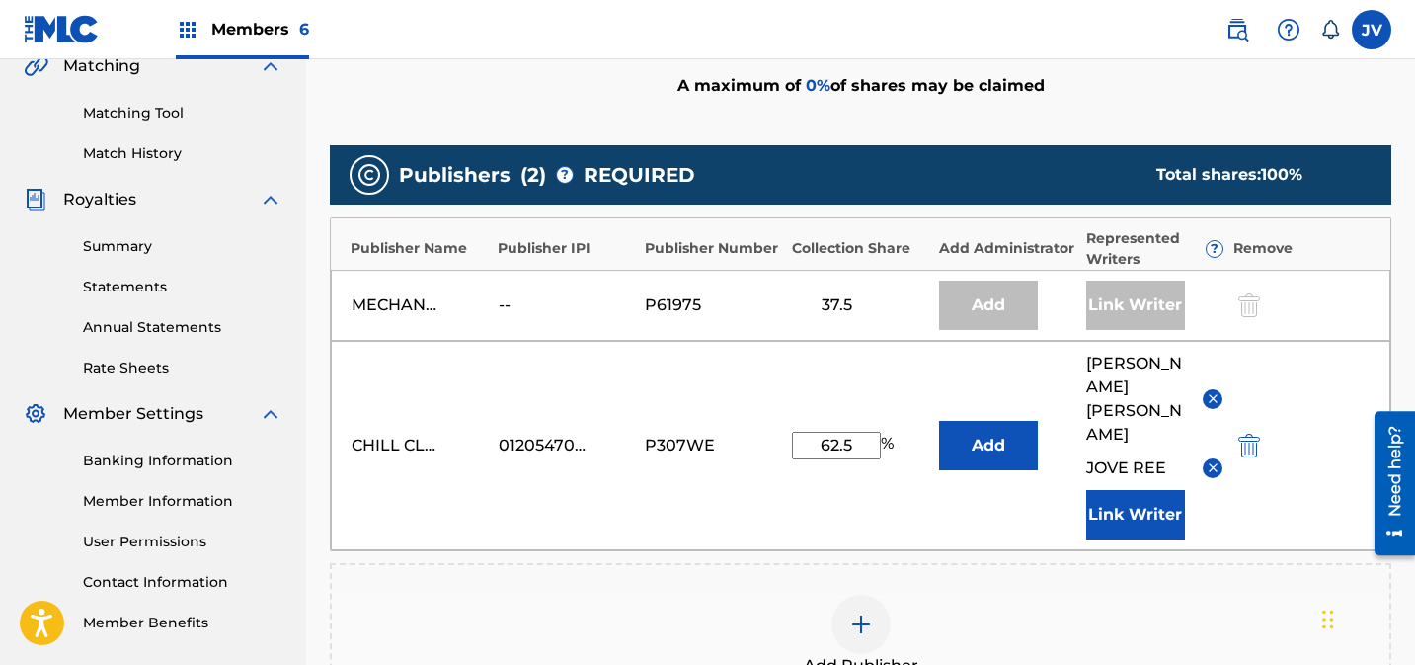
scroll to position [789, 0]
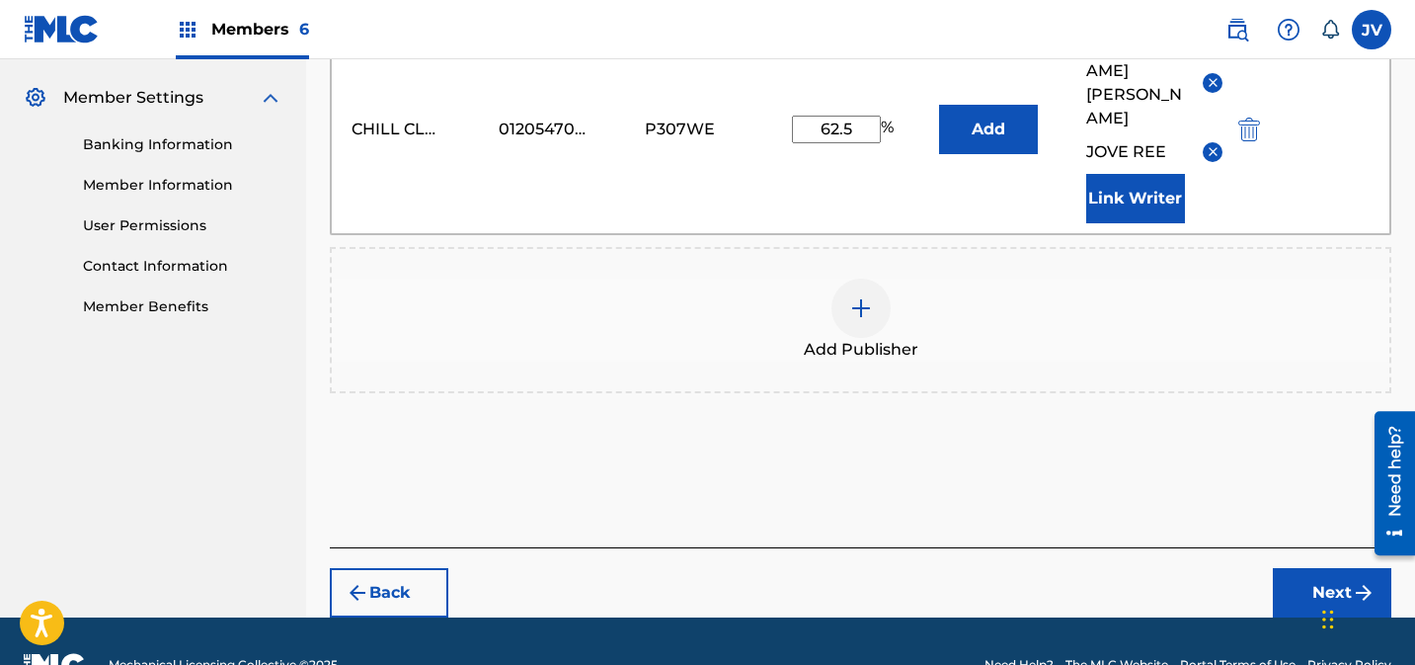
click at [1294, 568] on button "Next" at bounding box center [1332, 592] width 119 height 49
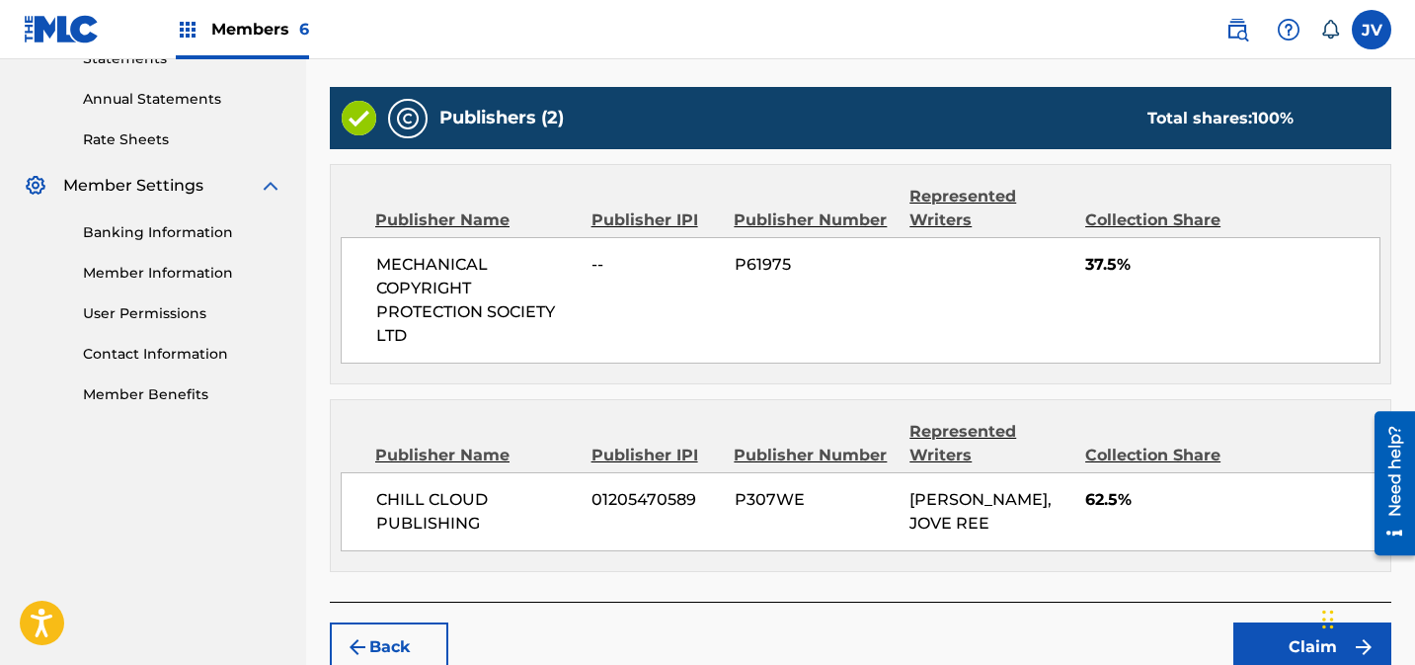
scroll to position [800, 0]
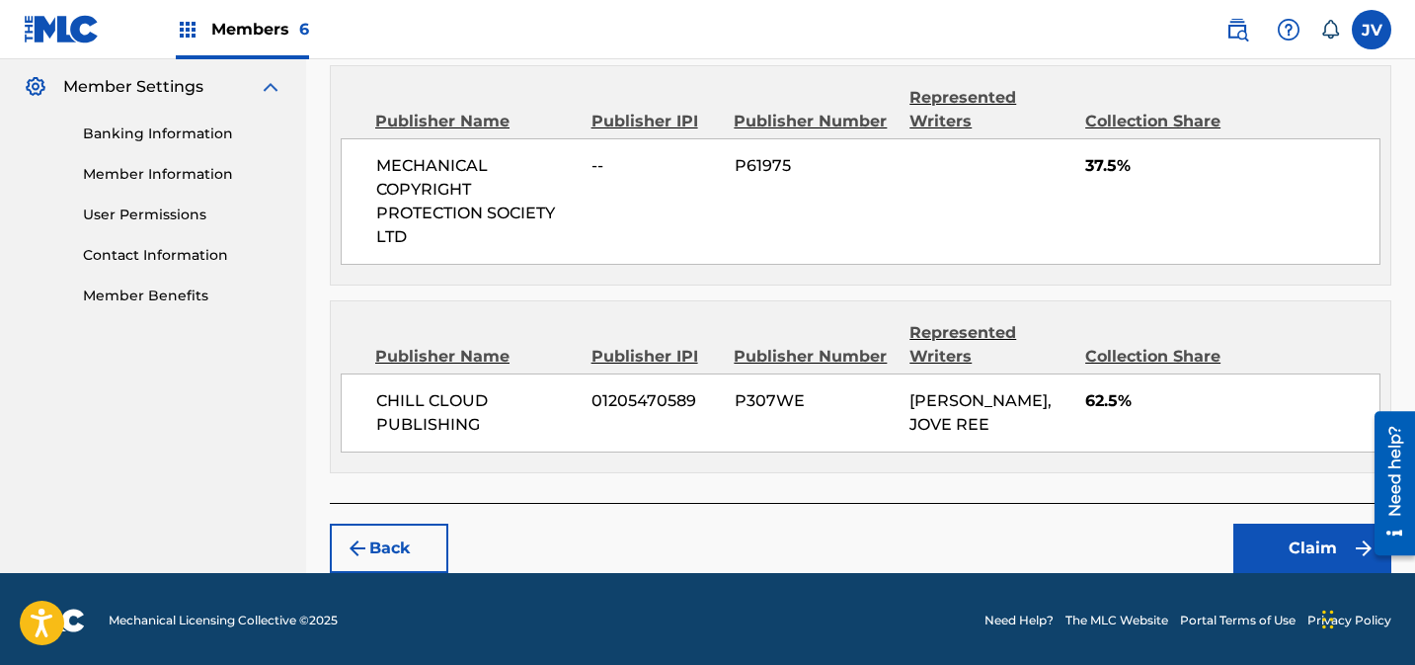
click at [1296, 535] on button "Claim" at bounding box center [1313, 548] width 158 height 49
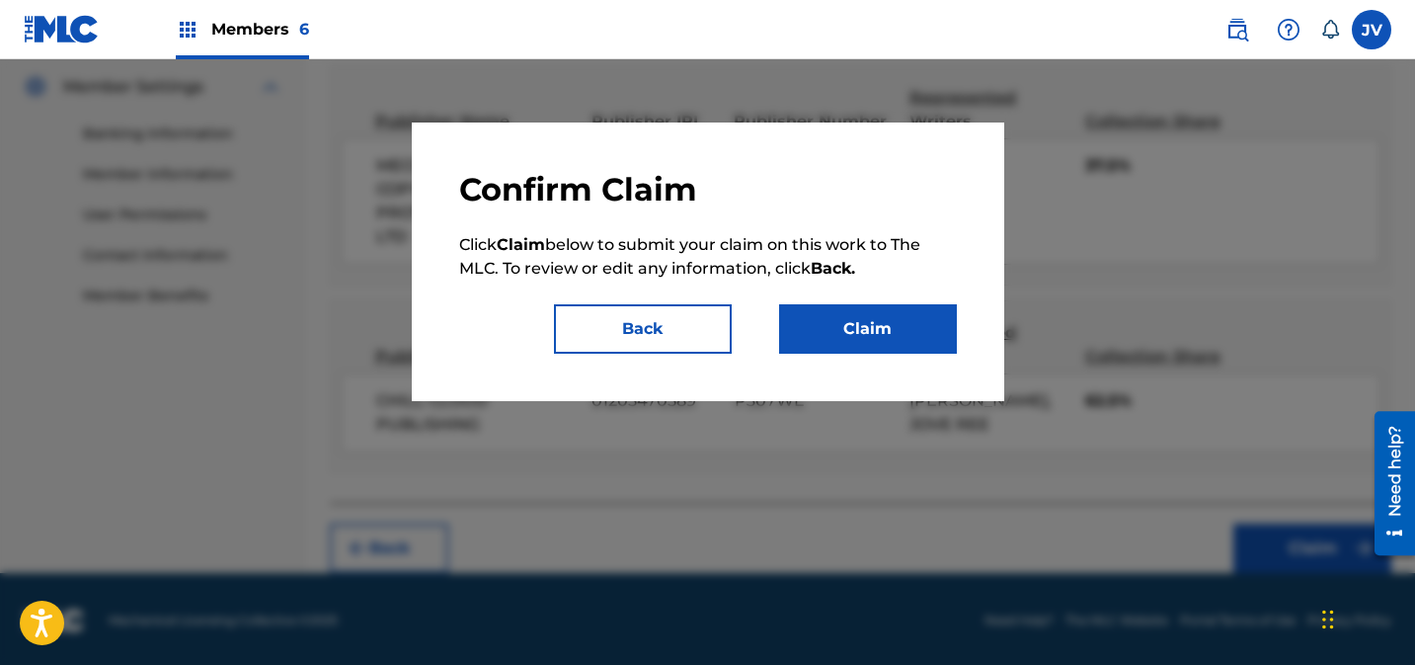
click at [908, 334] on button "Claim" at bounding box center [868, 328] width 178 height 49
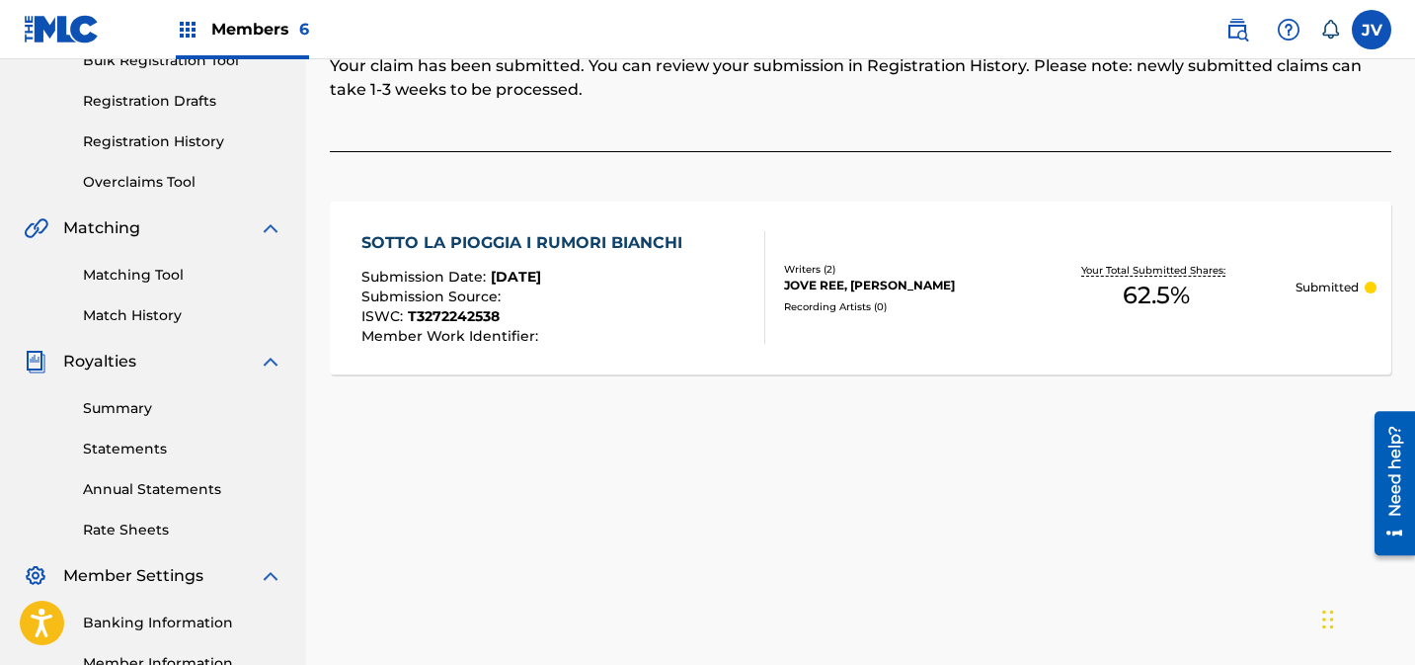
scroll to position [0, 0]
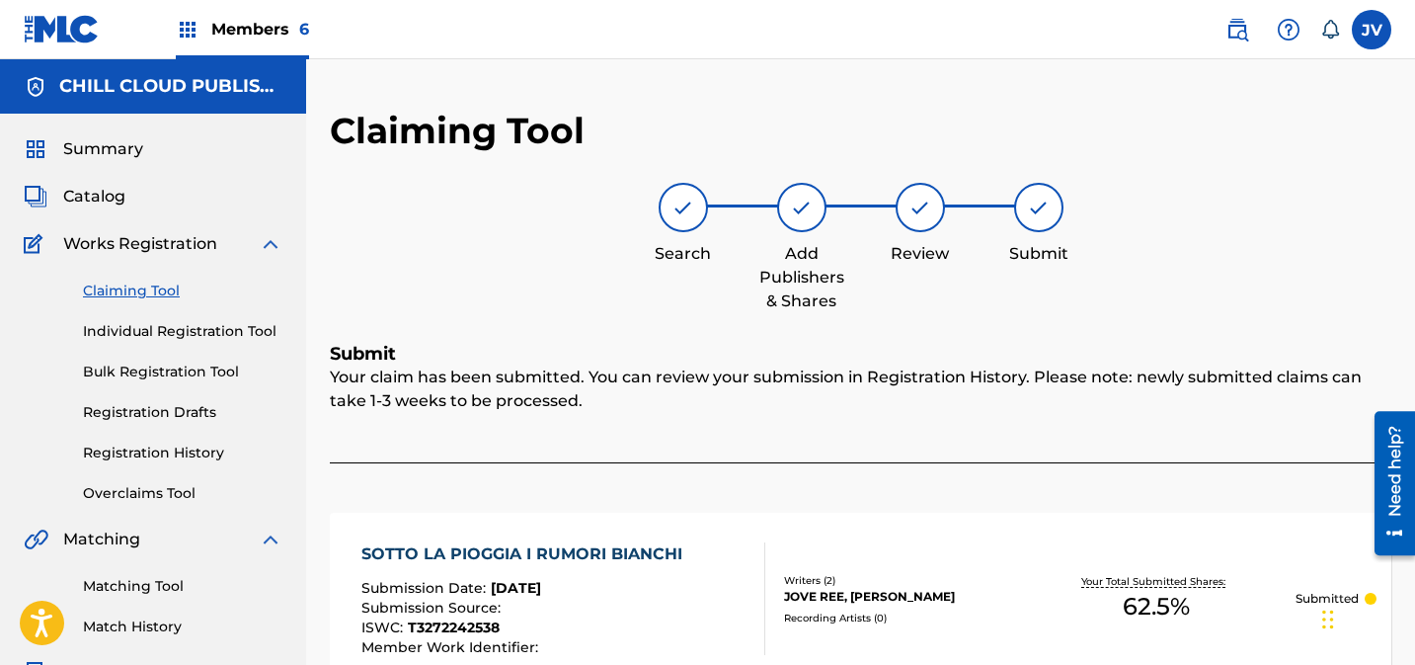
click at [143, 293] on link "Claiming Tool" at bounding box center [183, 291] width 200 height 21
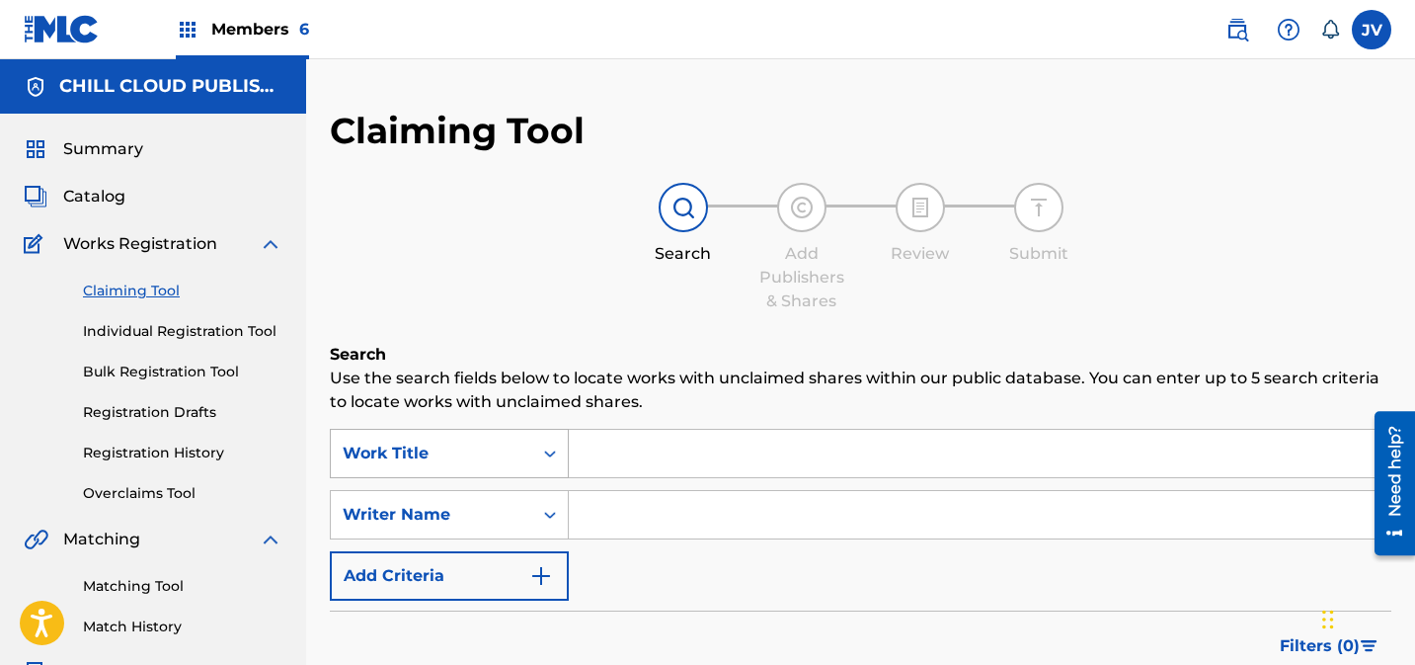
click at [345, 452] on div "Work Title" at bounding box center [449, 453] width 239 height 49
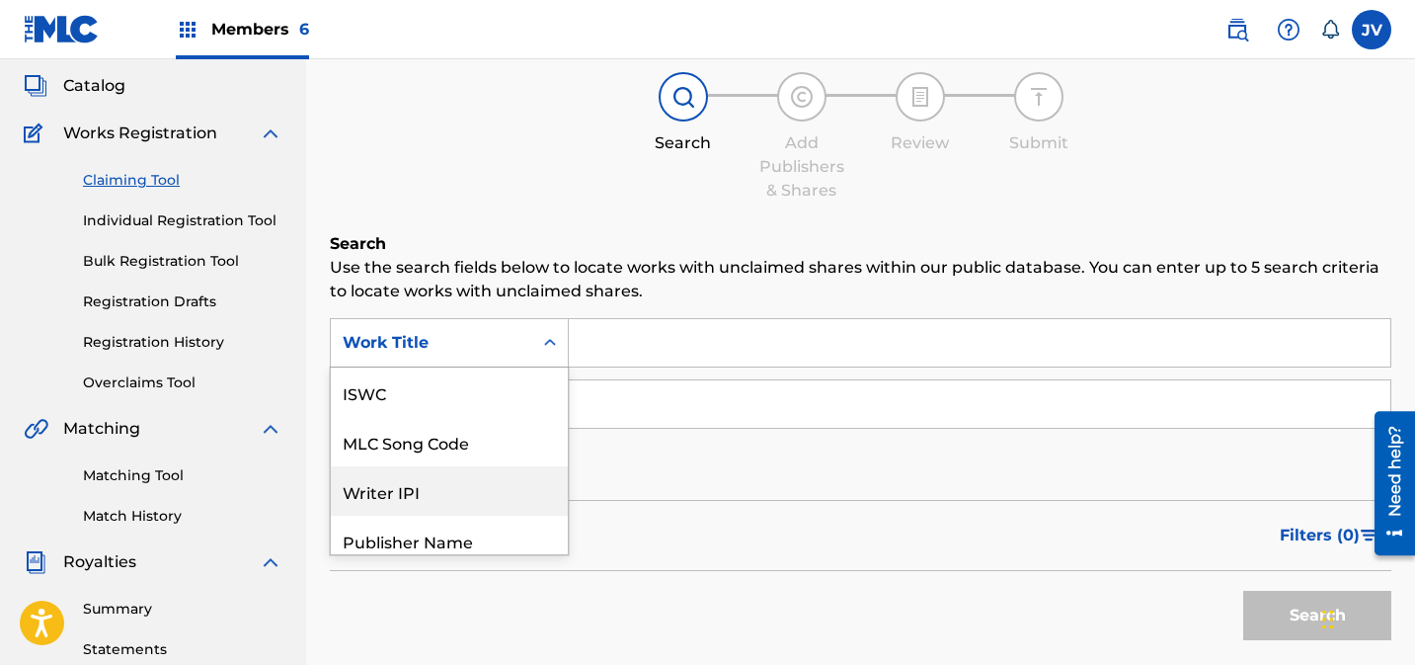
scroll to position [49, 0]
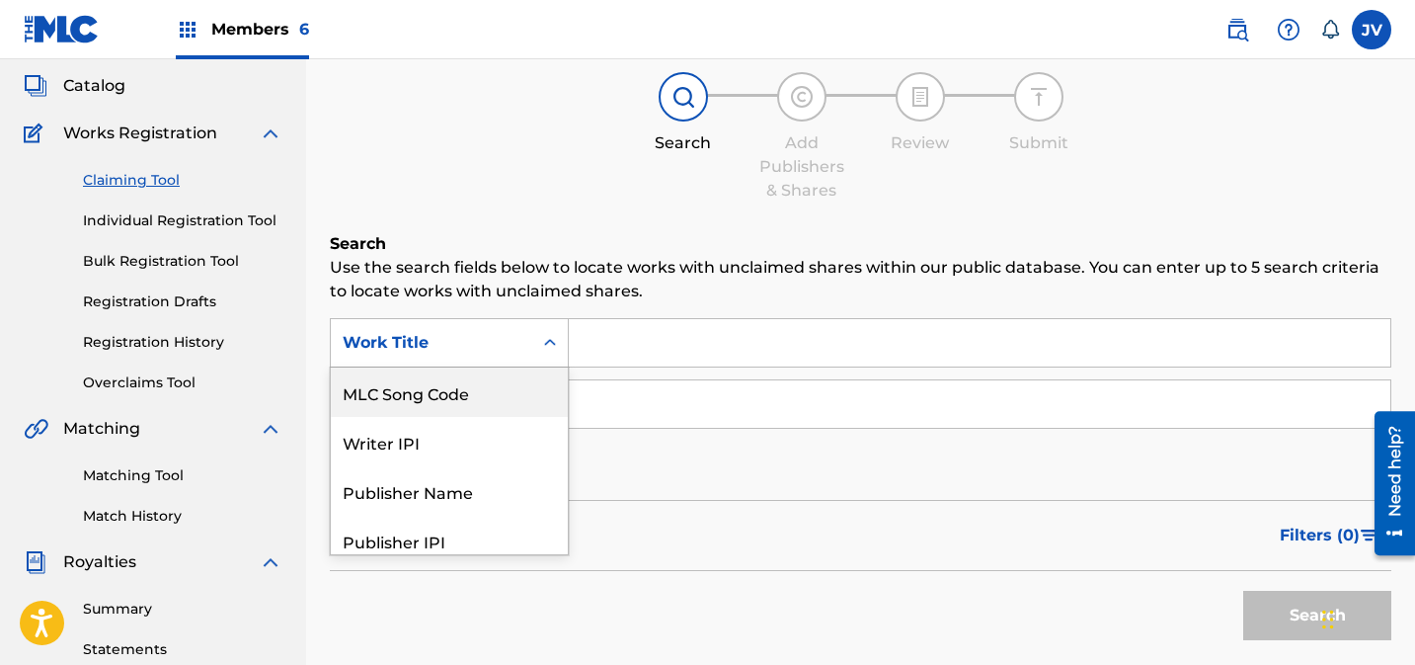
click at [420, 403] on div "MLC Song Code" at bounding box center [449, 391] width 237 height 49
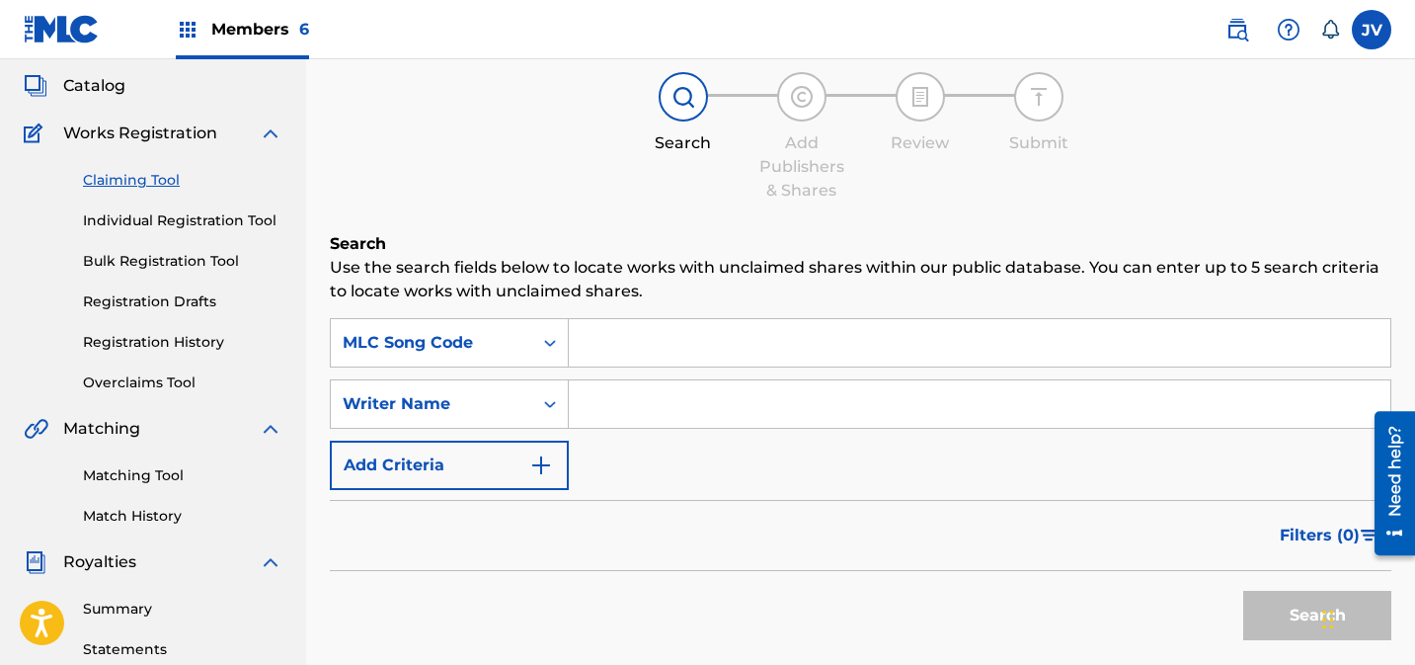
click at [775, 333] on input "Search Form" at bounding box center [980, 342] width 822 height 47
paste input "TX7PXK"
type input "TX7PXK"
click at [1276, 612] on button "Search" at bounding box center [1318, 615] width 148 height 49
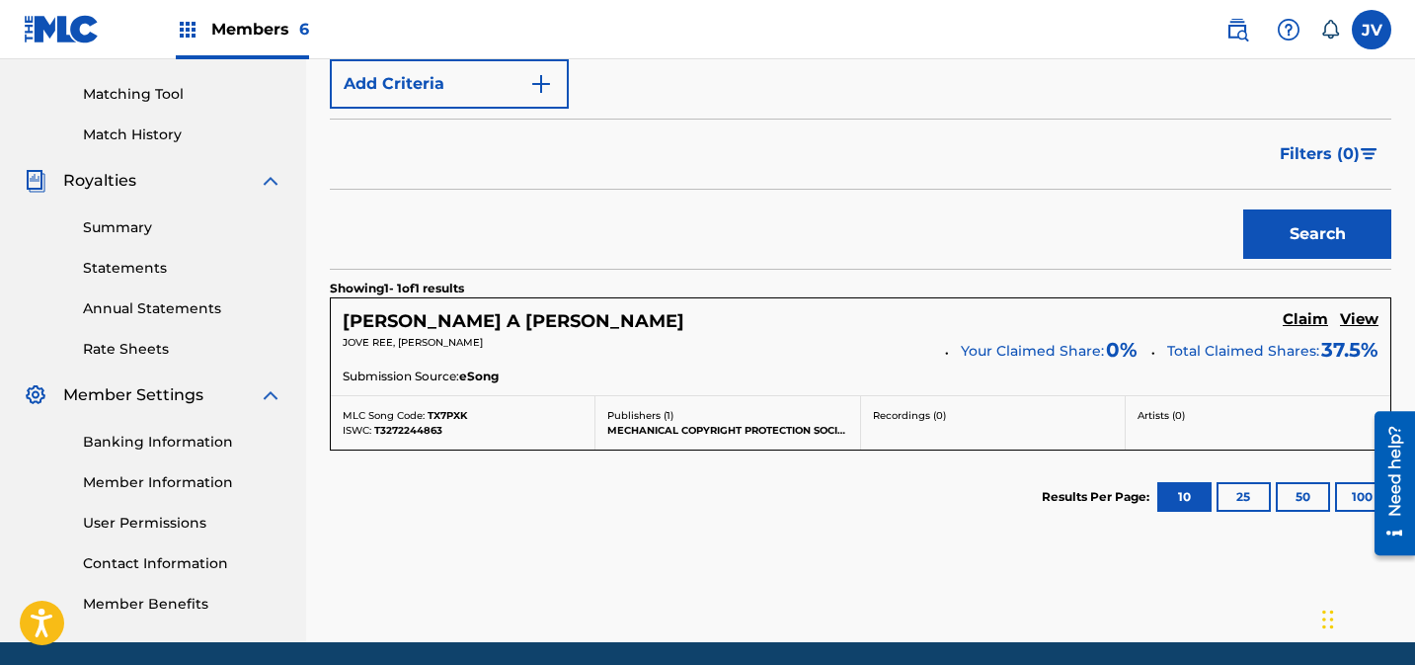
scroll to position [517, 0]
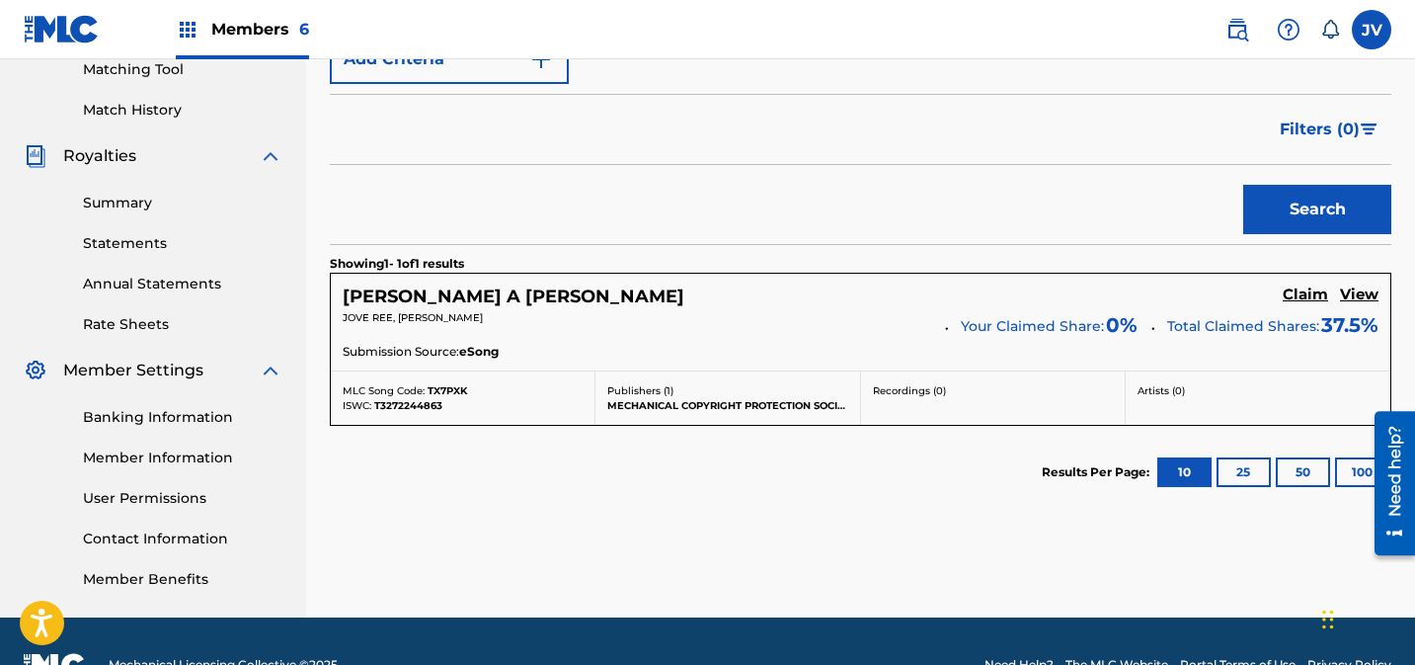
click at [1302, 288] on h5 "Claim" at bounding box center [1305, 294] width 45 height 19
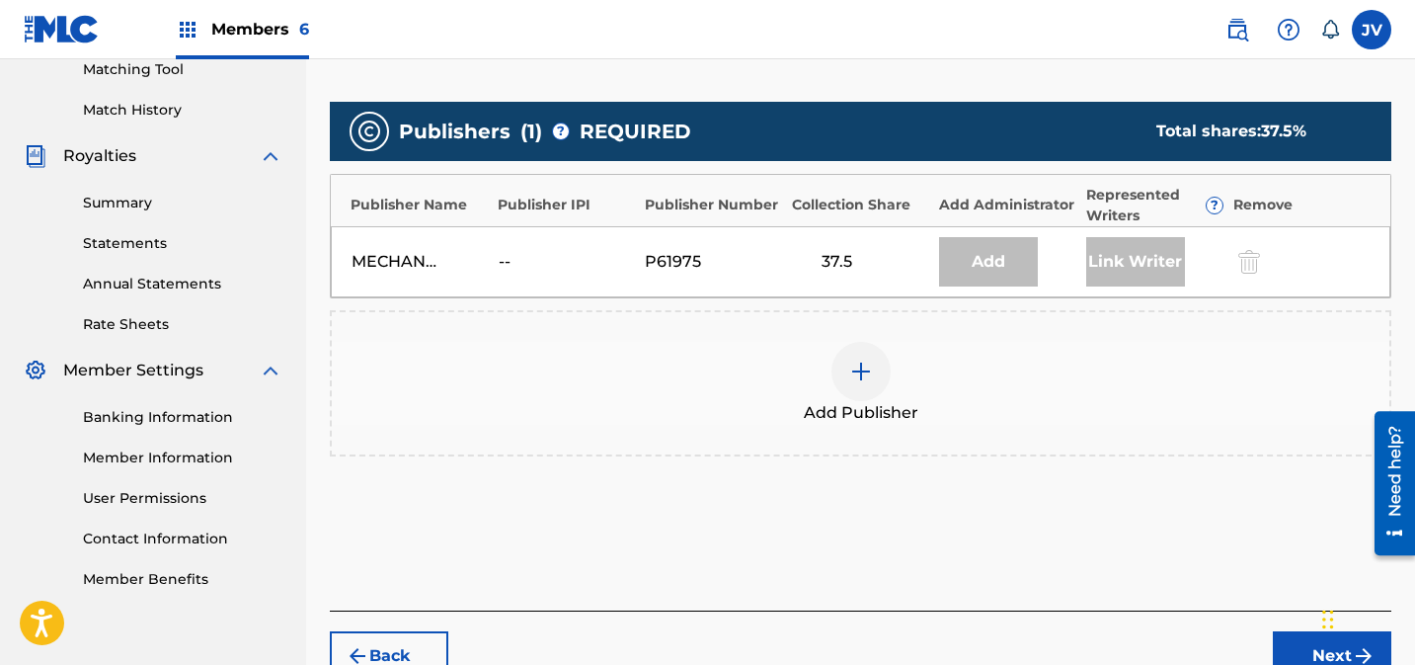
click at [886, 377] on div at bounding box center [861, 371] width 59 height 59
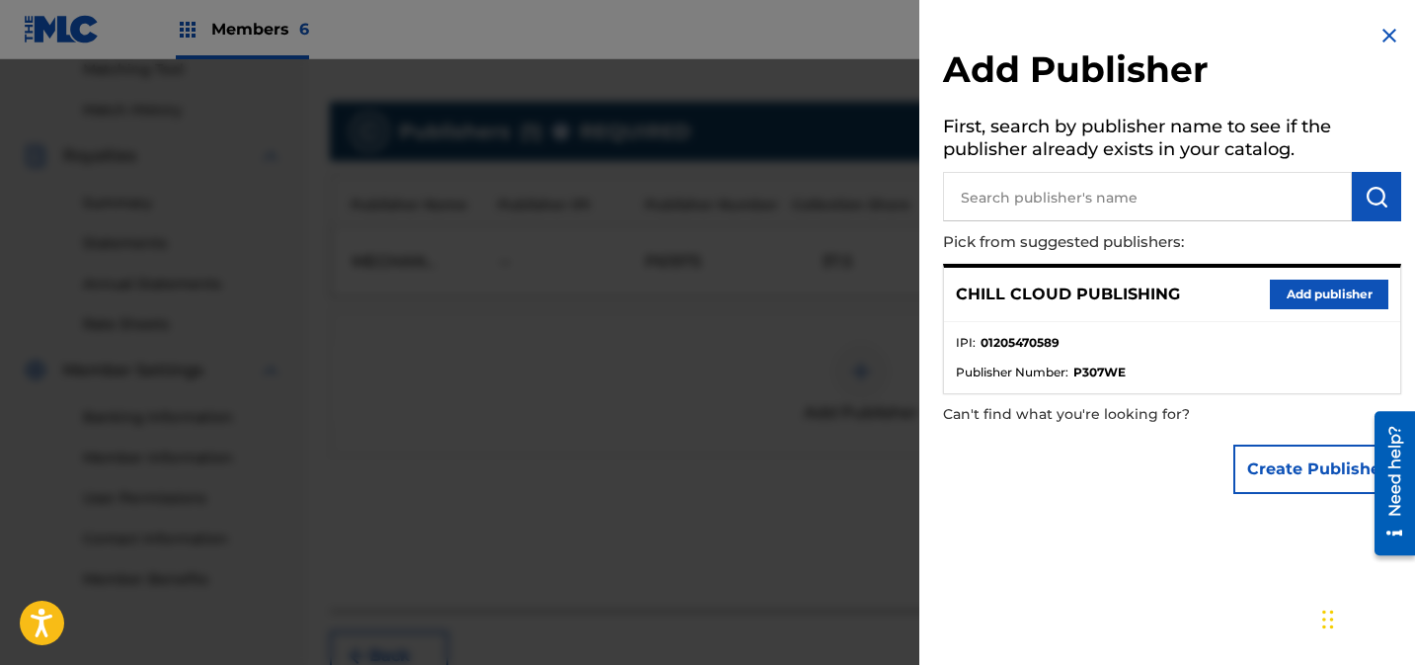
click at [1287, 280] on button "Add publisher" at bounding box center [1329, 295] width 119 height 30
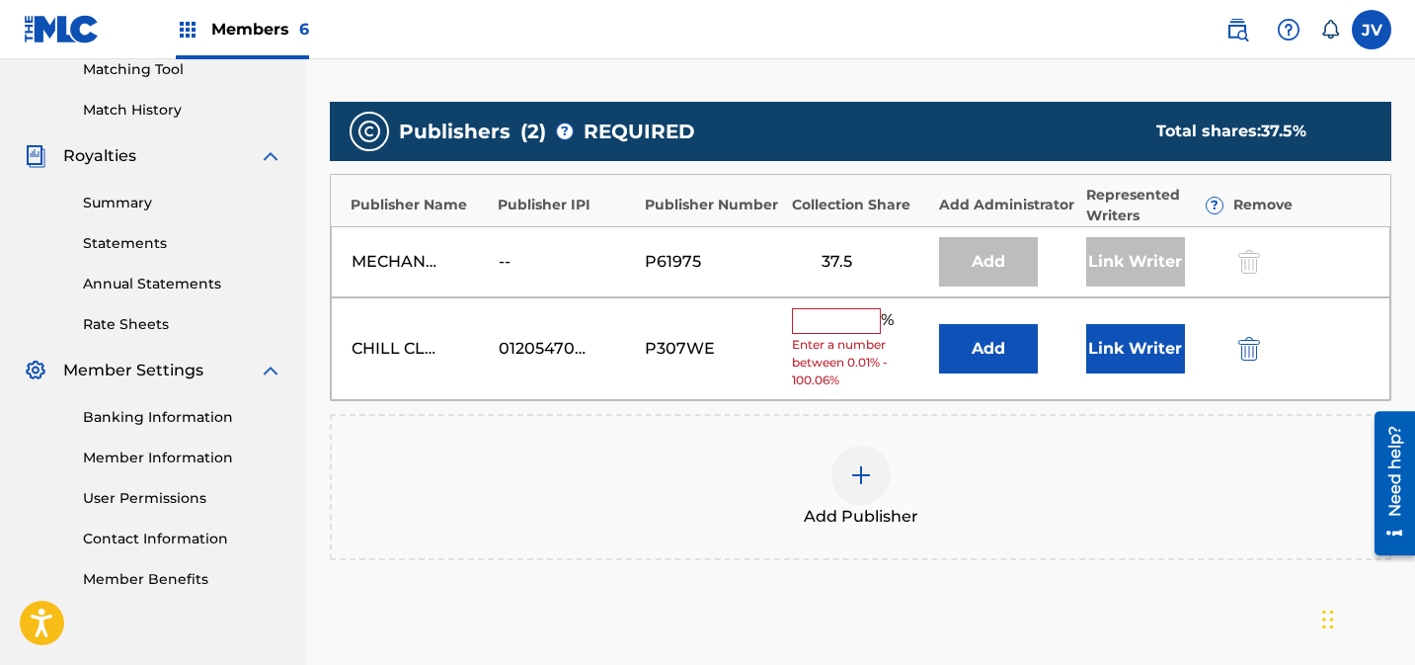
drag, startPoint x: 831, startPoint y: 309, endPoint x: 942, endPoint y: 311, distance: 111.6
click at [832, 309] on input "text" at bounding box center [836, 321] width 89 height 26
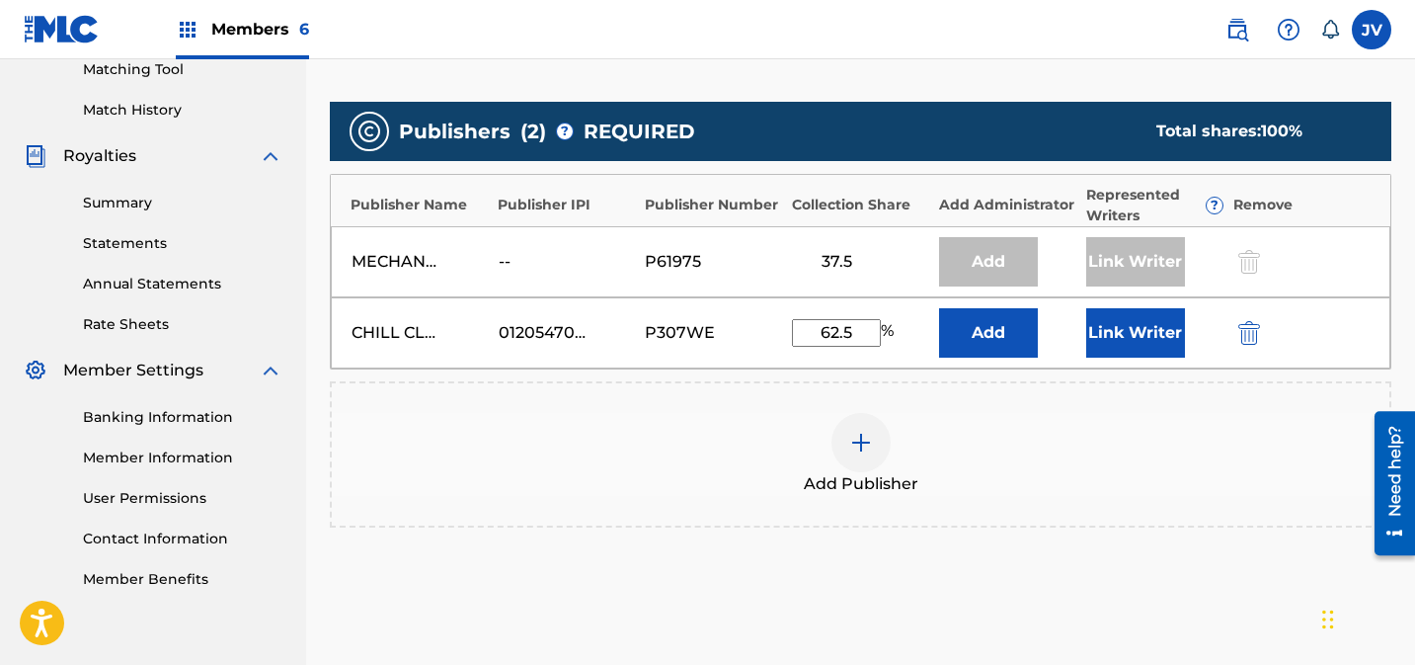
type input "62.5"
click at [1128, 325] on button "Link Writer" at bounding box center [1136, 332] width 99 height 49
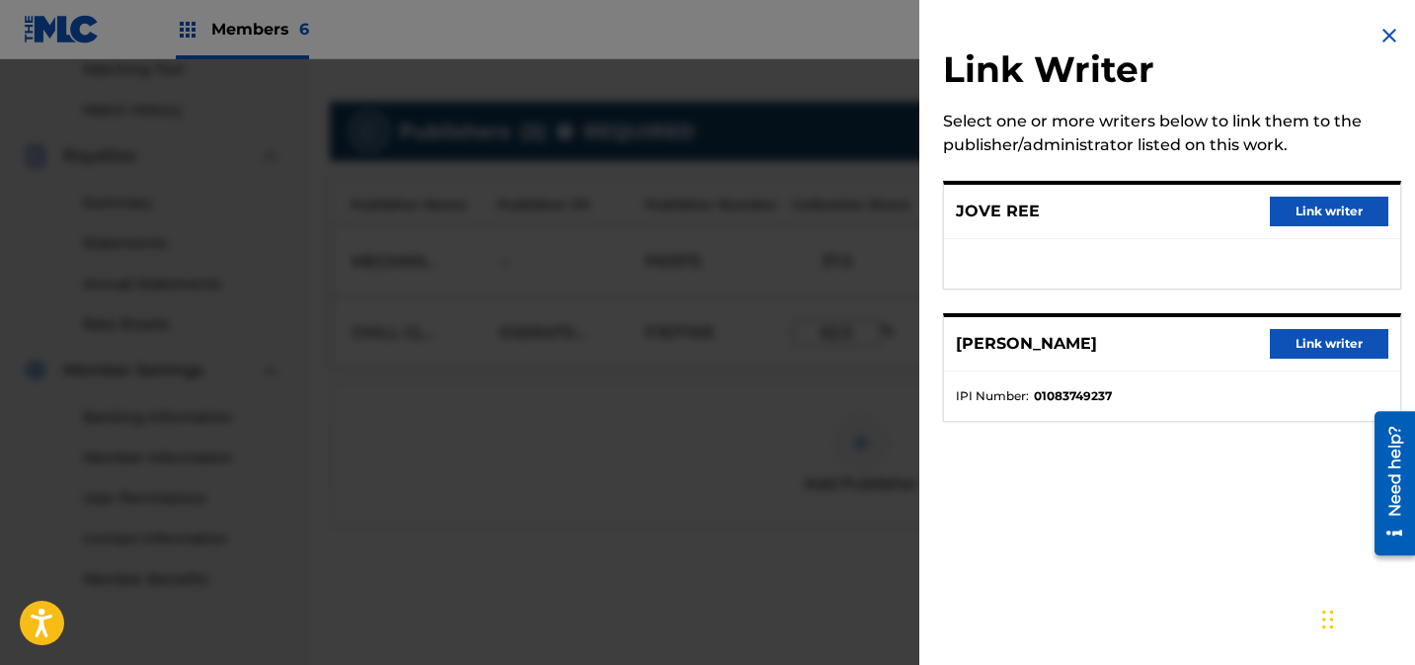
drag, startPoint x: 1305, startPoint y: 207, endPoint x: 1293, endPoint y: 257, distance: 50.8
click at [1306, 207] on button "Link writer" at bounding box center [1329, 212] width 119 height 30
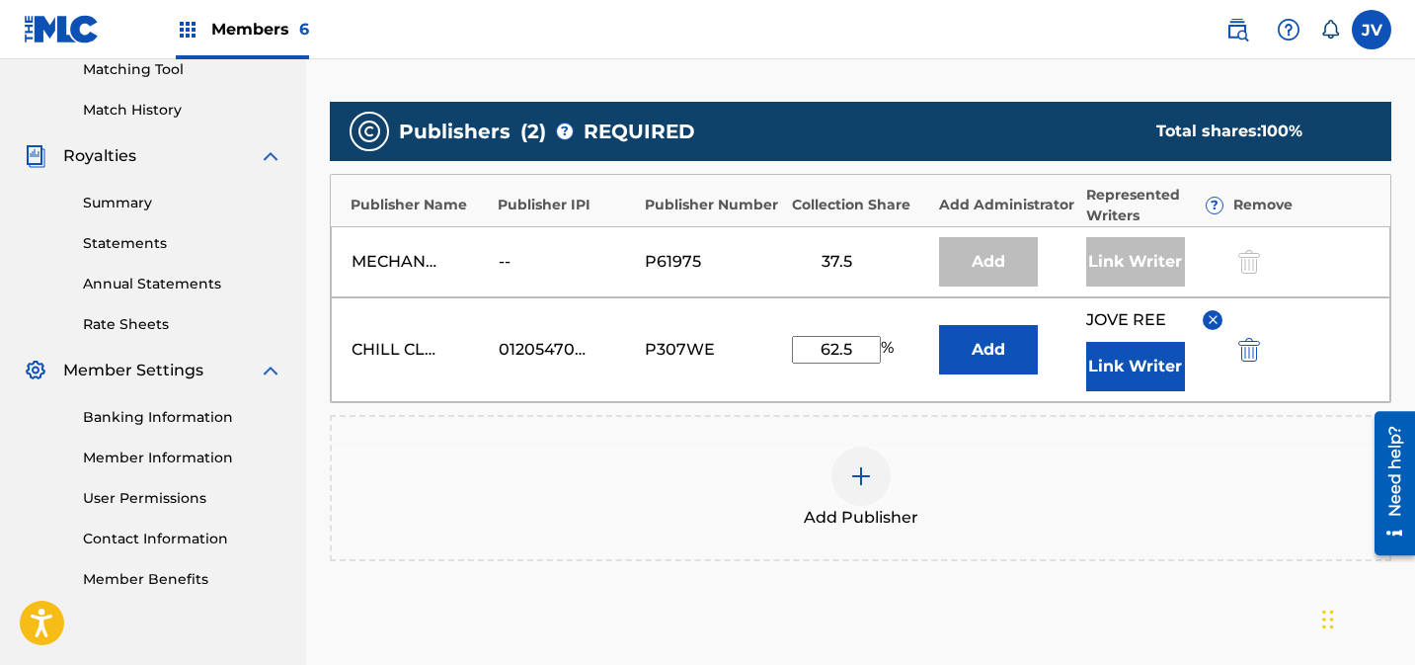
click at [1124, 363] on button "Link Writer" at bounding box center [1136, 366] width 99 height 49
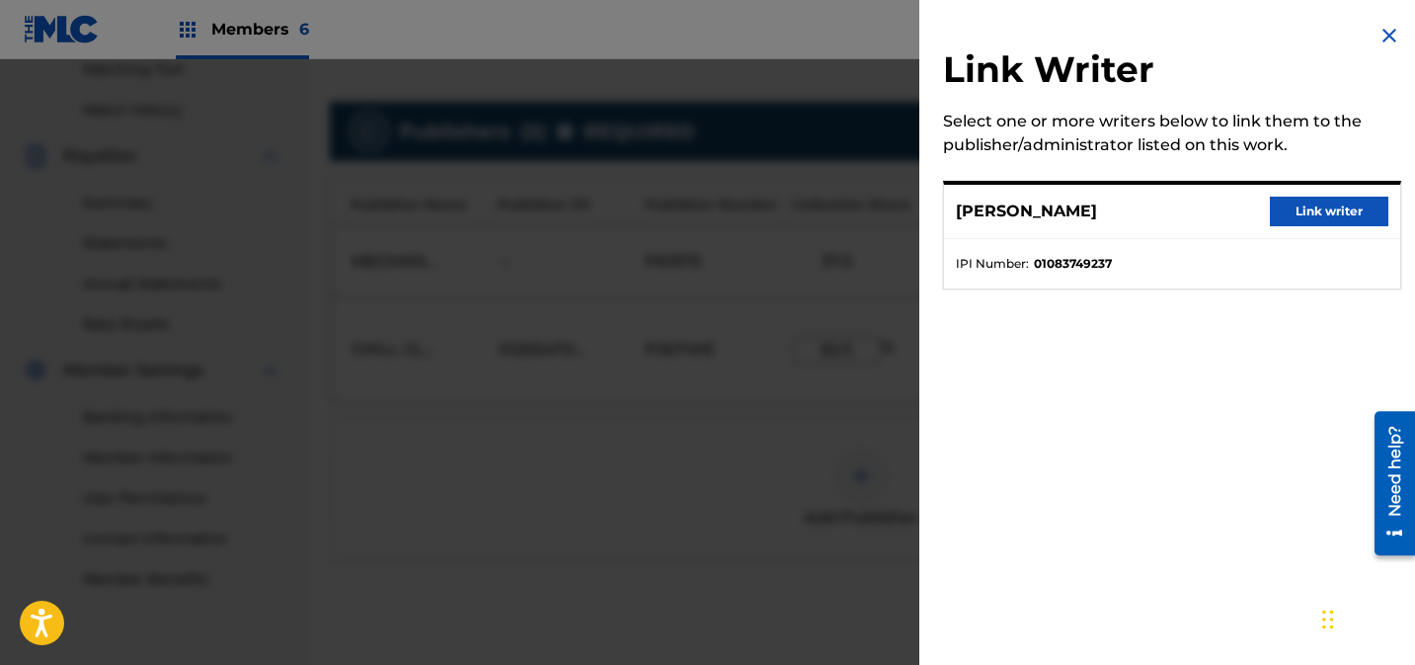
click at [1301, 207] on button "Link writer" at bounding box center [1329, 212] width 119 height 30
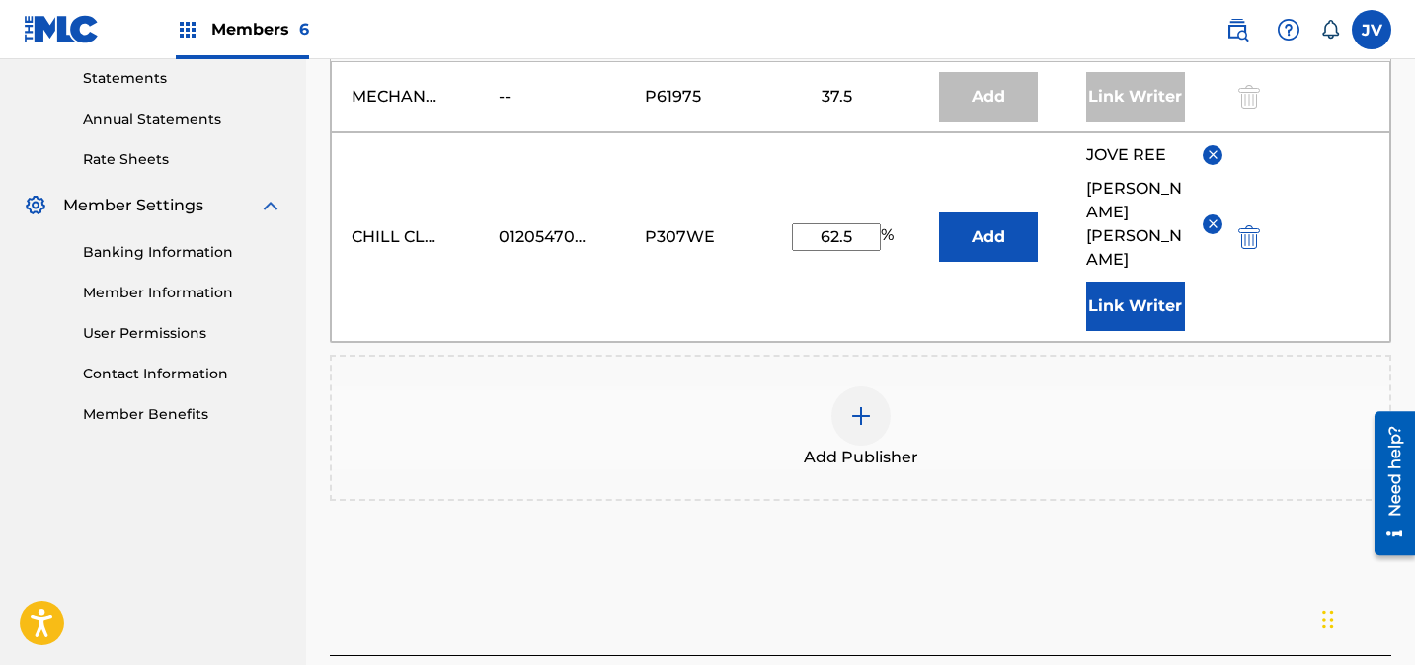
scroll to position [789, 0]
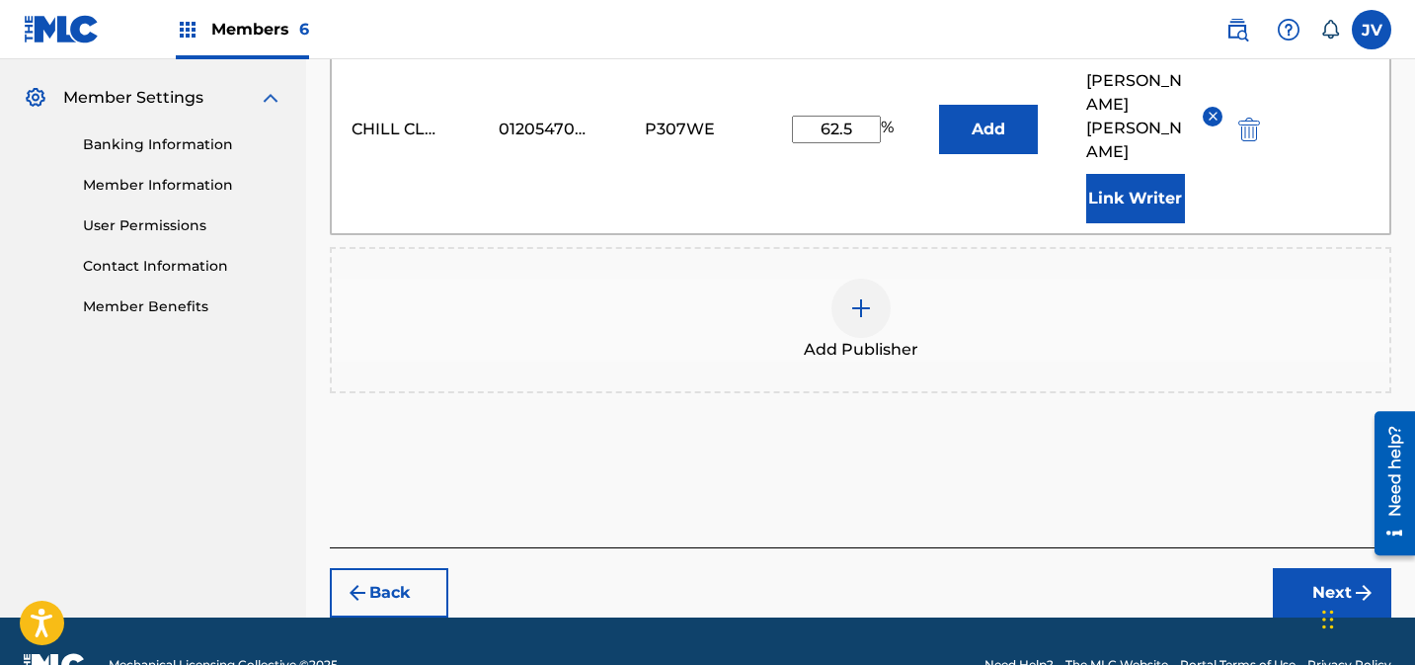
click at [1324, 568] on button "Next" at bounding box center [1332, 592] width 119 height 49
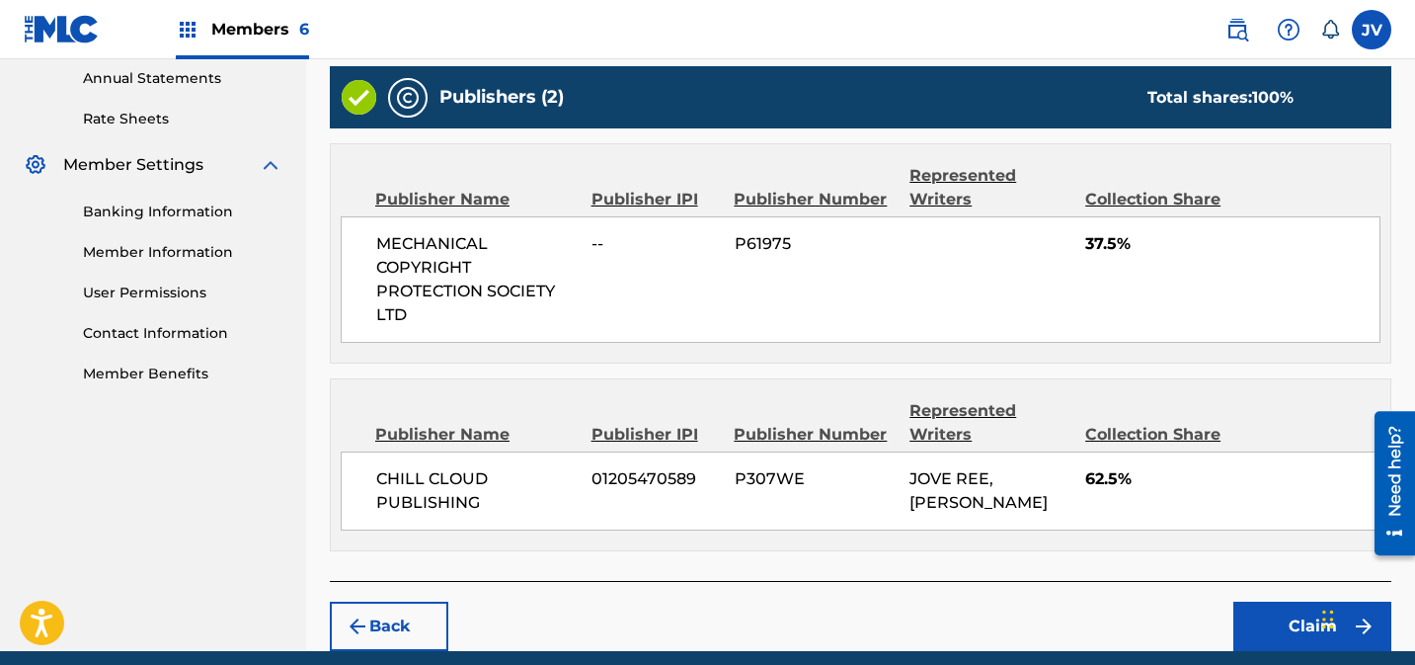
scroll to position [800, 0]
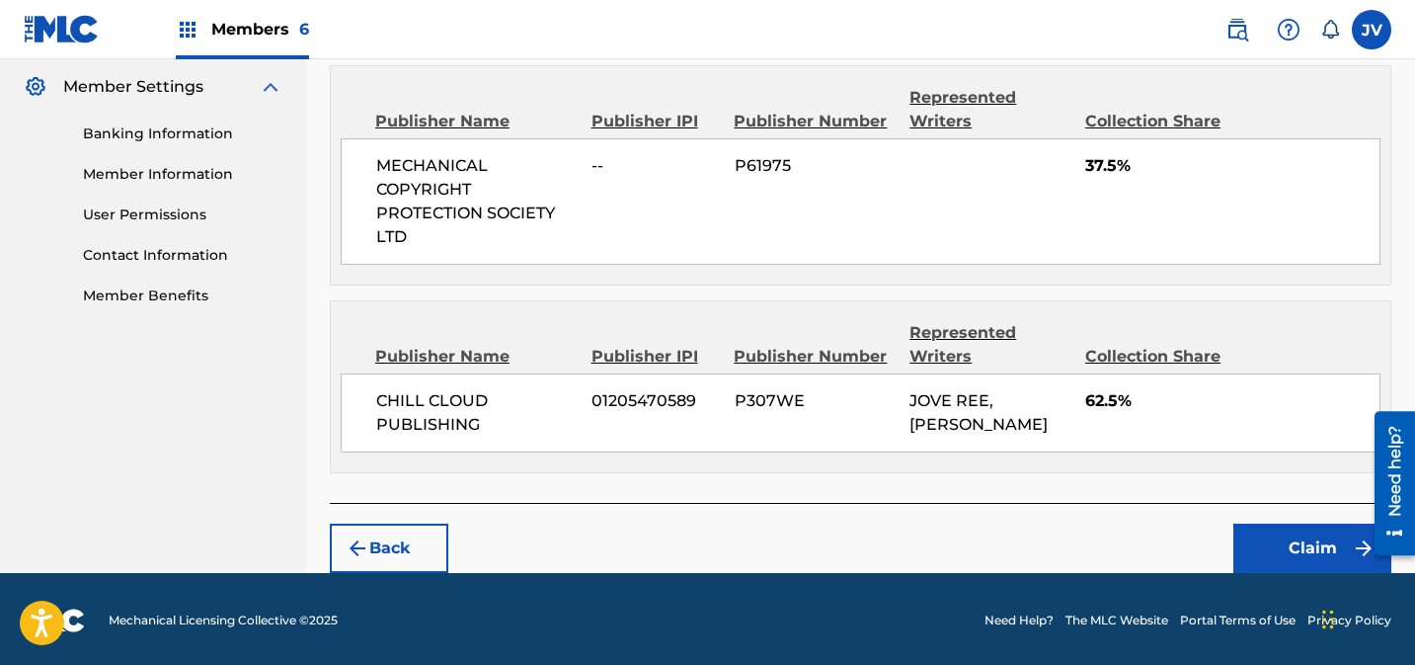
click at [1305, 548] on button "Claim" at bounding box center [1313, 548] width 158 height 49
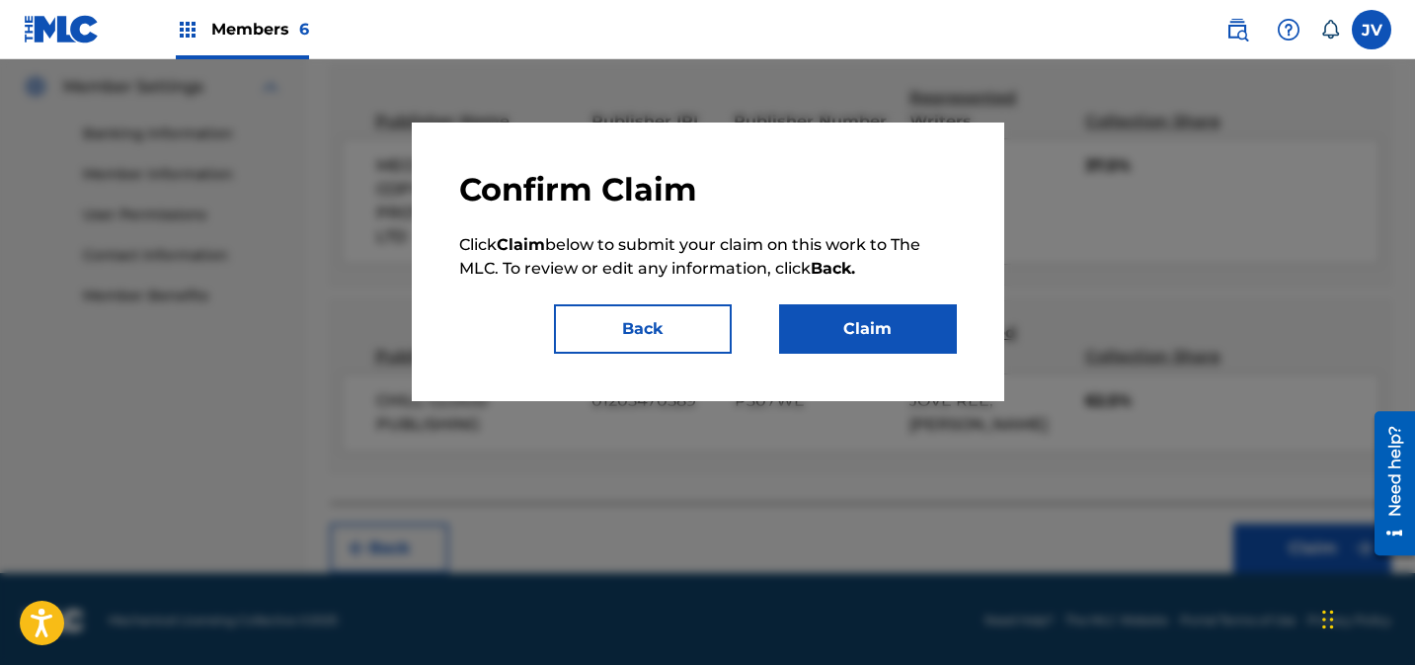
click at [884, 334] on button "Claim" at bounding box center [868, 328] width 178 height 49
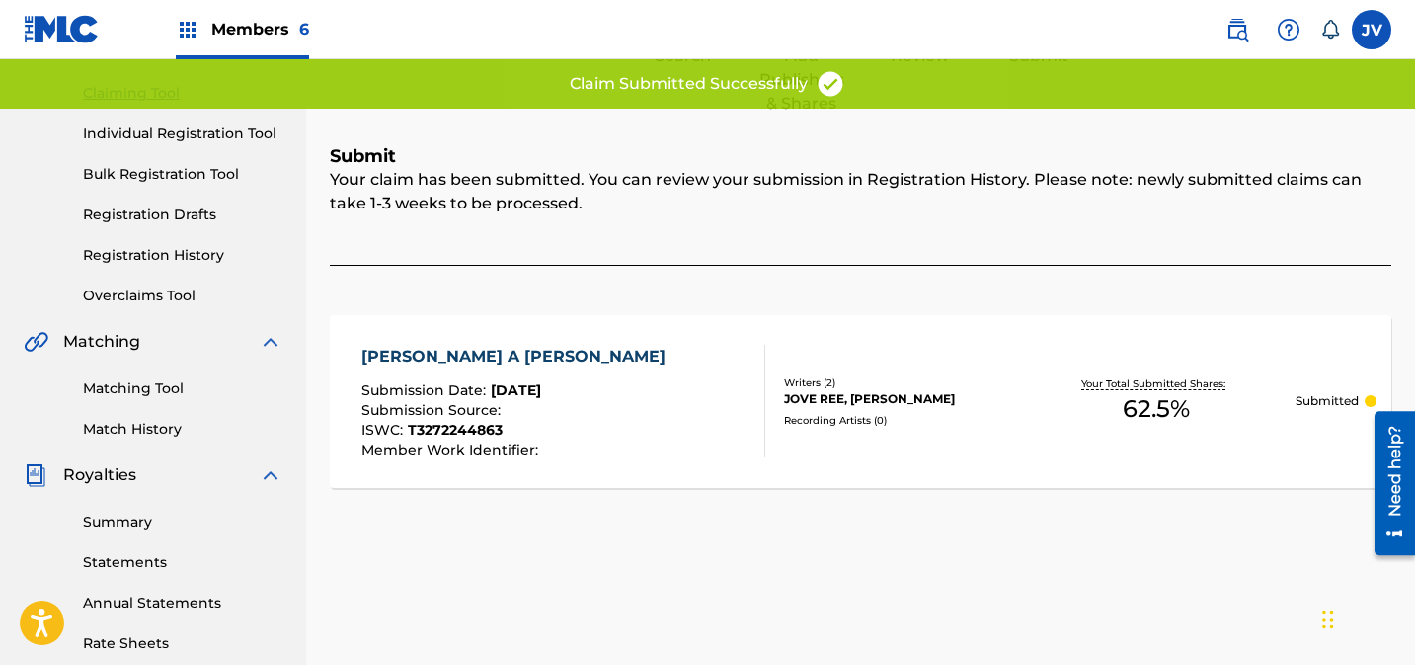
scroll to position [0, 0]
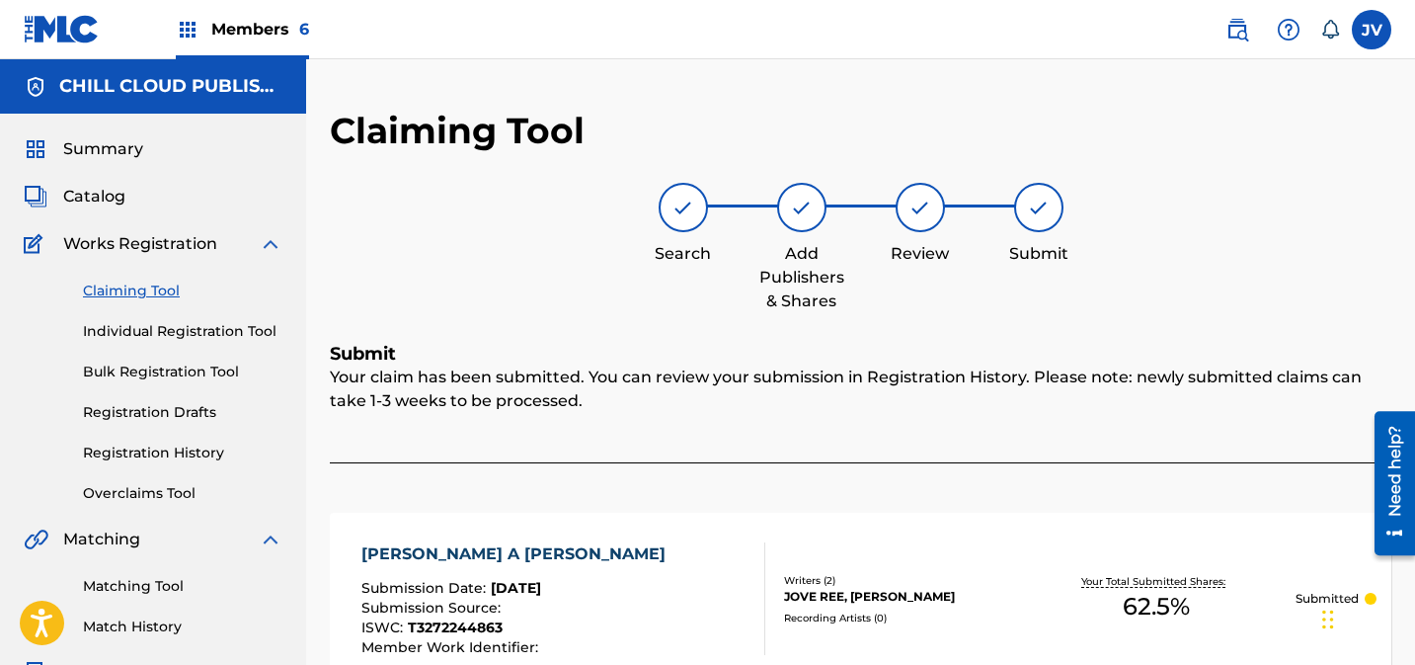
click at [119, 287] on link "Claiming Tool" at bounding box center [183, 291] width 200 height 21
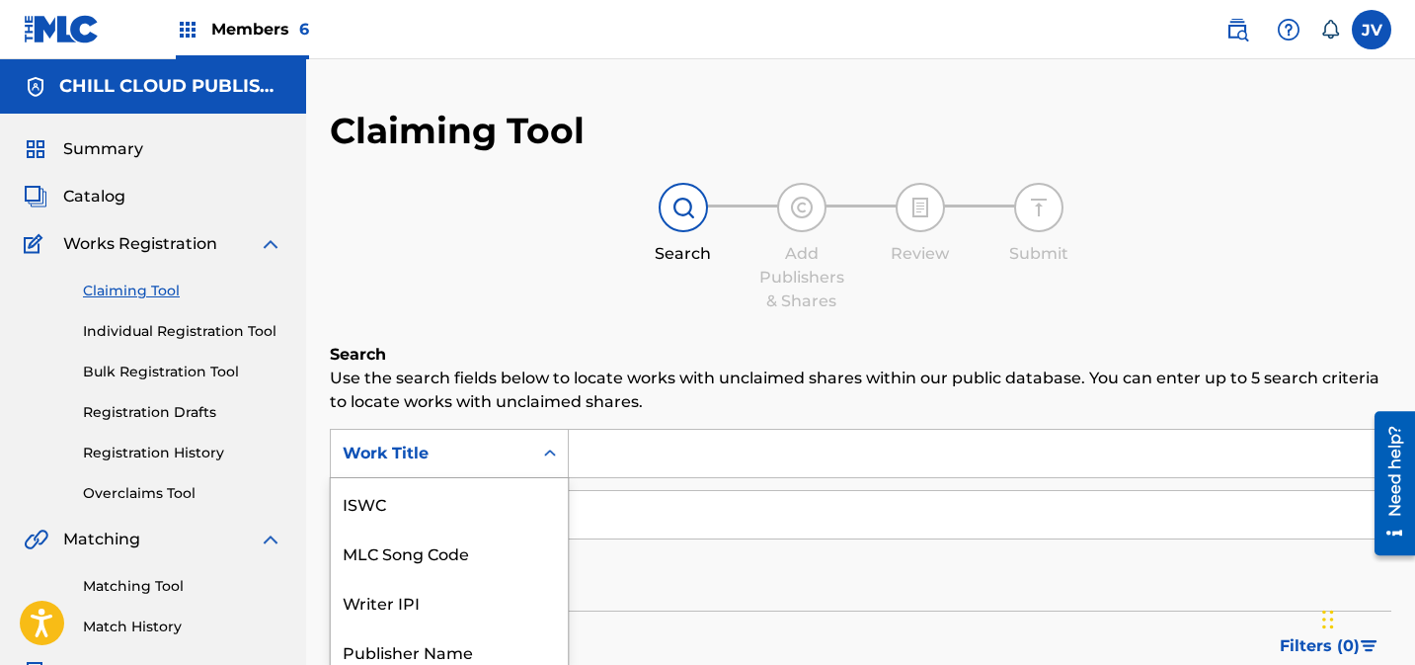
scroll to position [97, 0]
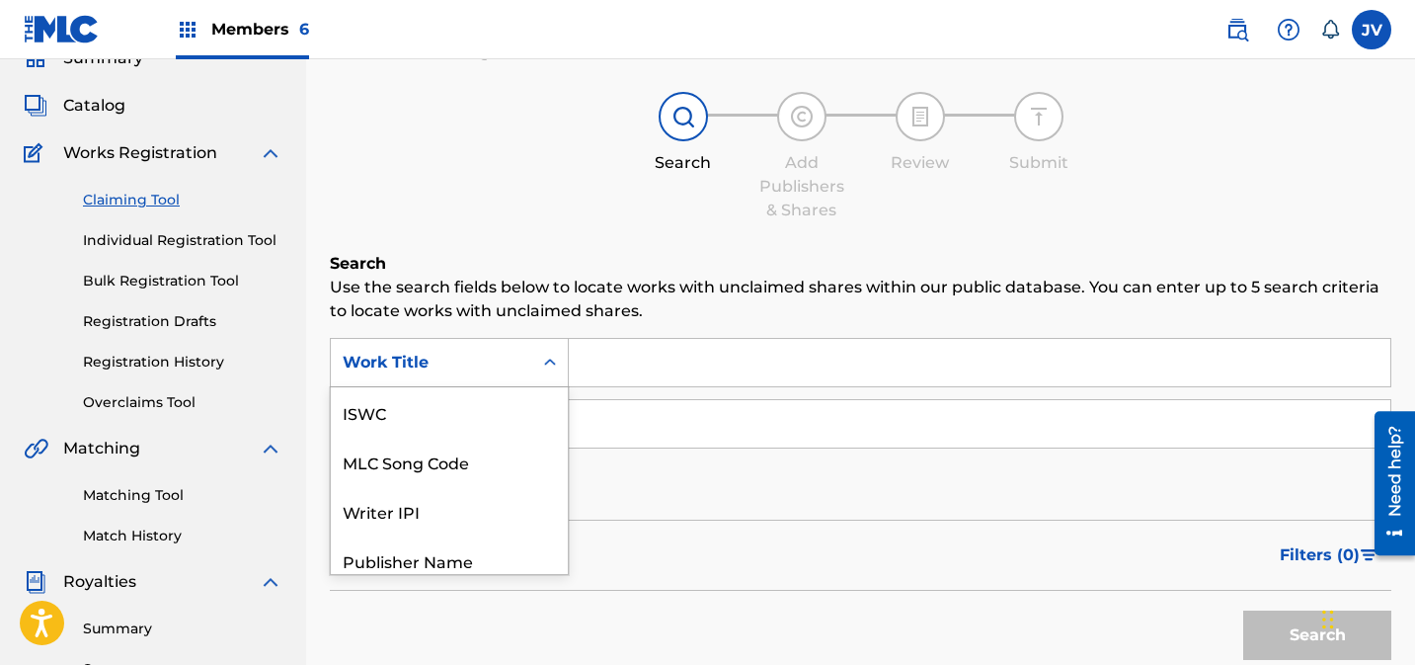
click at [488, 387] on div "Work Title selected, 7 of 7. 7 results available. Use Up and Down to choose opt…" at bounding box center [449, 362] width 239 height 49
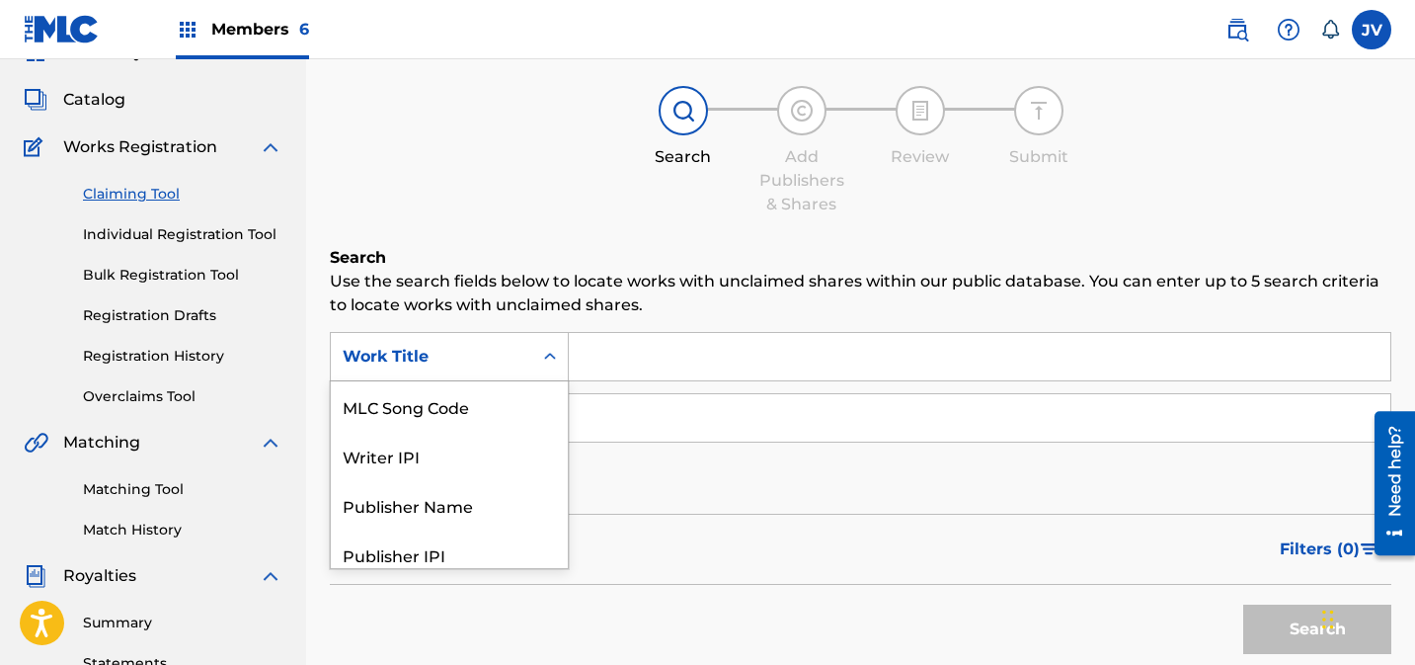
scroll to position [111, 0]
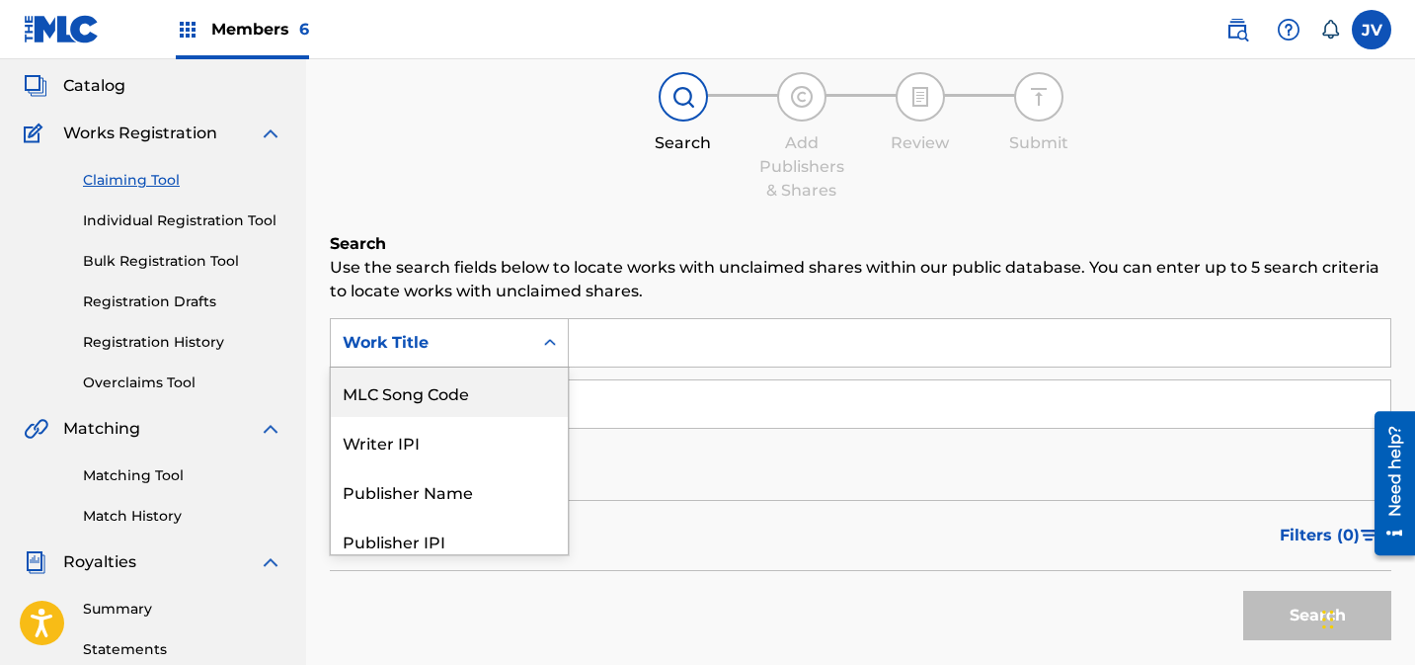
click at [460, 401] on div "MLC Song Code" at bounding box center [449, 391] width 237 height 49
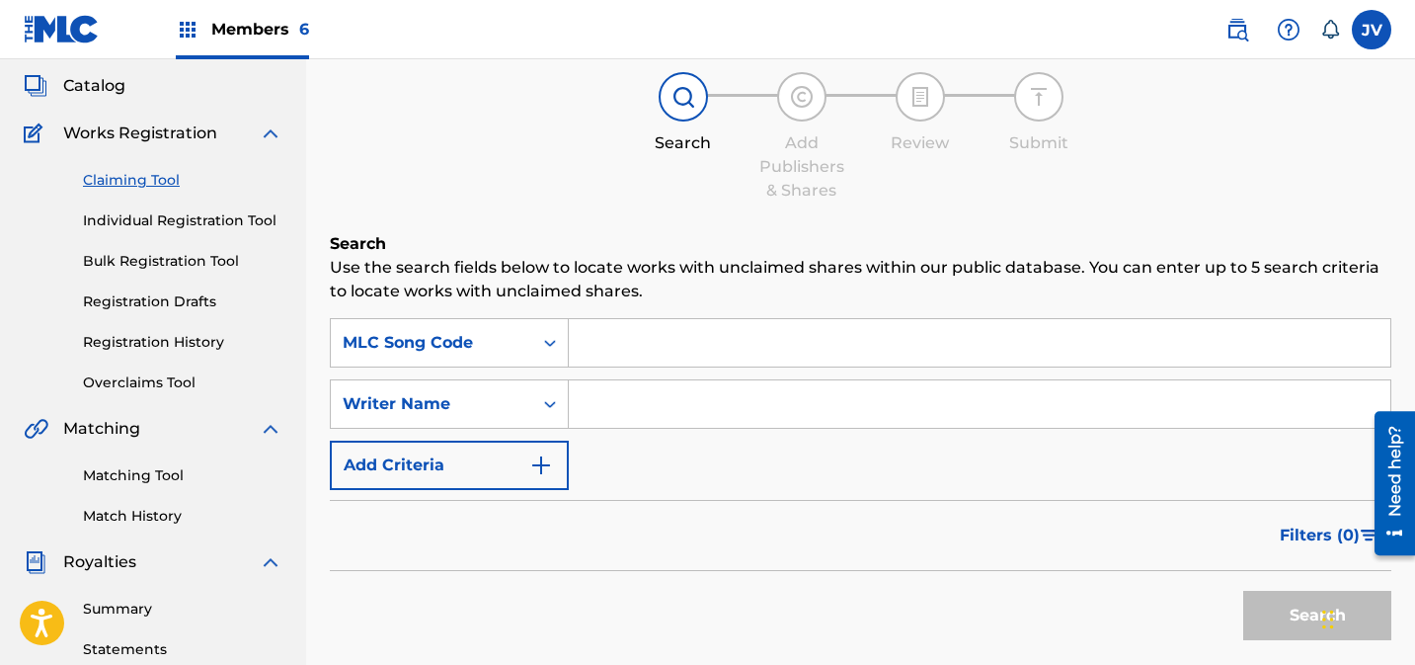
click at [688, 358] on input "Search Form" at bounding box center [980, 342] width 822 height 47
paste input "TX6ZZ1"
type input "TX6ZZ1"
click at [1279, 626] on button "Search" at bounding box center [1318, 615] width 148 height 49
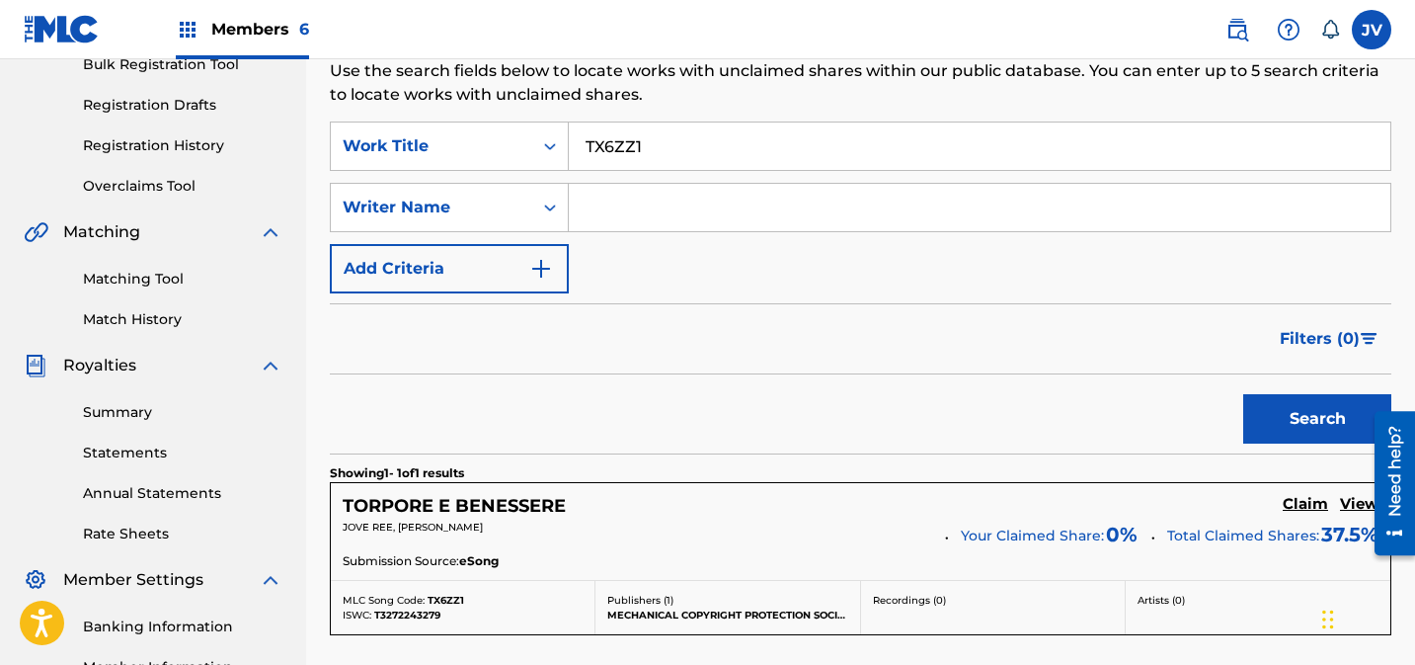
scroll to position [564, 0]
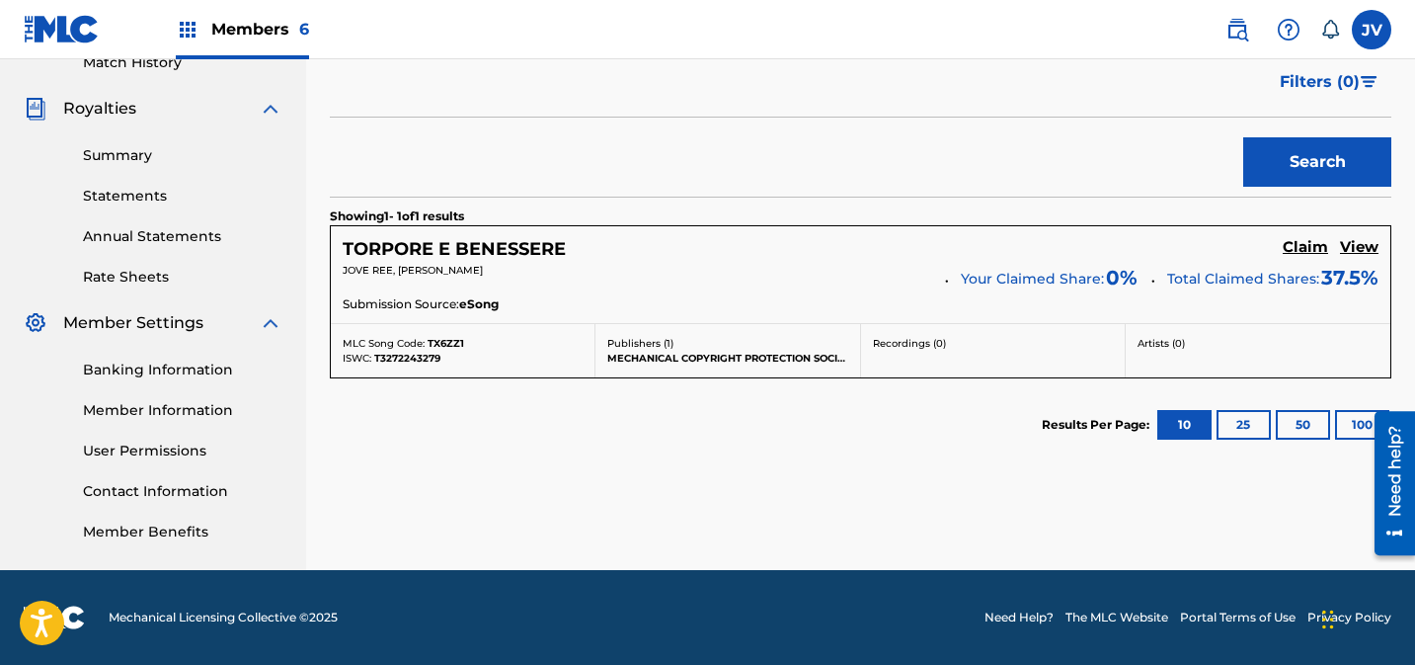
click at [1310, 252] on h5 "Claim" at bounding box center [1305, 247] width 45 height 19
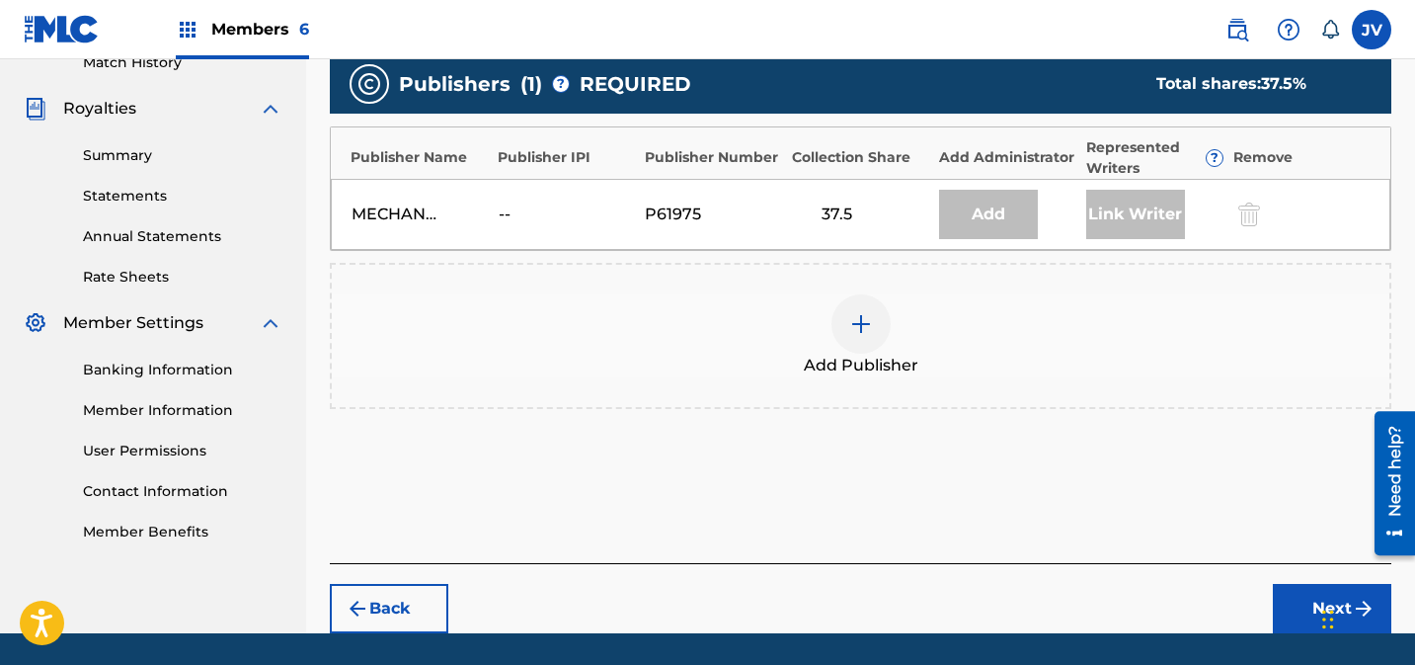
click at [873, 319] on div at bounding box center [861, 323] width 59 height 59
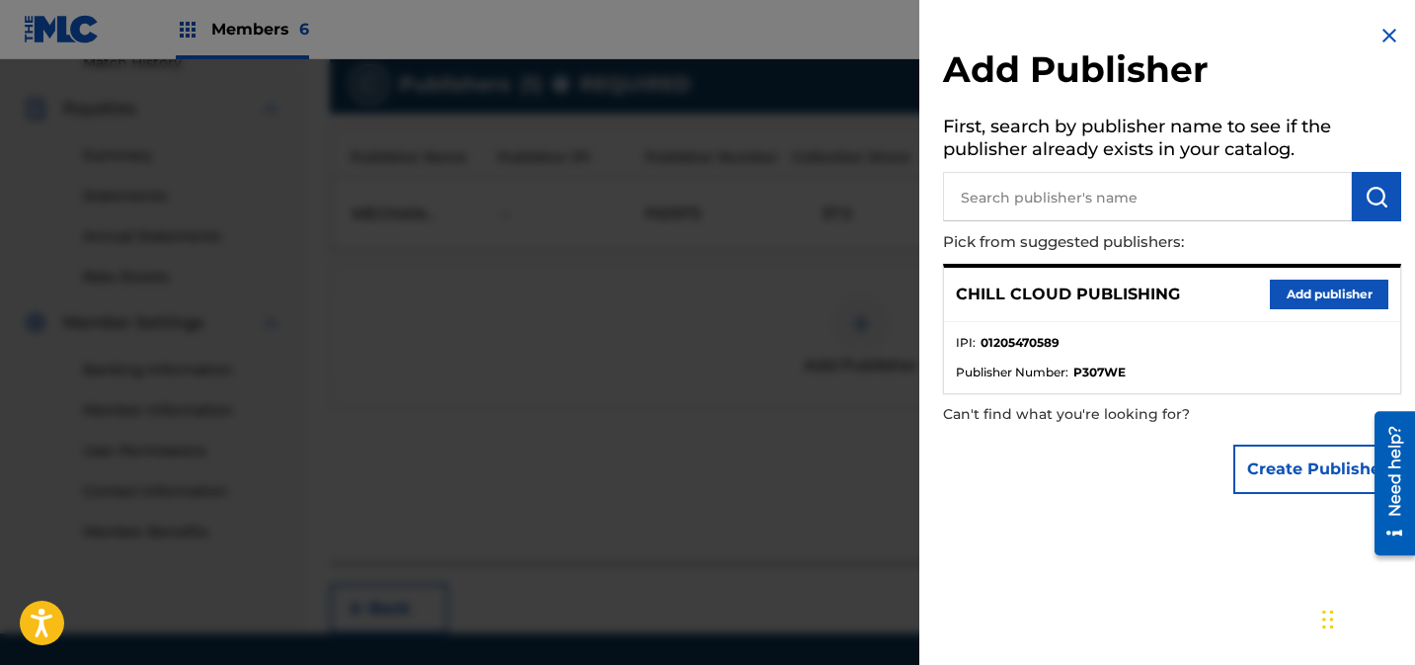
click at [1296, 296] on button "Add publisher" at bounding box center [1329, 295] width 119 height 30
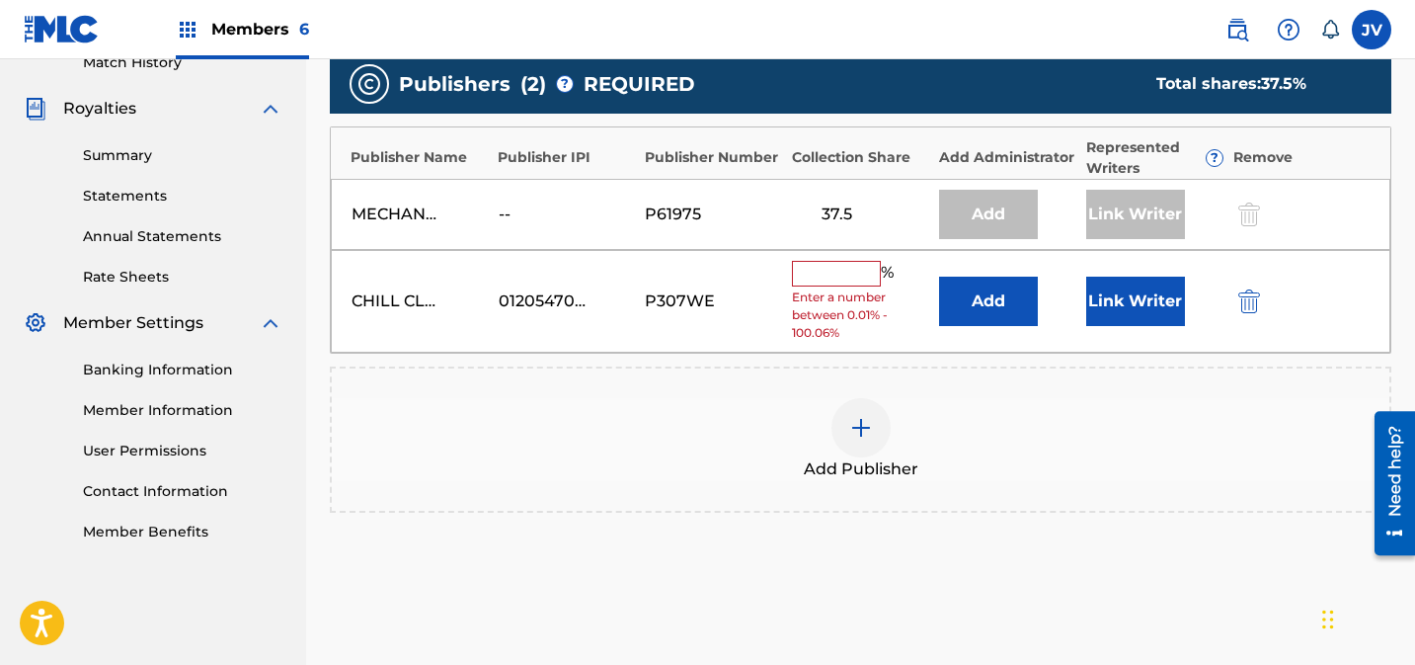
click at [851, 276] on input "text" at bounding box center [836, 274] width 89 height 26
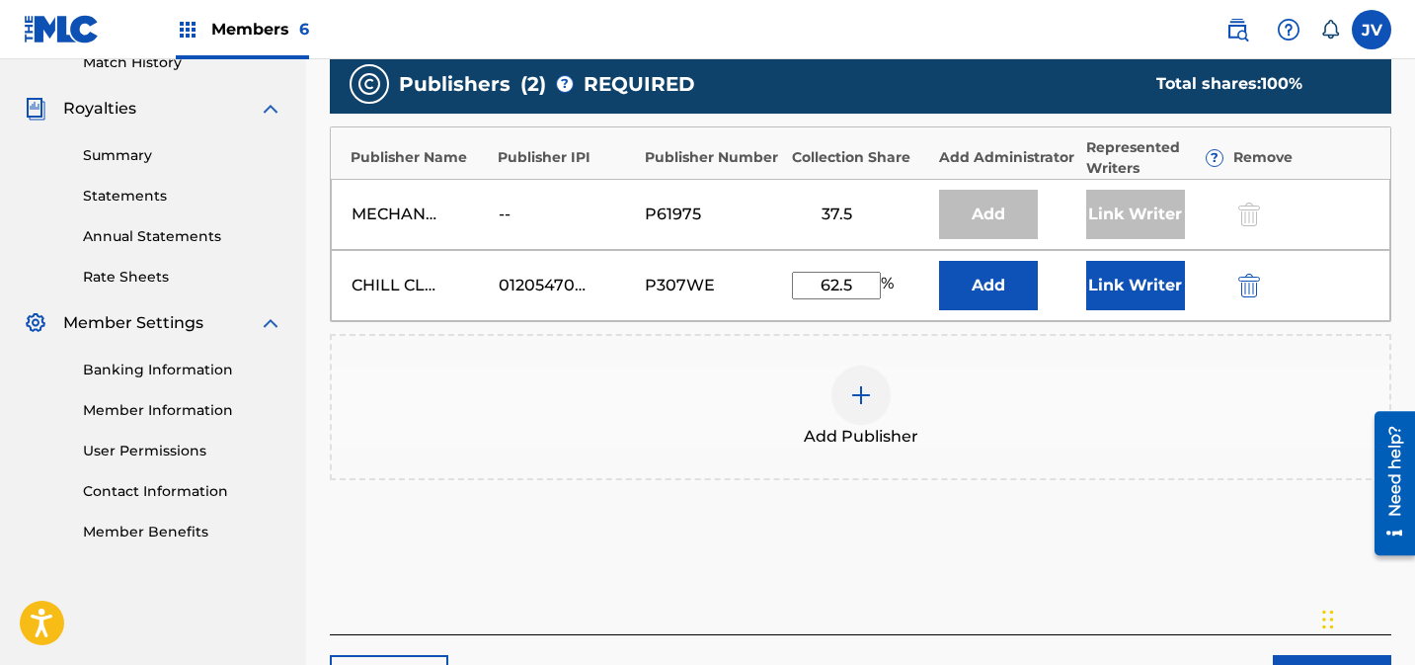
type input "62.5"
click at [1137, 288] on button "Link Writer" at bounding box center [1136, 285] width 99 height 49
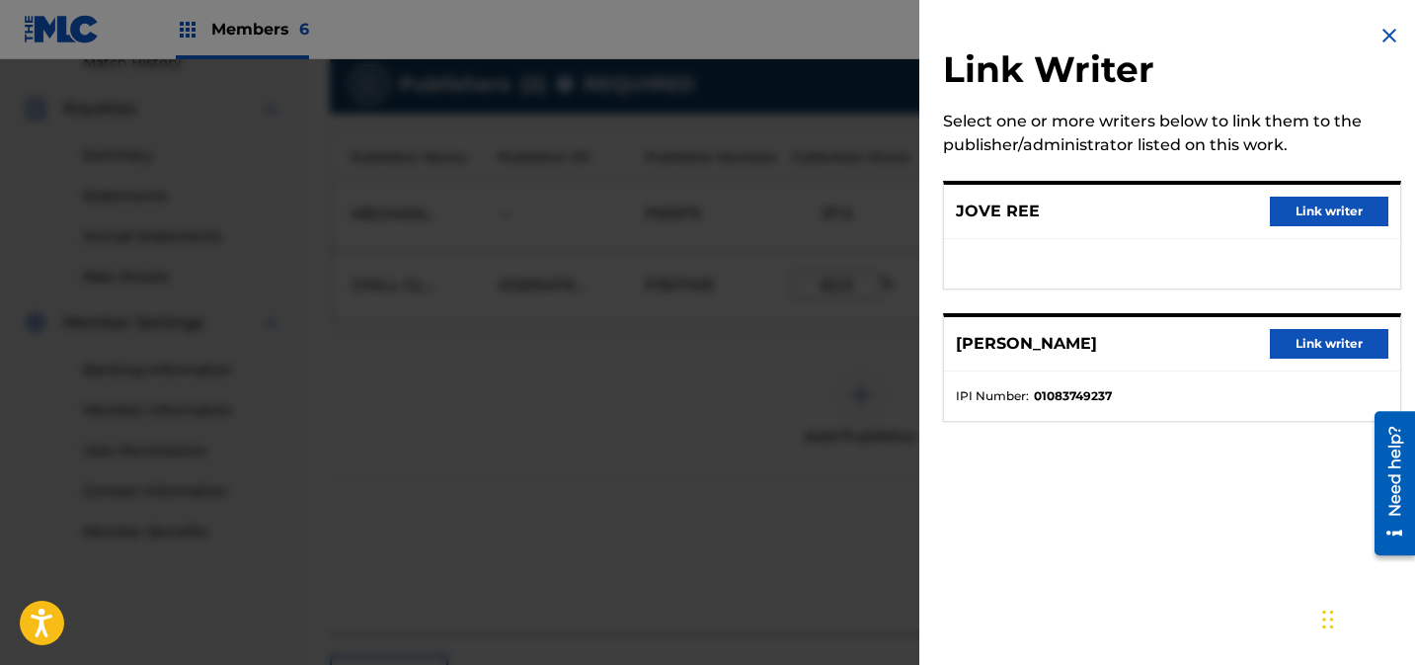
click at [1324, 211] on button "Link writer" at bounding box center [1329, 212] width 119 height 30
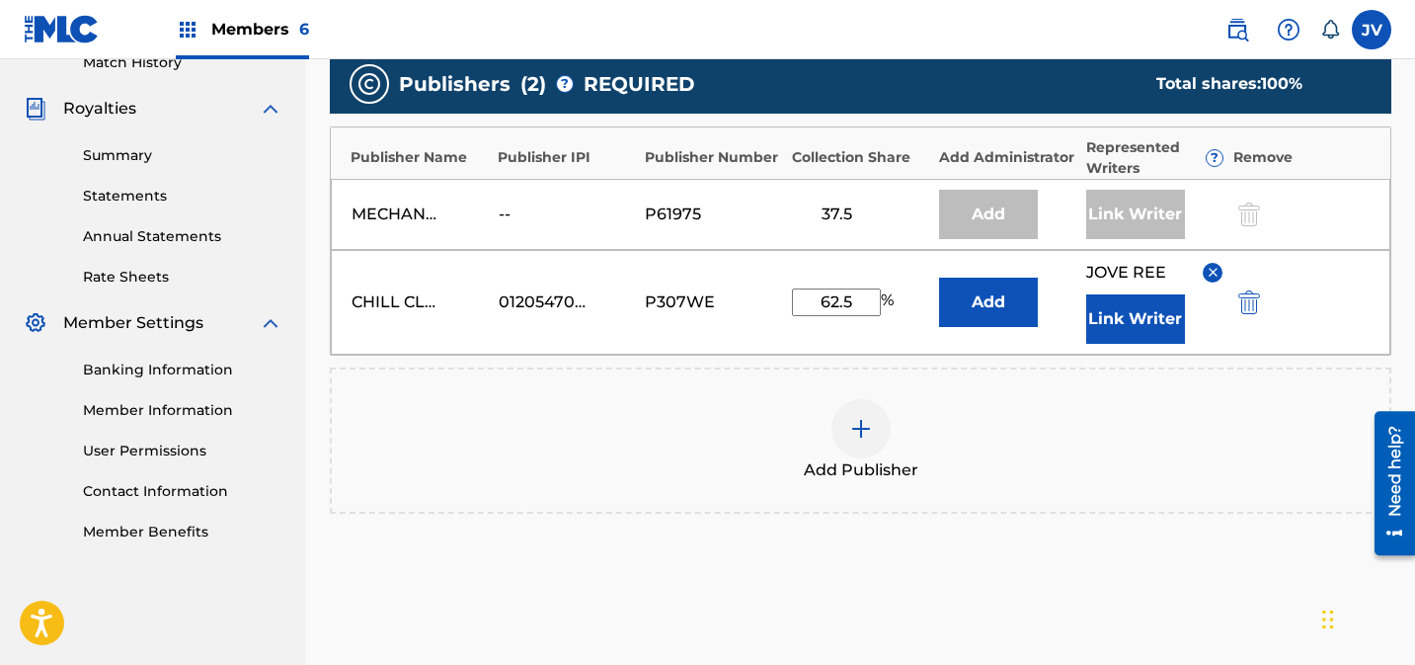
click at [1126, 318] on button "Link Writer" at bounding box center [1136, 318] width 99 height 49
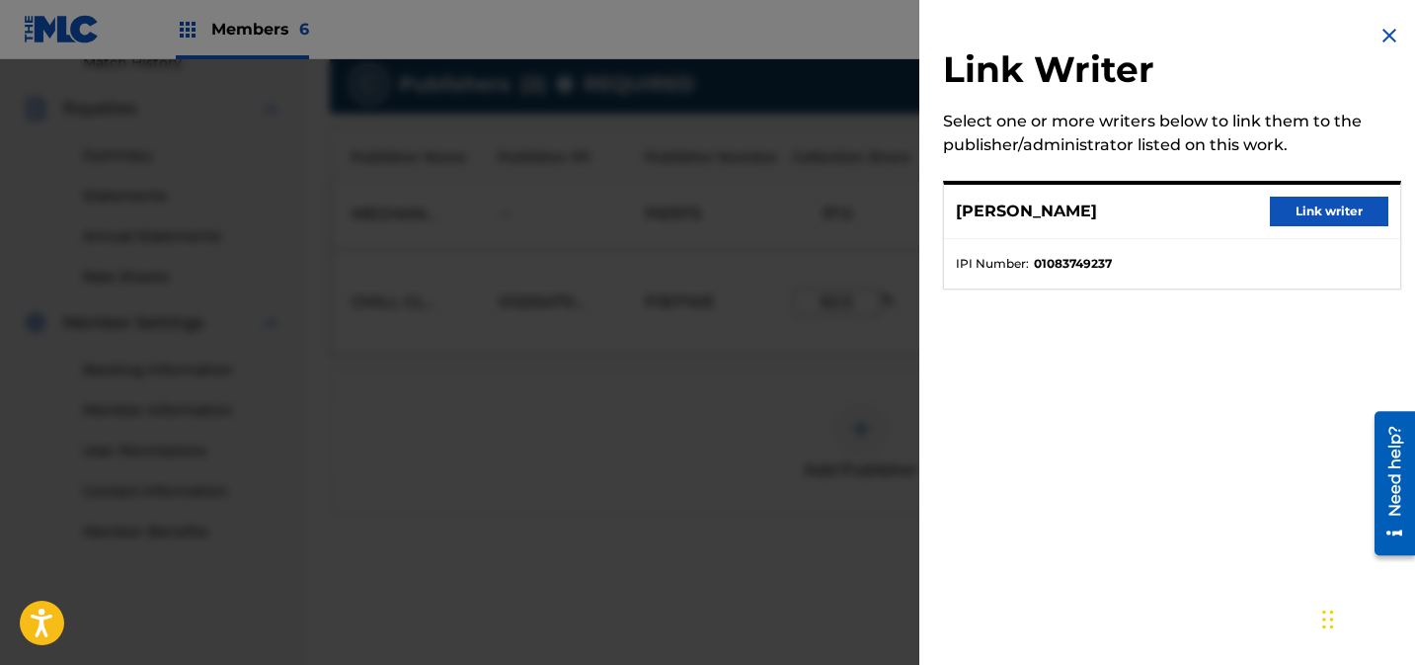
click at [1294, 212] on button "Link writer" at bounding box center [1329, 212] width 119 height 30
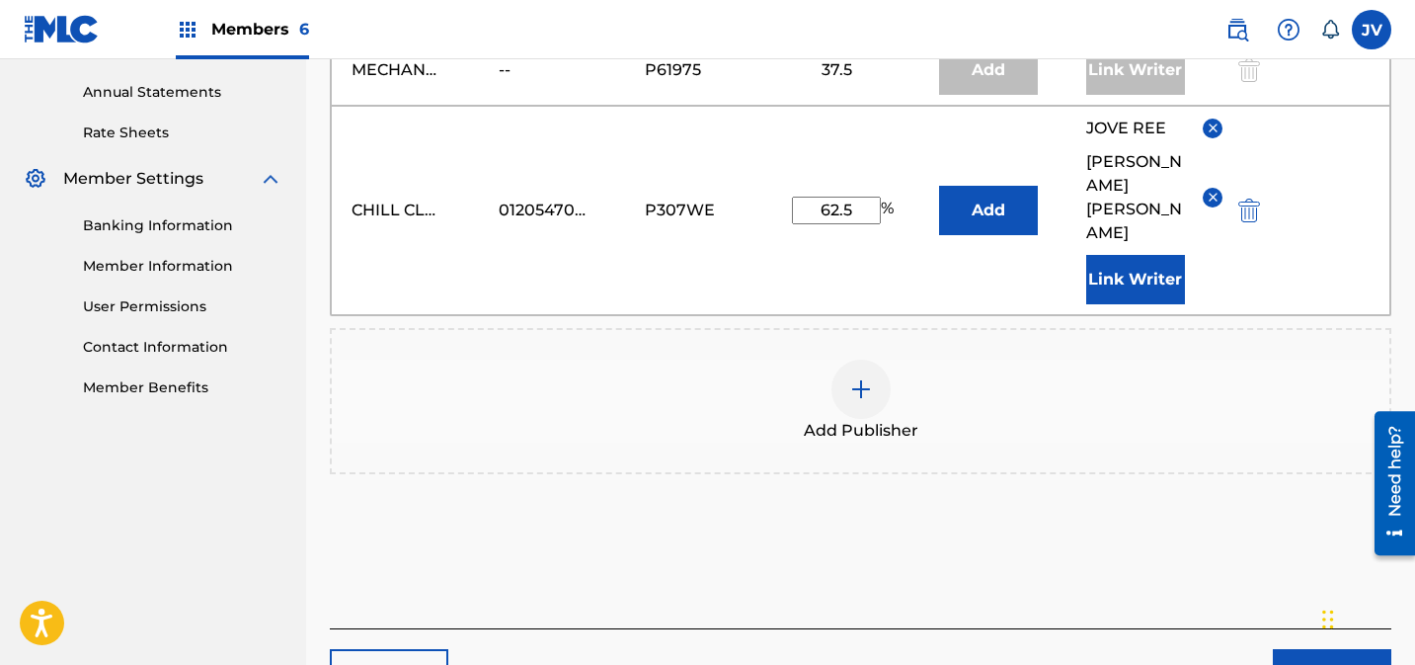
scroll to position [789, 0]
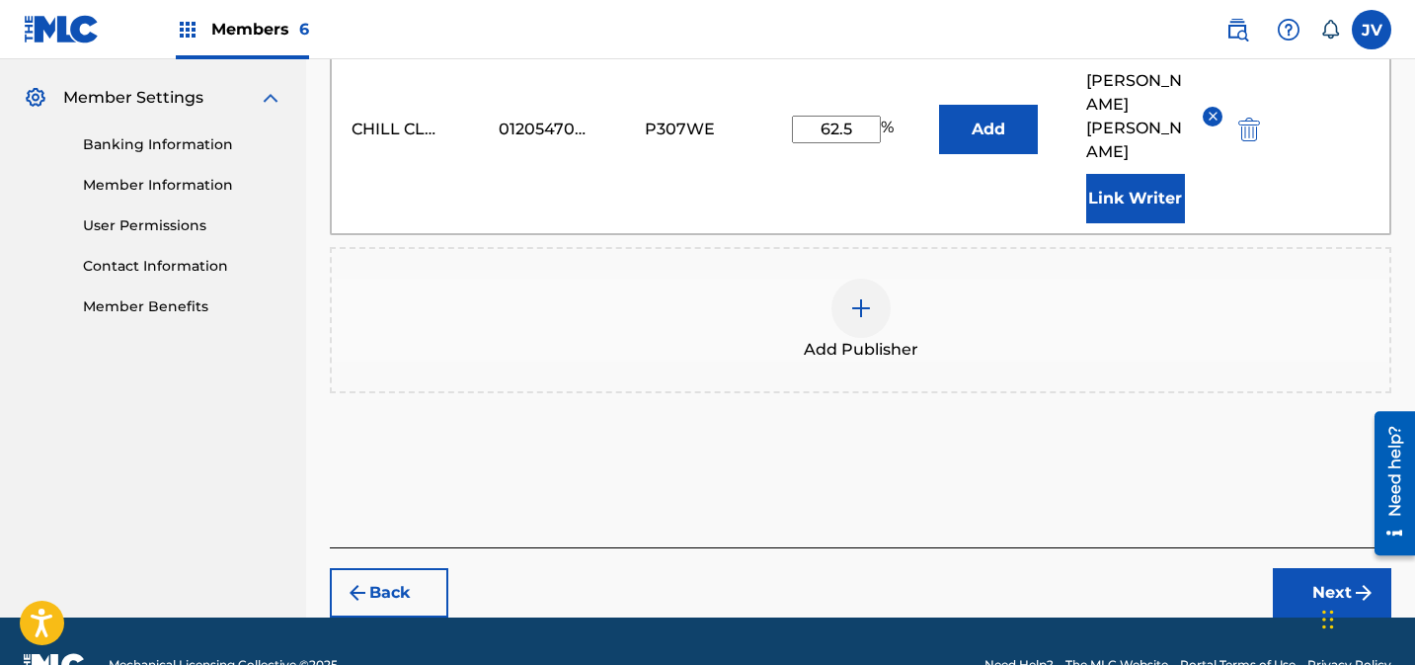
click at [1324, 568] on button "Next" at bounding box center [1332, 592] width 119 height 49
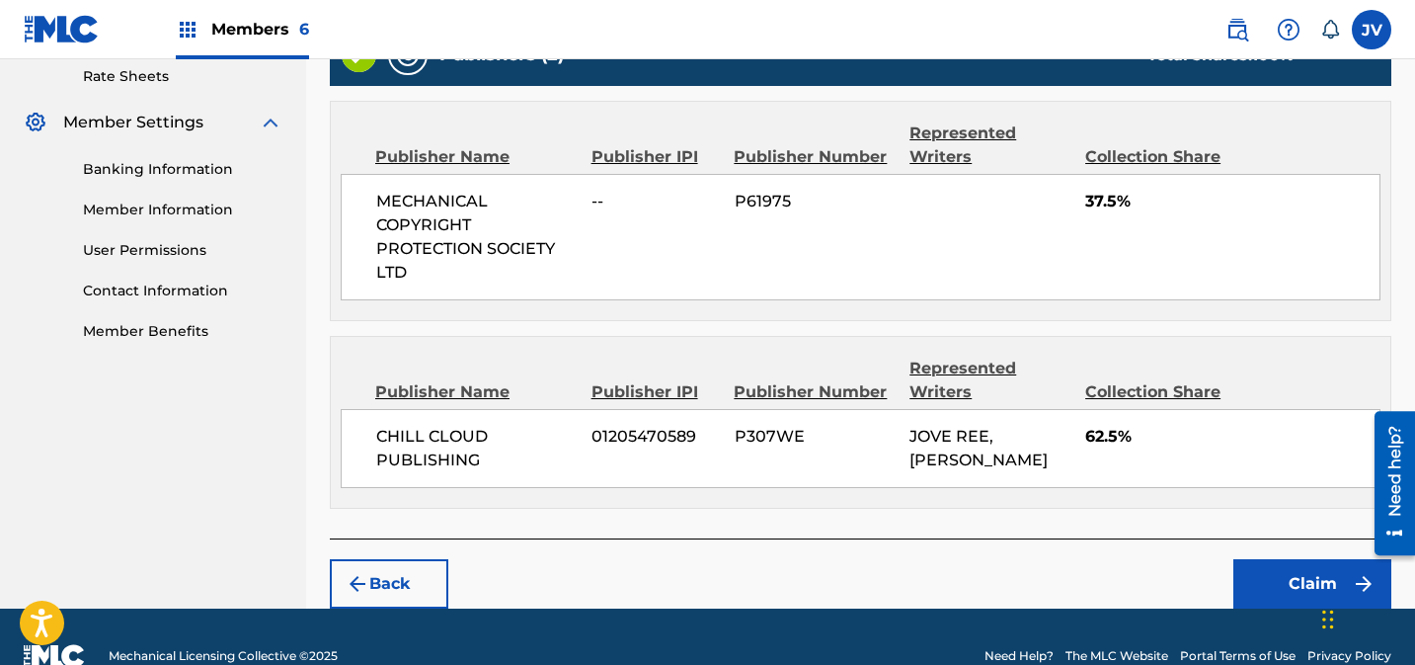
scroll to position [800, 0]
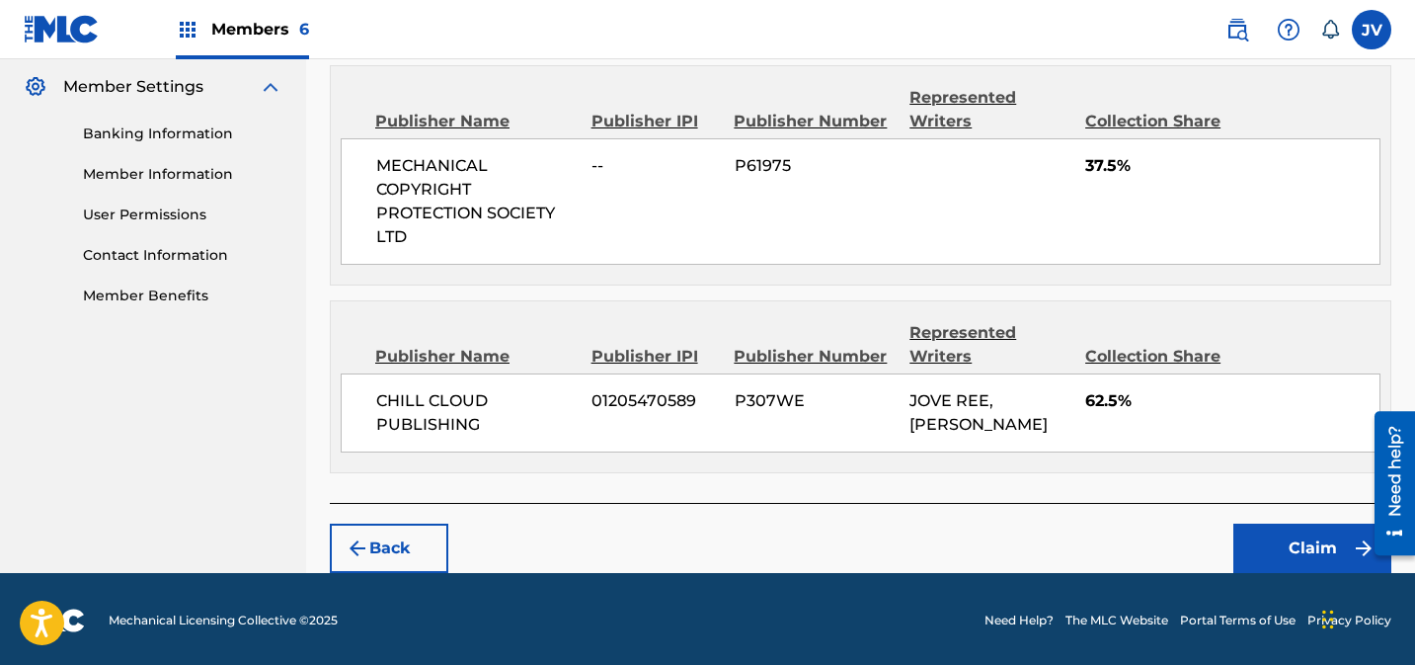
click at [1301, 529] on button "Claim" at bounding box center [1313, 548] width 158 height 49
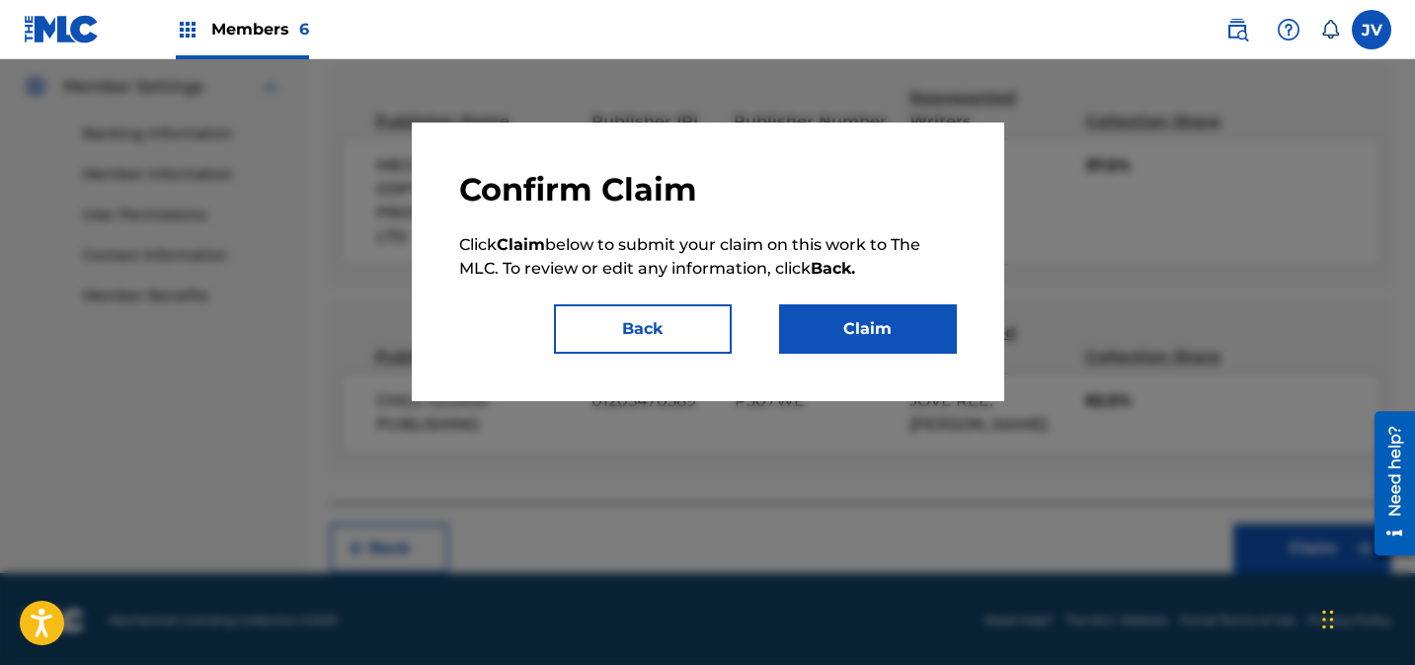
click at [924, 330] on button "Claim" at bounding box center [868, 328] width 178 height 49
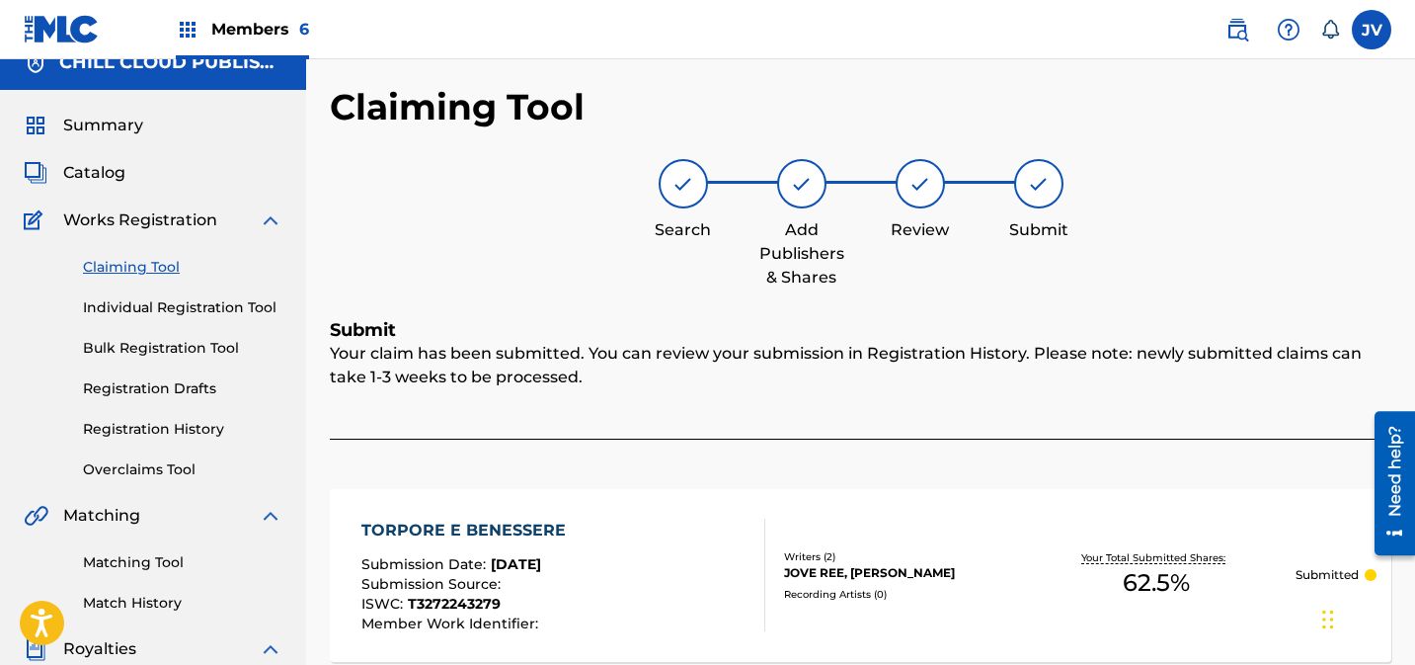
scroll to position [0, 0]
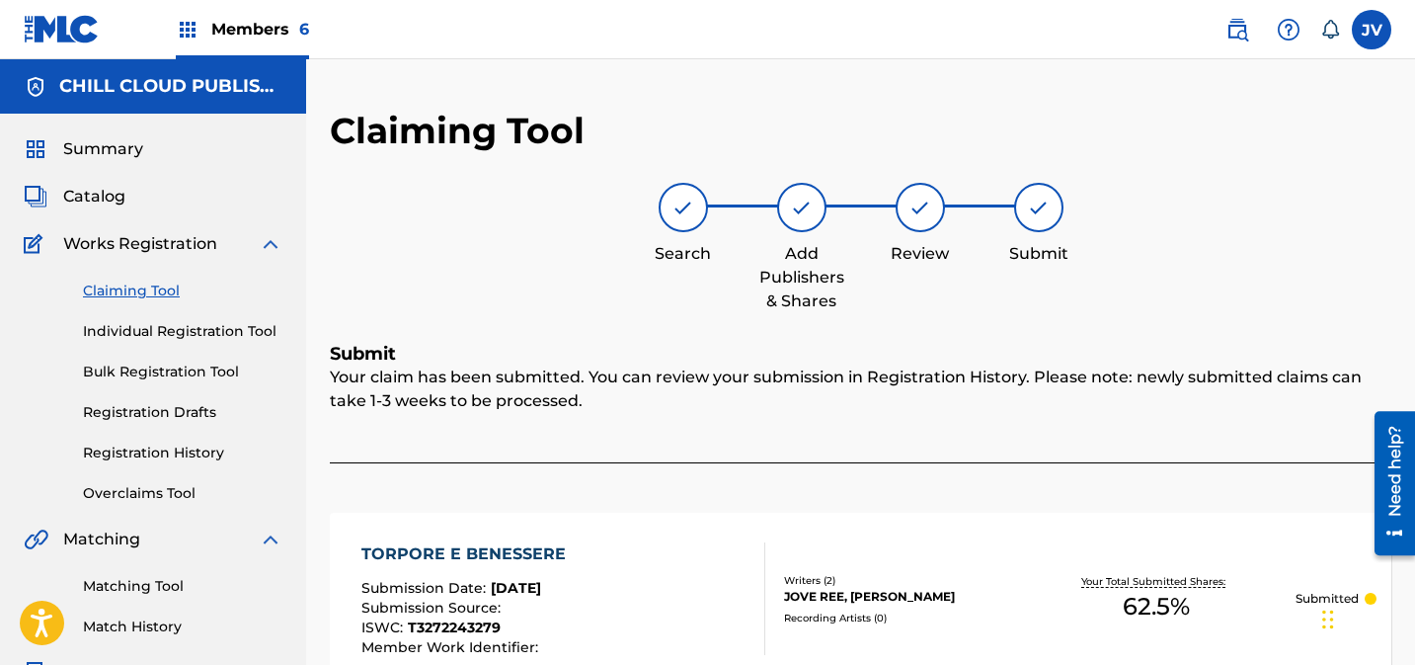
click at [137, 286] on link "Claiming Tool" at bounding box center [183, 291] width 200 height 21
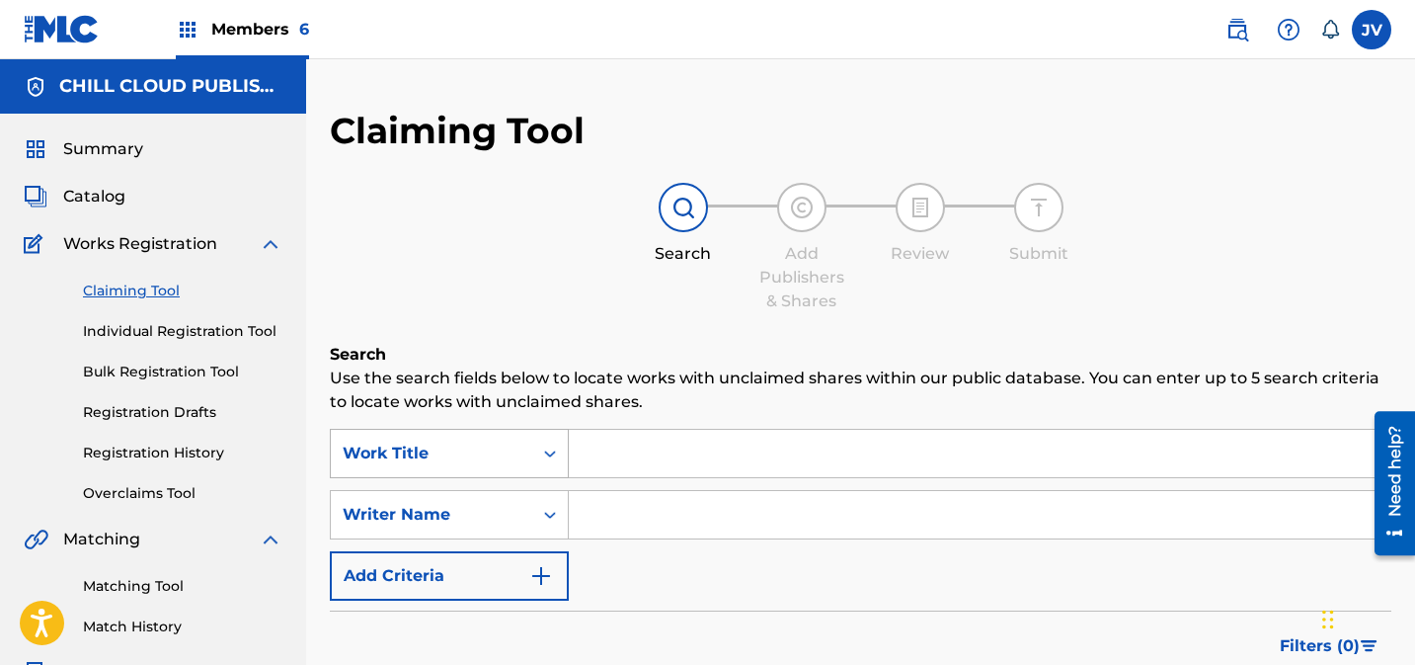
click at [524, 434] on div "Work Title" at bounding box center [449, 453] width 239 height 49
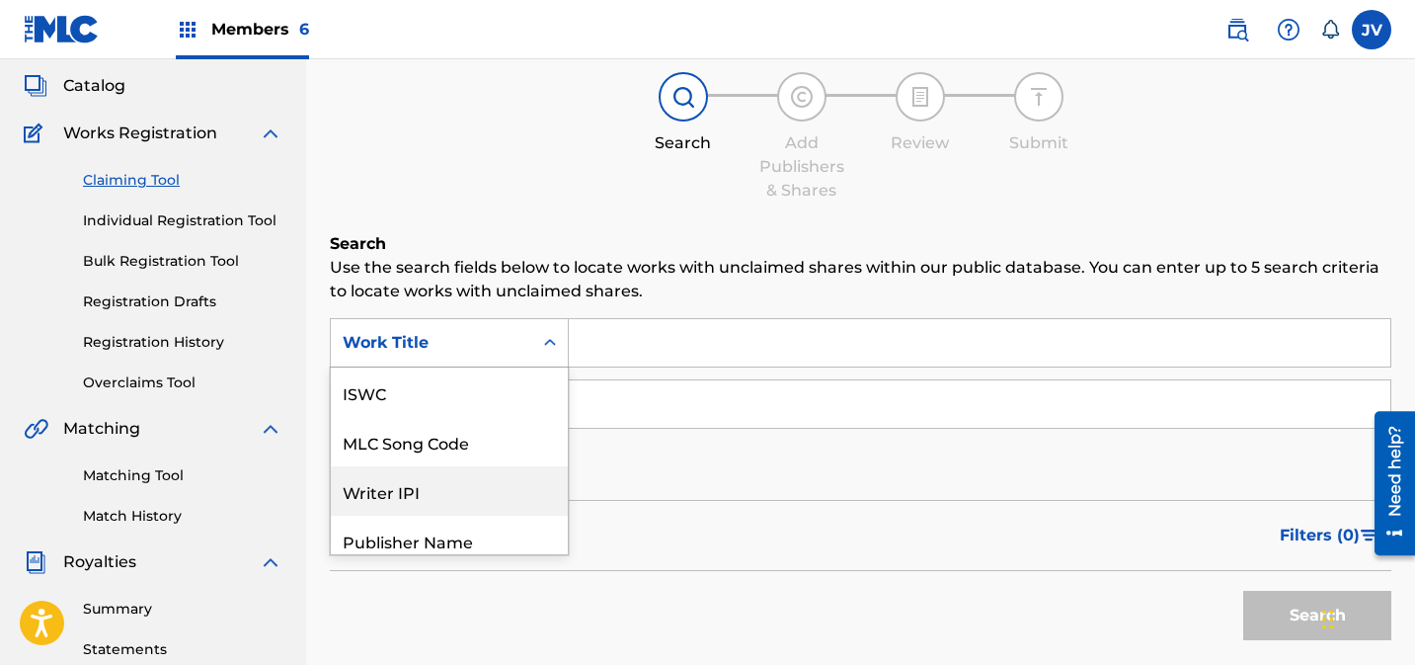
scroll to position [49, 0]
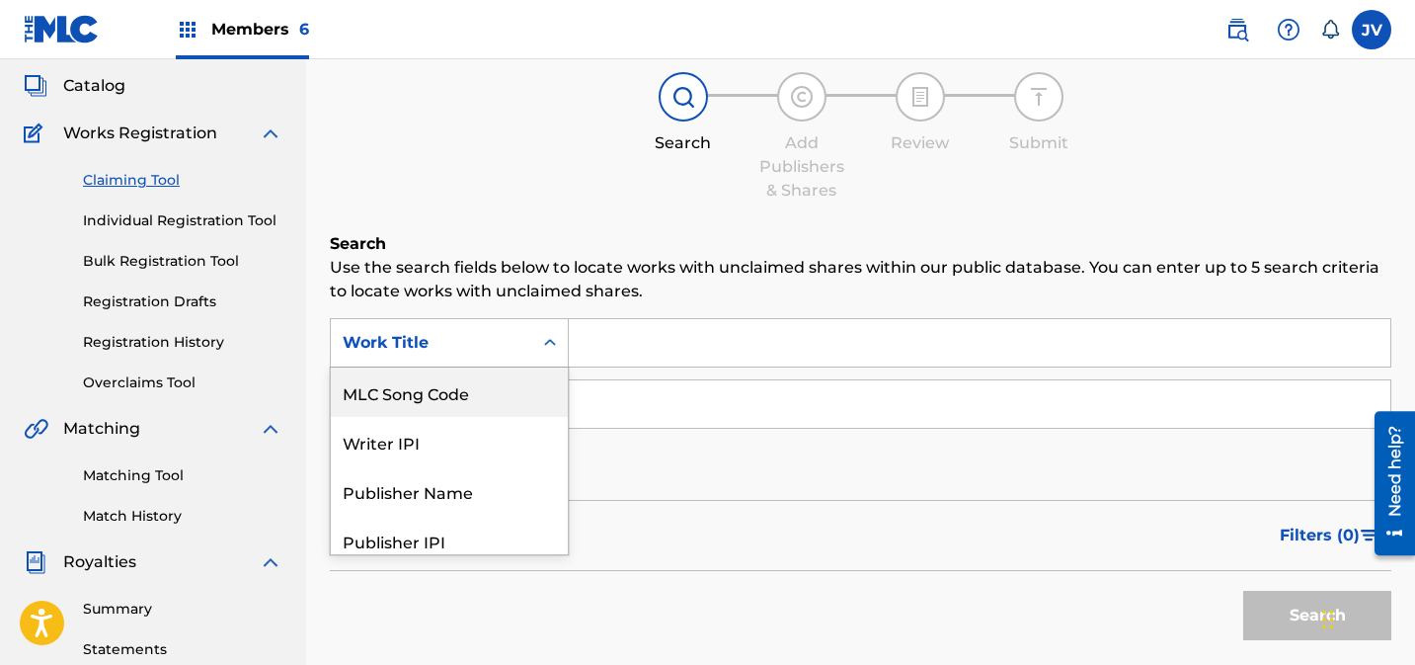
drag, startPoint x: 498, startPoint y: 398, endPoint x: 623, endPoint y: 375, distance: 127.5
click at [502, 397] on div "MLC Song Code" at bounding box center [449, 391] width 237 height 49
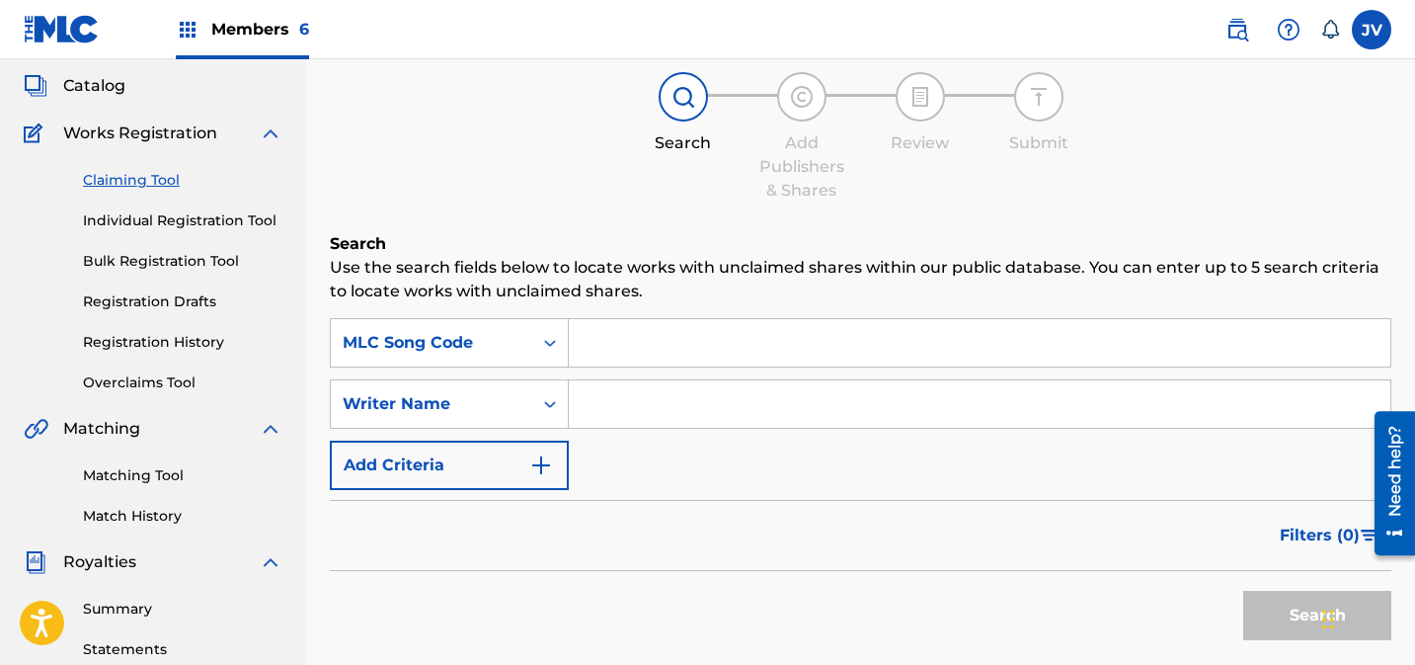
click at [698, 342] on input "Search Form" at bounding box center [980, 342] width 822 height 47
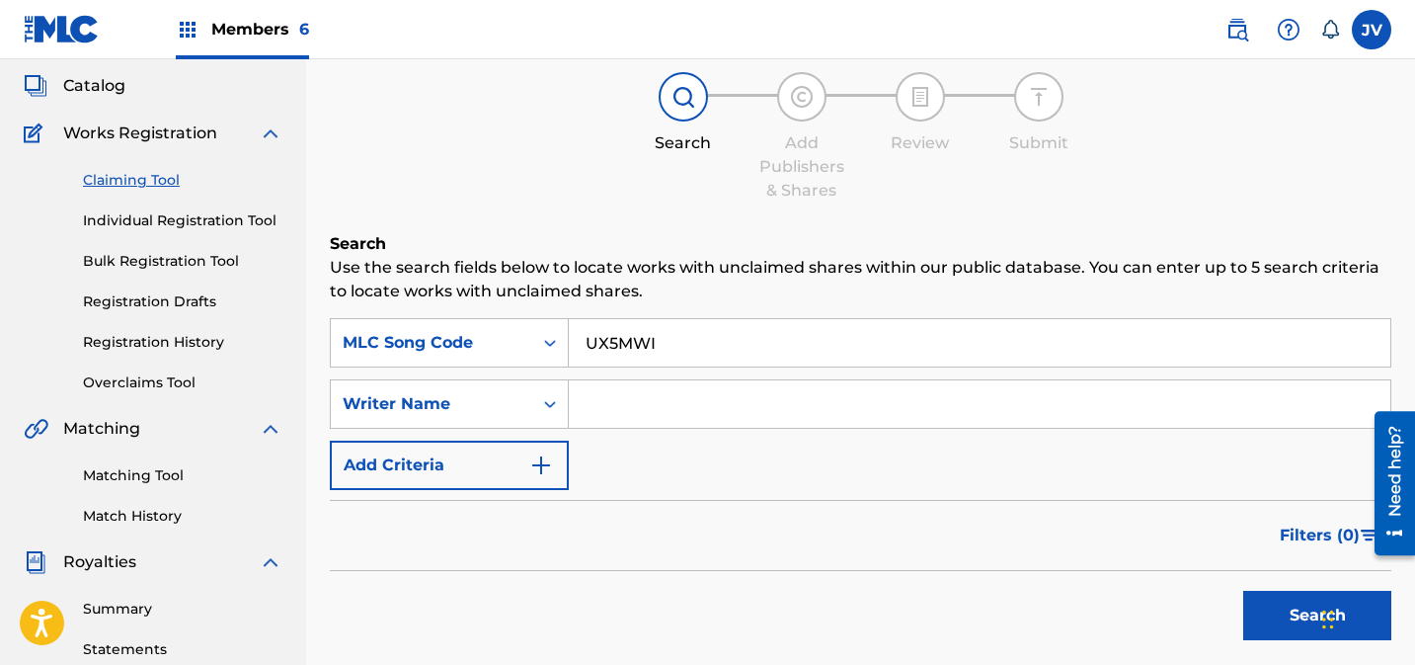
type input "UX5MWI"
click at [1277, 607] on button "Search" at bounding box center [1318, 615] width 148 height 49
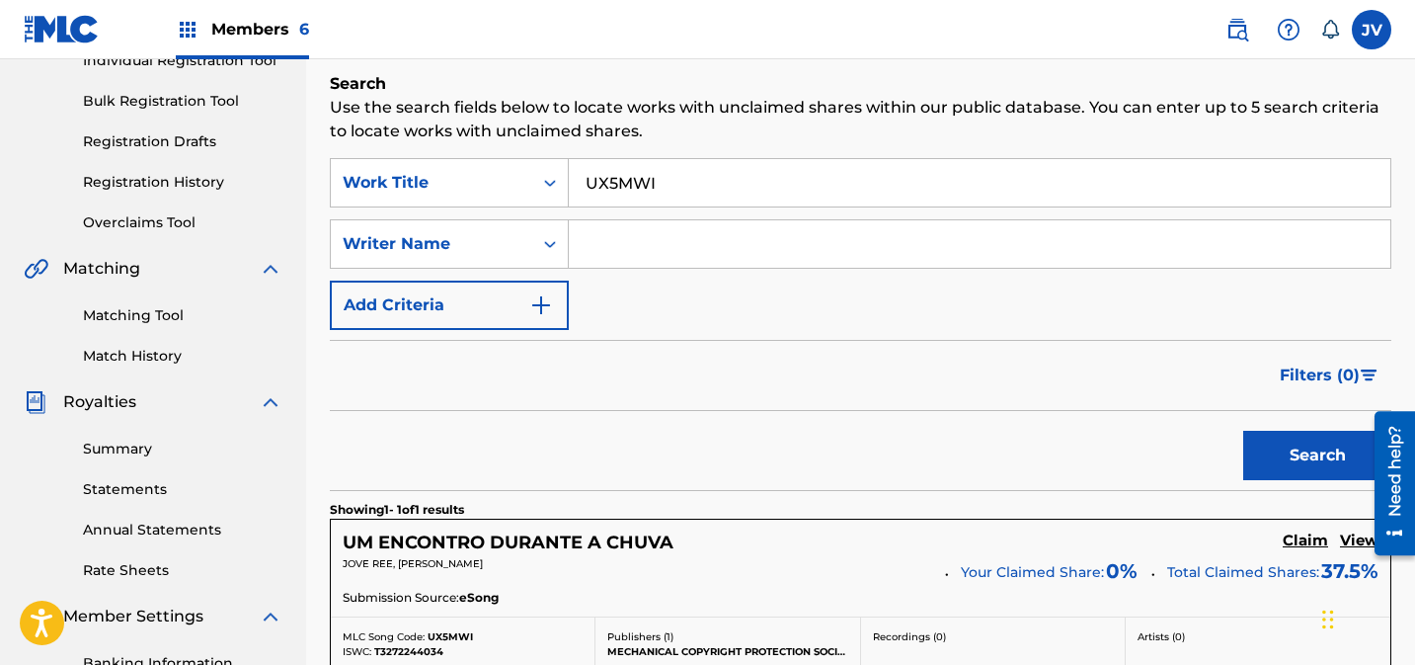
scroll to position [564, 0]
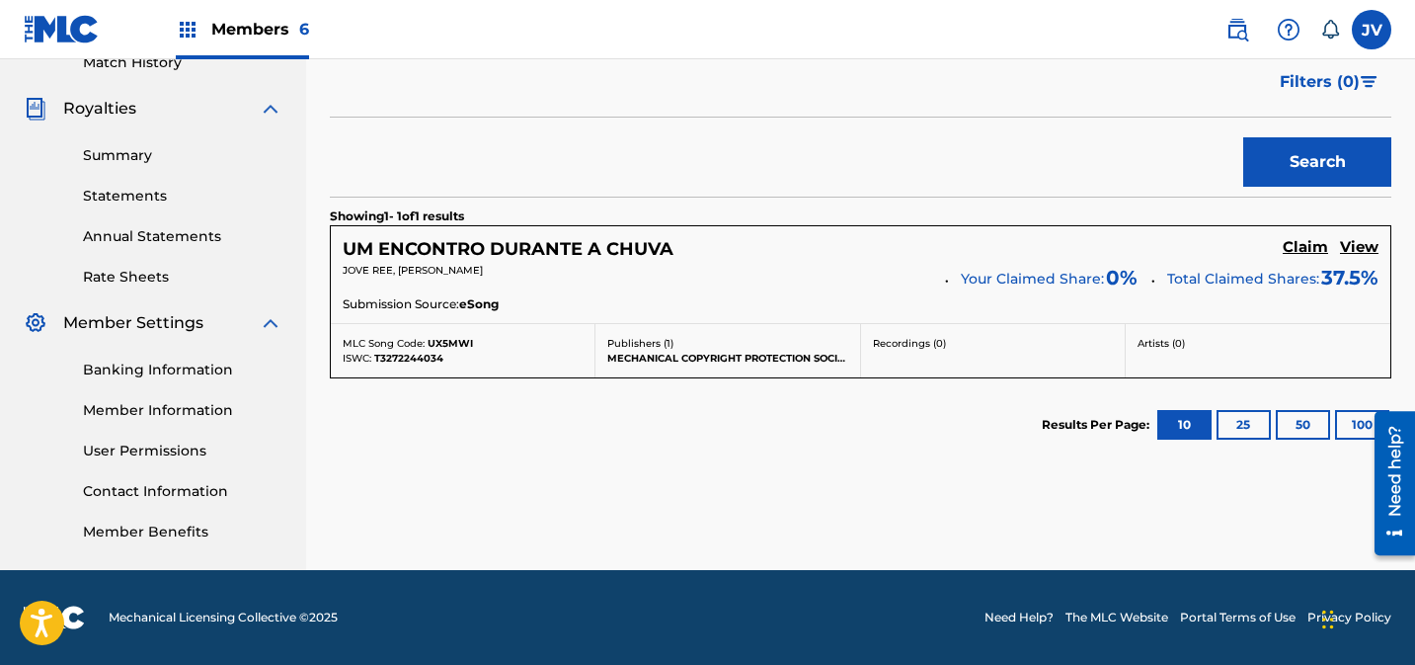
click at [1298, 248] on h5 "Claim" at bounding box center [1305, 247] width 45 height 19
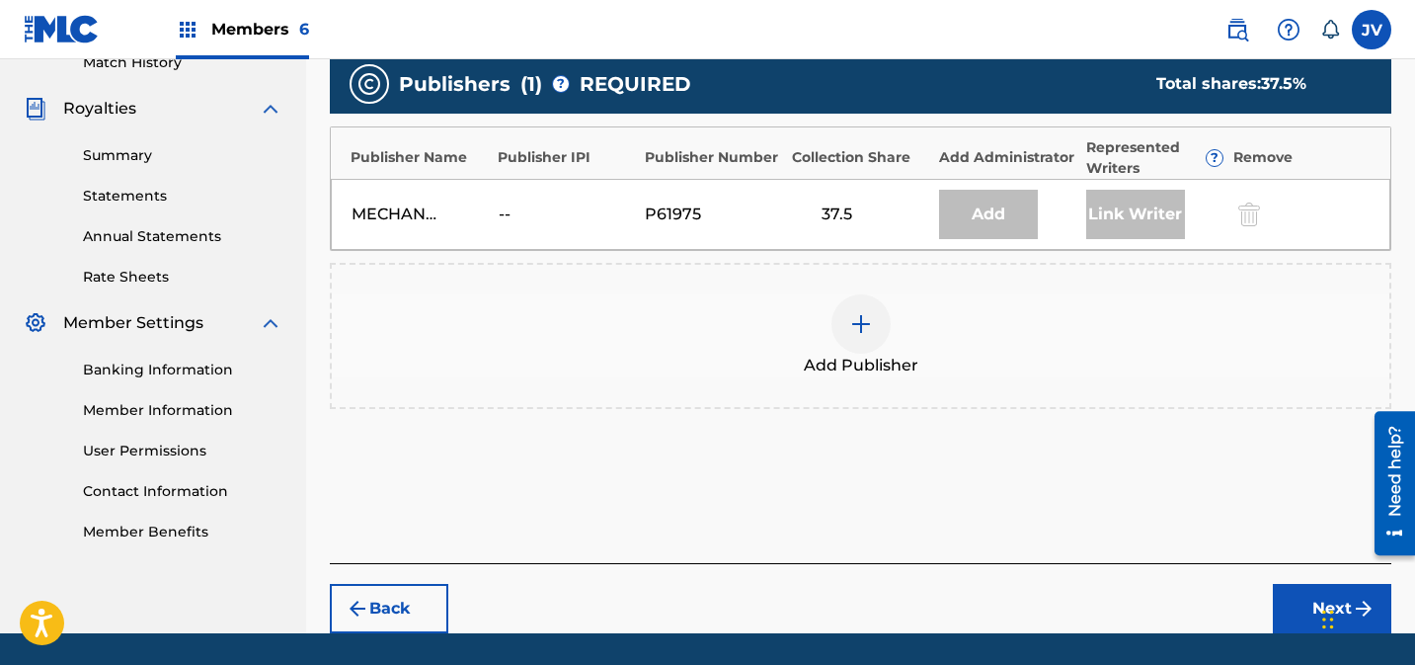
click at [897, 299] on div "Add Publisher" at bounding box center [861, 335] width 1058 height 83
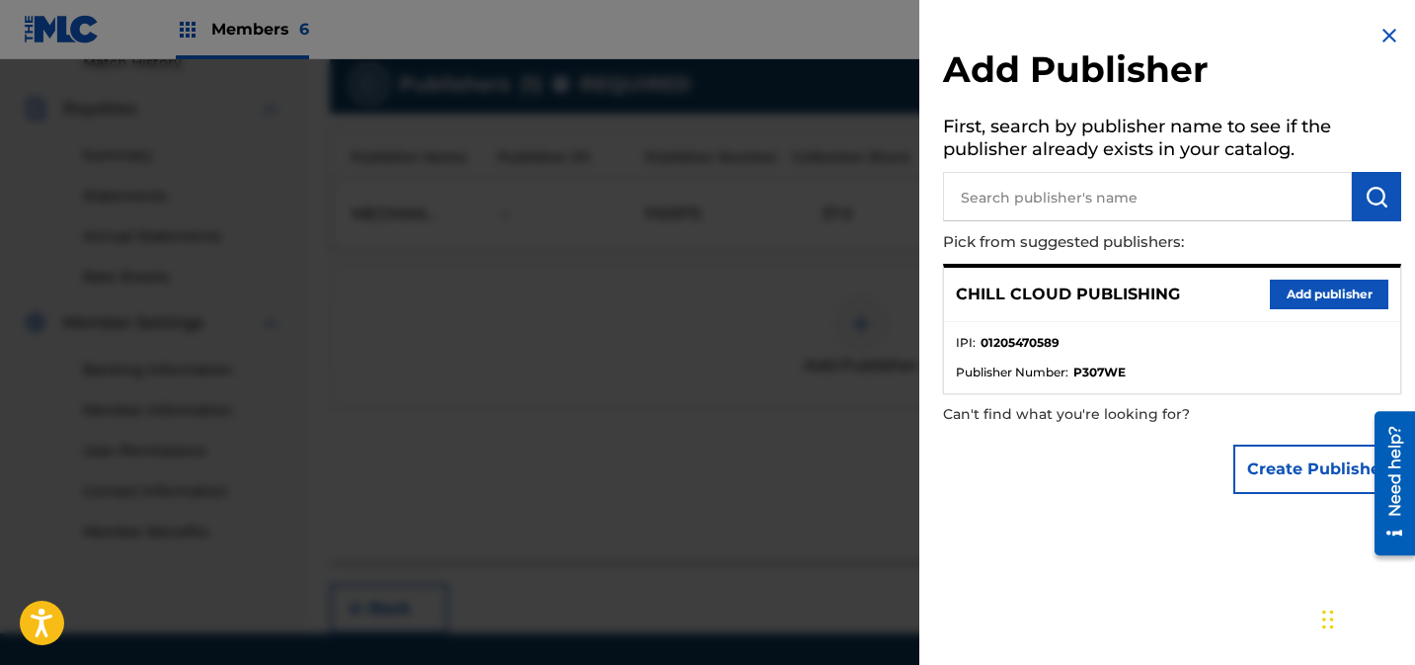
click at [1275, 294] on button "Add publisher" at bounding box center [1329, 295] width 119 height 30
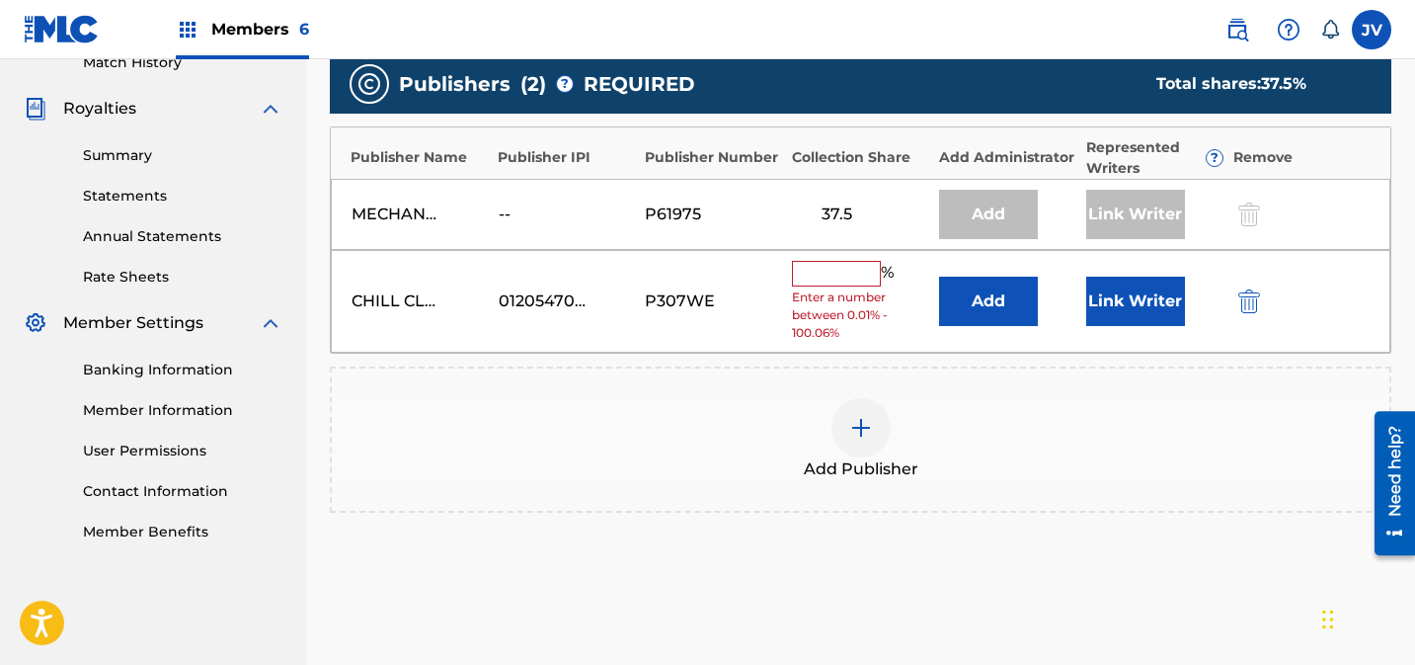
click at [819, 269] on input "text" at bounding box center [836, 274] width 89 height 26
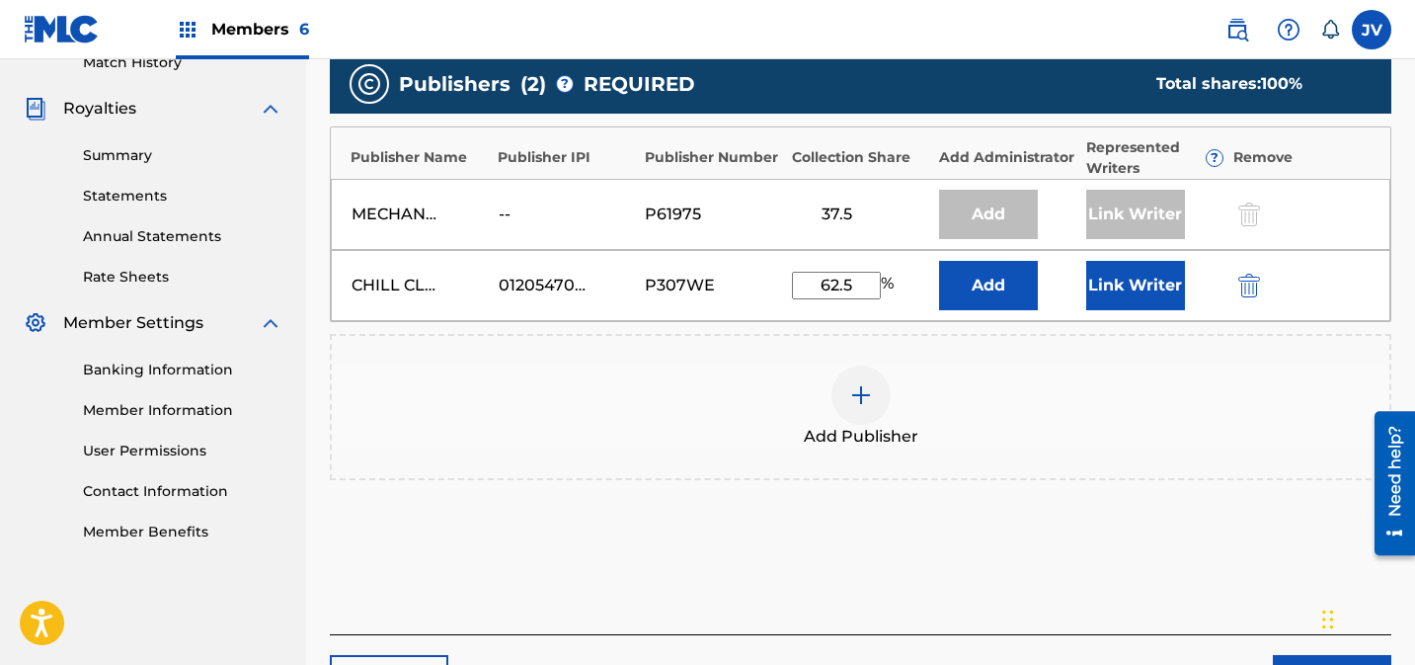
type input "62.5"
click at [1107, 276] on button "Link Writer" at bounding box center [1136, 285] width 99 height 49
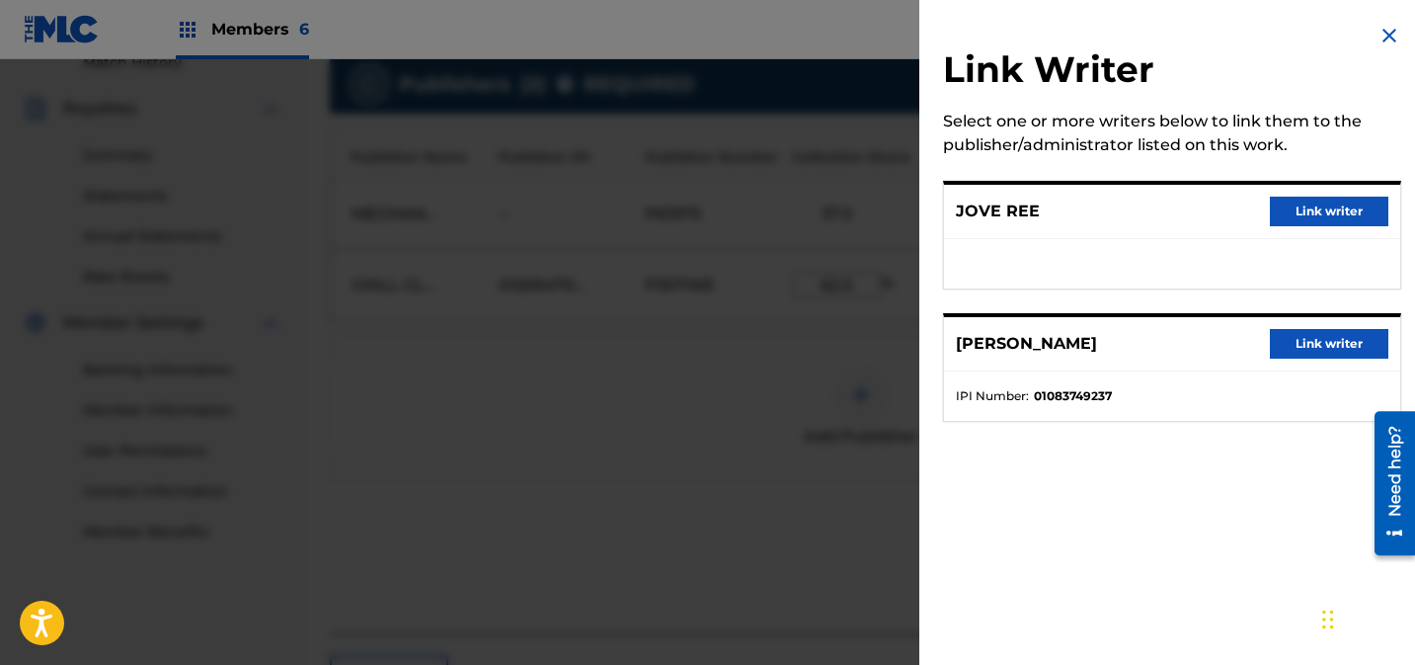
click at [1294, 213] on button "Link writer" at bounding box center [1329, 212] width 119 height 30
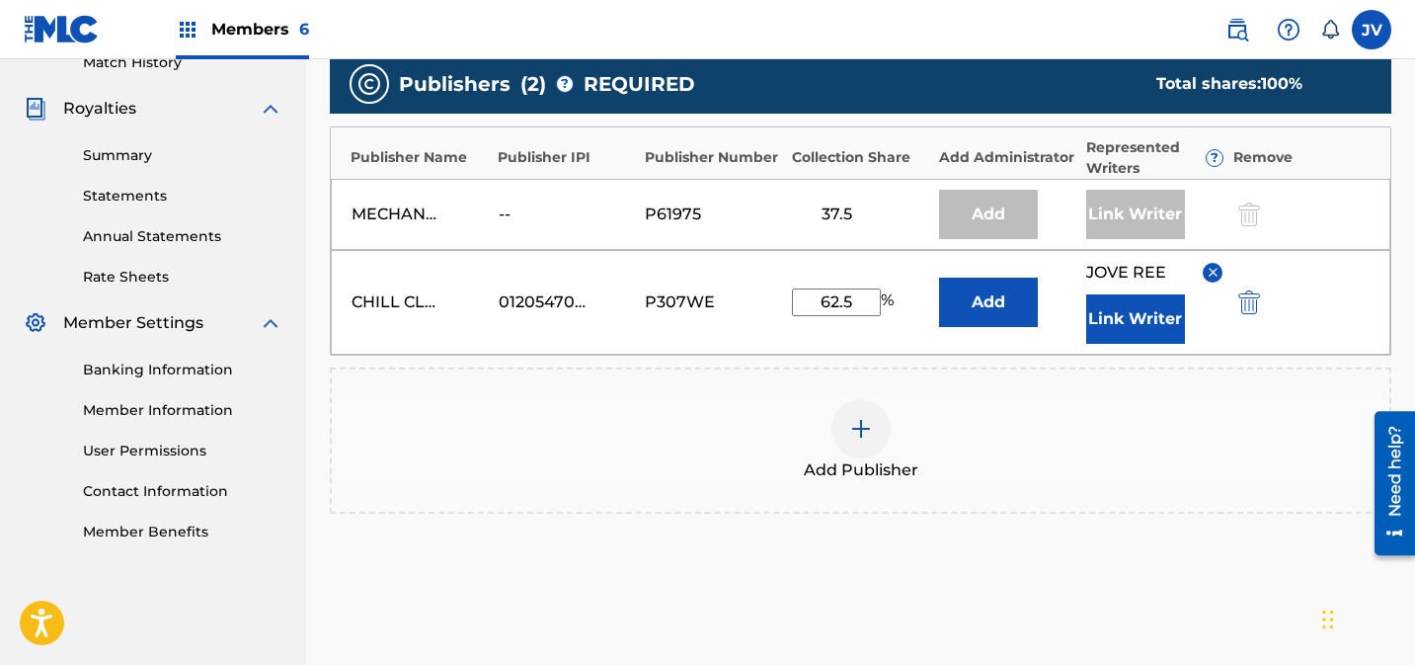
click at [1151, 320] on button "Link Writer" at bounding box center [1136, 318] width 99 height 49
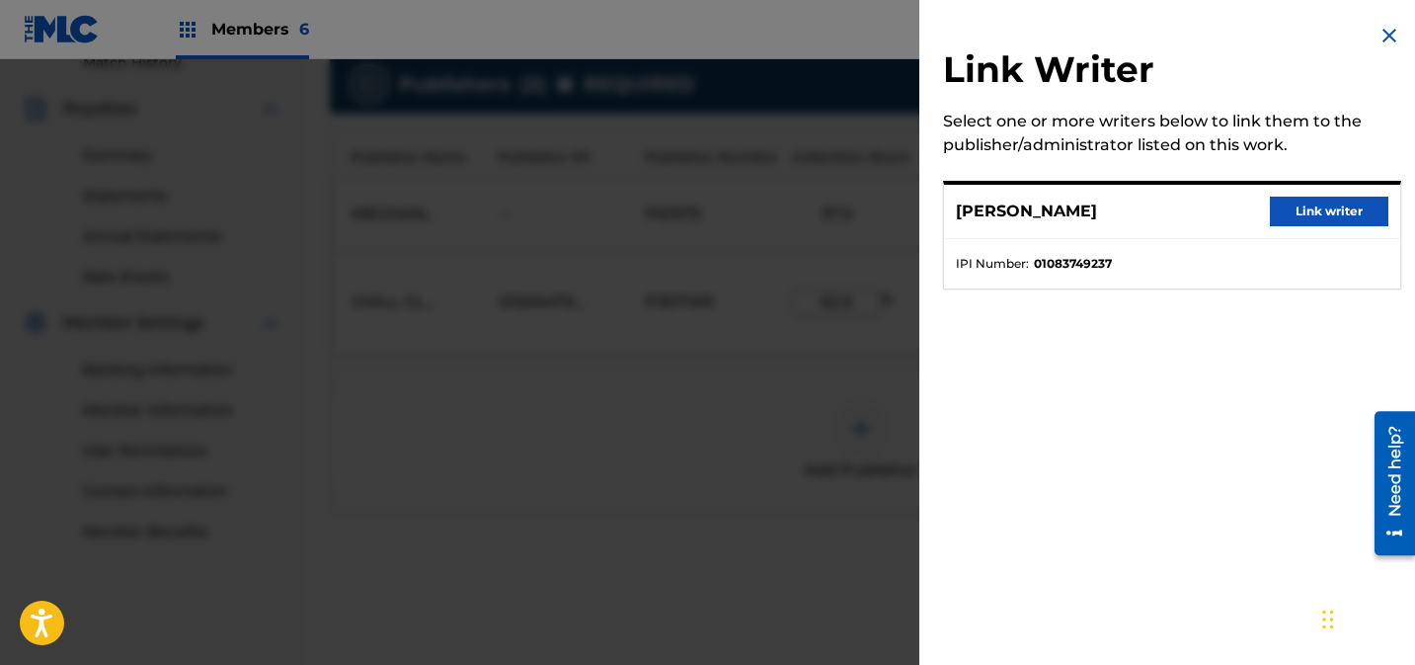
click at [1343, 205] on button "Link writer" at bounding box center [1329, 212] width 119 height 30
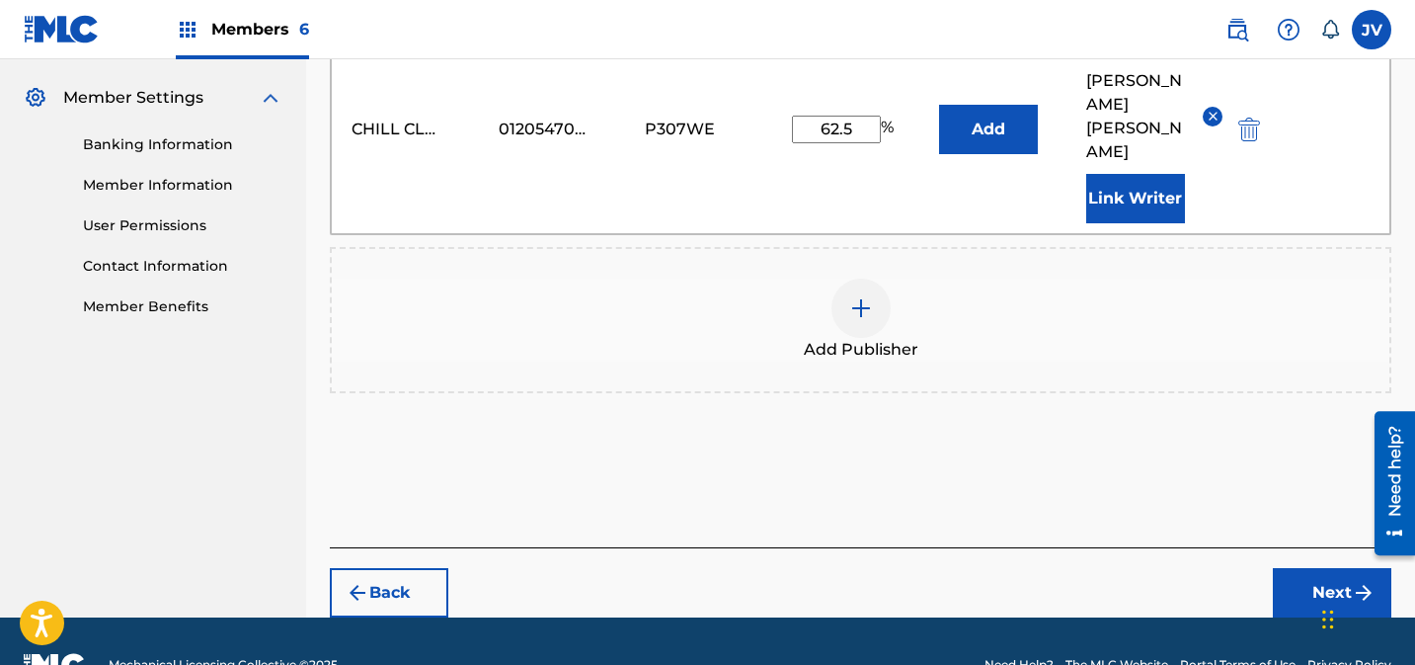
click at [1312, 568] on button "Next" at bounding box center [1332, 592] width 119 height 49
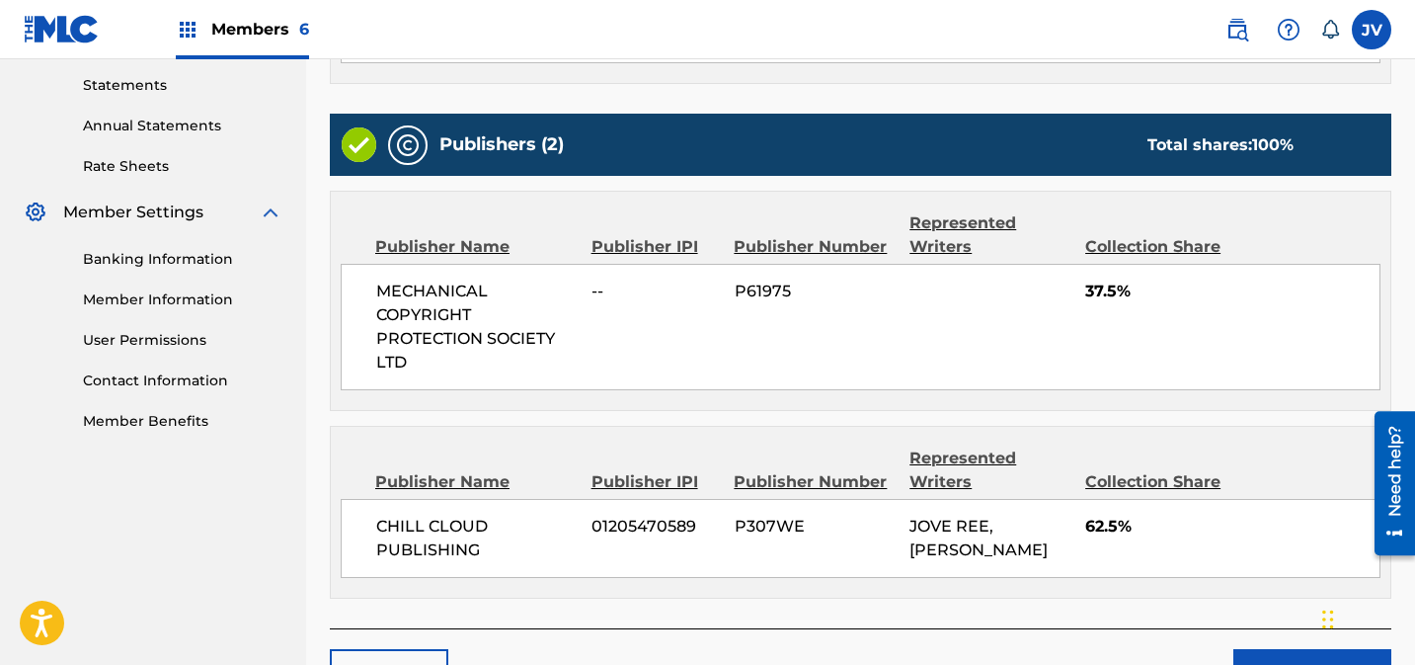
scroll to position [800, 0]
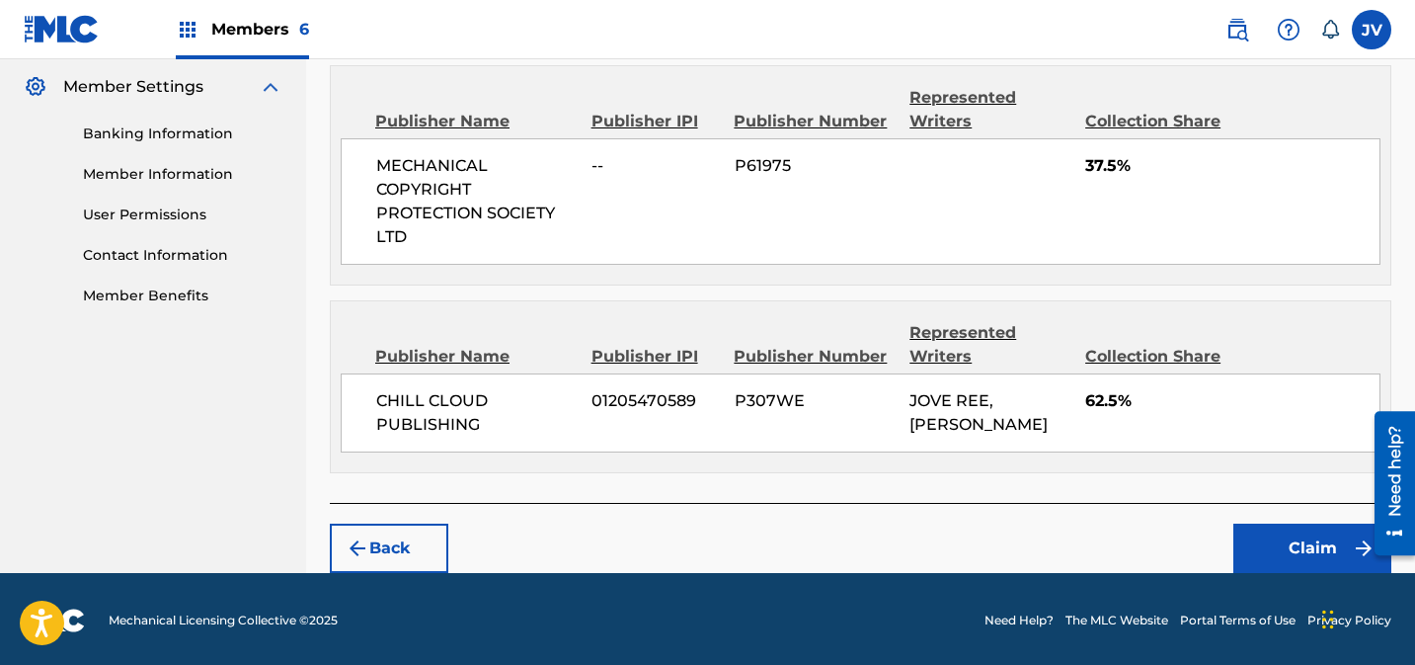
click at [1281, 544] on button "Claim" at bounding box center [1313, 548] width 158 height 49
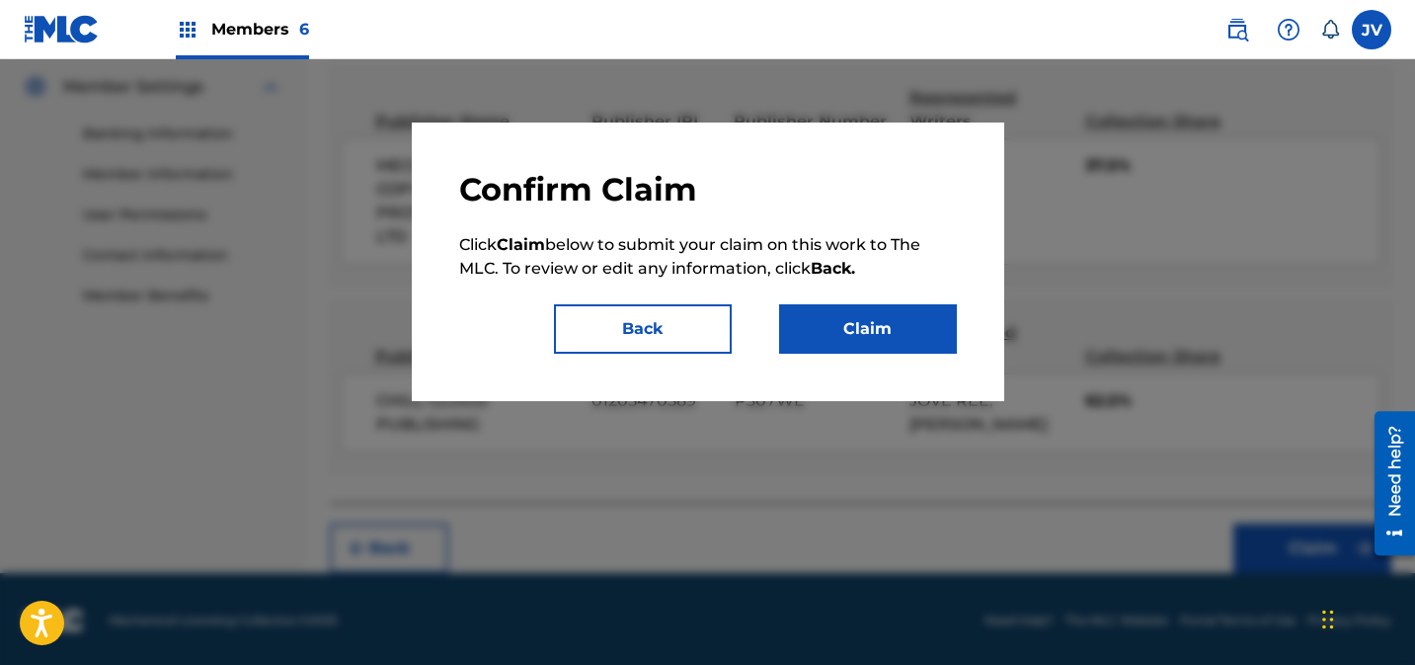
click at [877, 335] on button "Claim" at bounding box center [868, 328] width 178 height 49
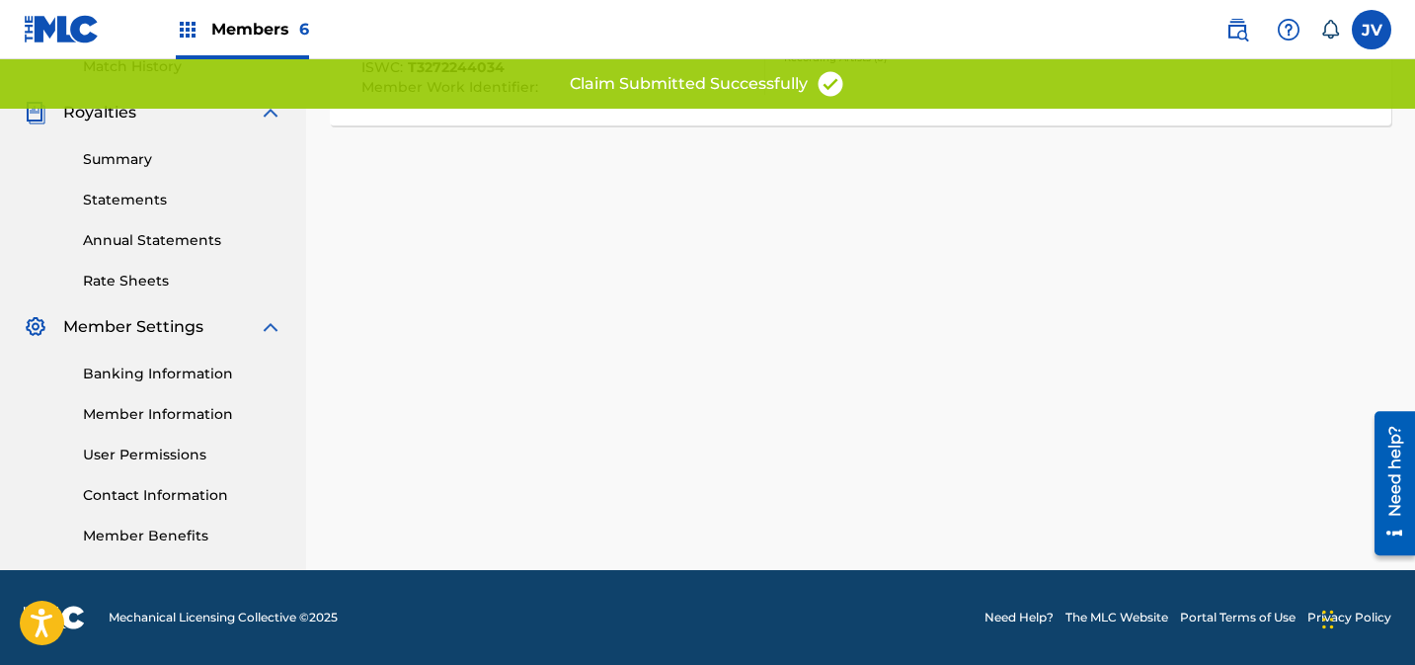
scroll to position [0, 0]
